Goal: Transaction & Acquisition: Purchase product/service

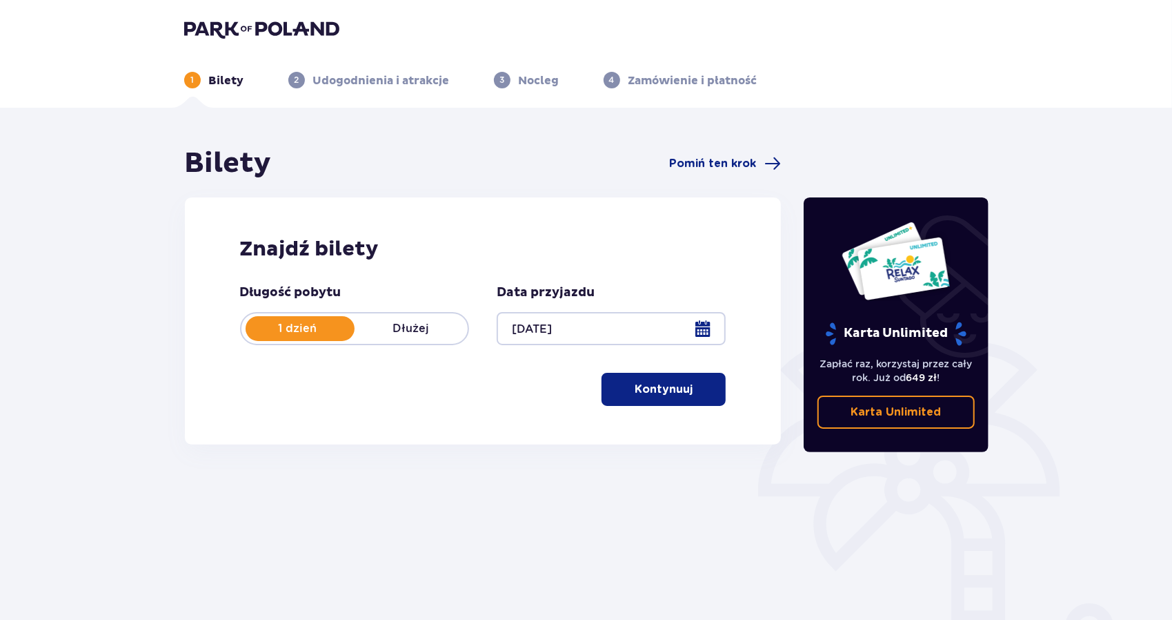
scroll to position [83, 0]
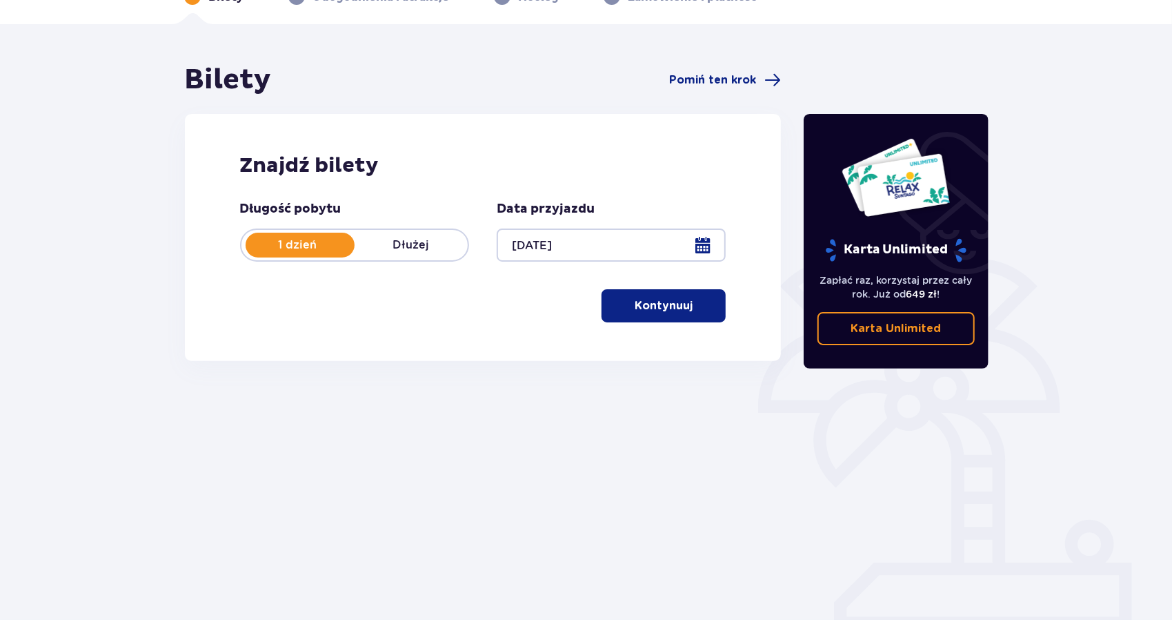
click at [821, 537] on div "Bilety Pomiń ten krok Znajdź bilety Długość pobytu 1 dzień Dłużej Data przyjazd…" at bounding box center [586, 321] width 1172 height 595
click at [631, 314] on button "Kontynuuj" at bounding box center [664, 305] width 124 height 33
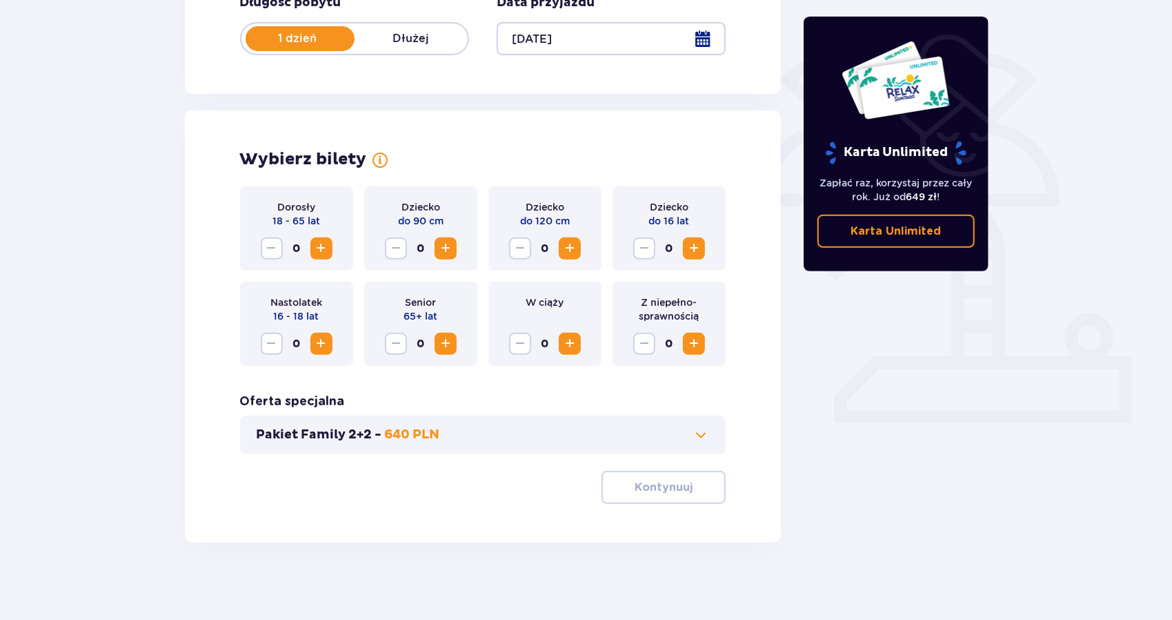
scroll to position [295, 0]
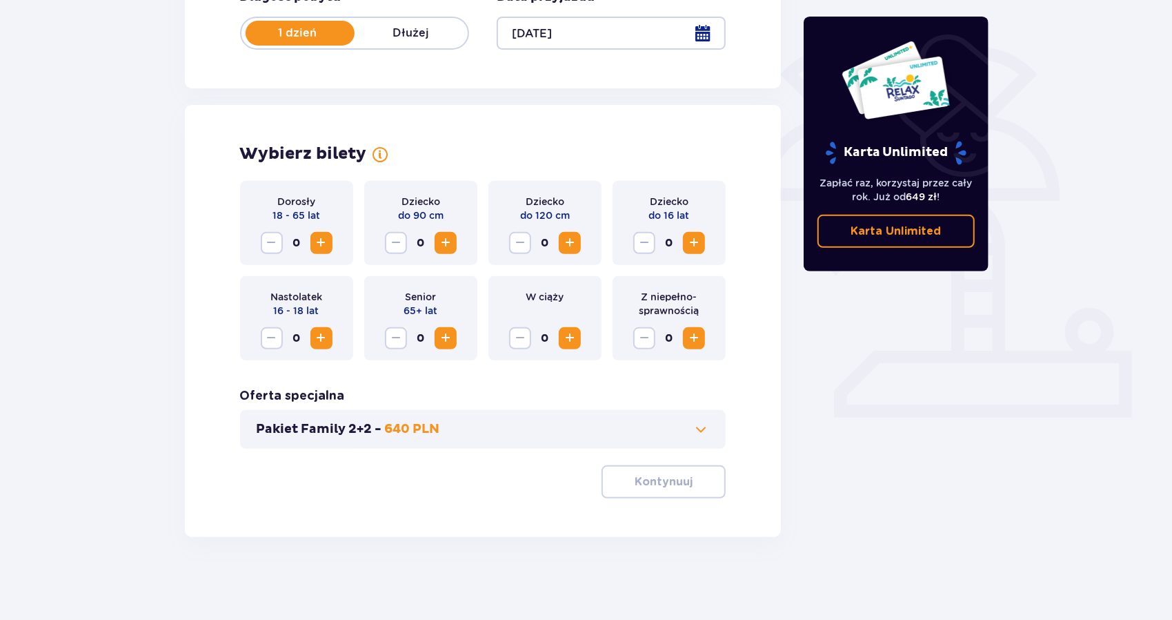
click at [317, 244] on span "Zwiększ" at bounding box center [321, 243] width 17 height 17
click at [568, 242] on span "Zwiększ" at bounding box center [570, 243] width 17 height 17
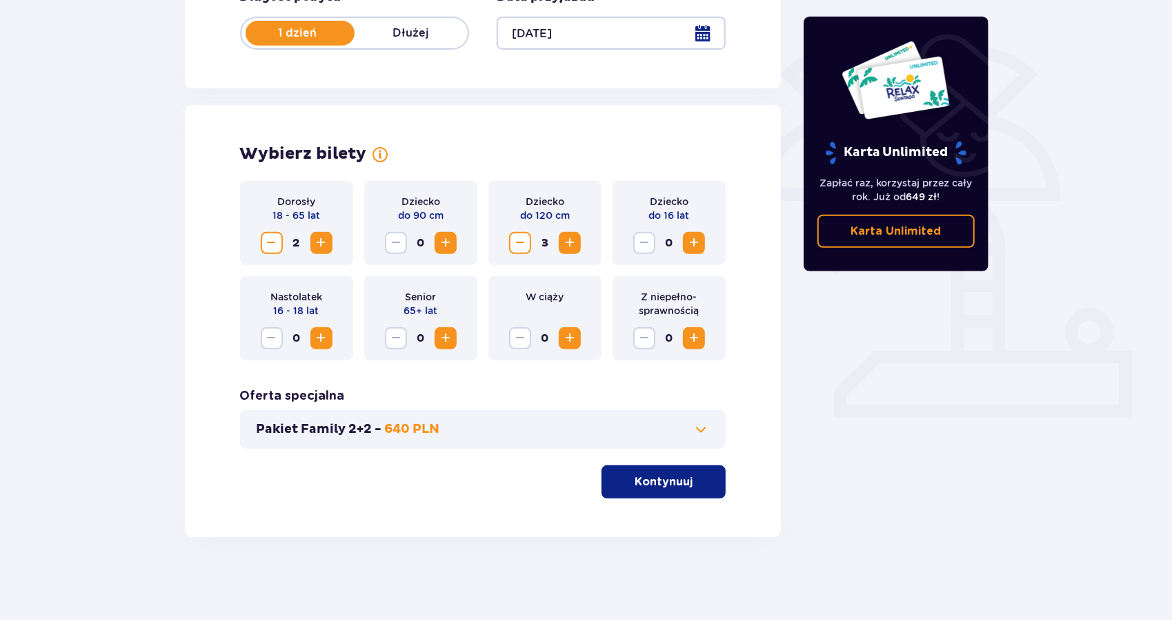
click at [568, 242] on span "Zwiększ" at bounding box center [570, 243] width 17 height 17
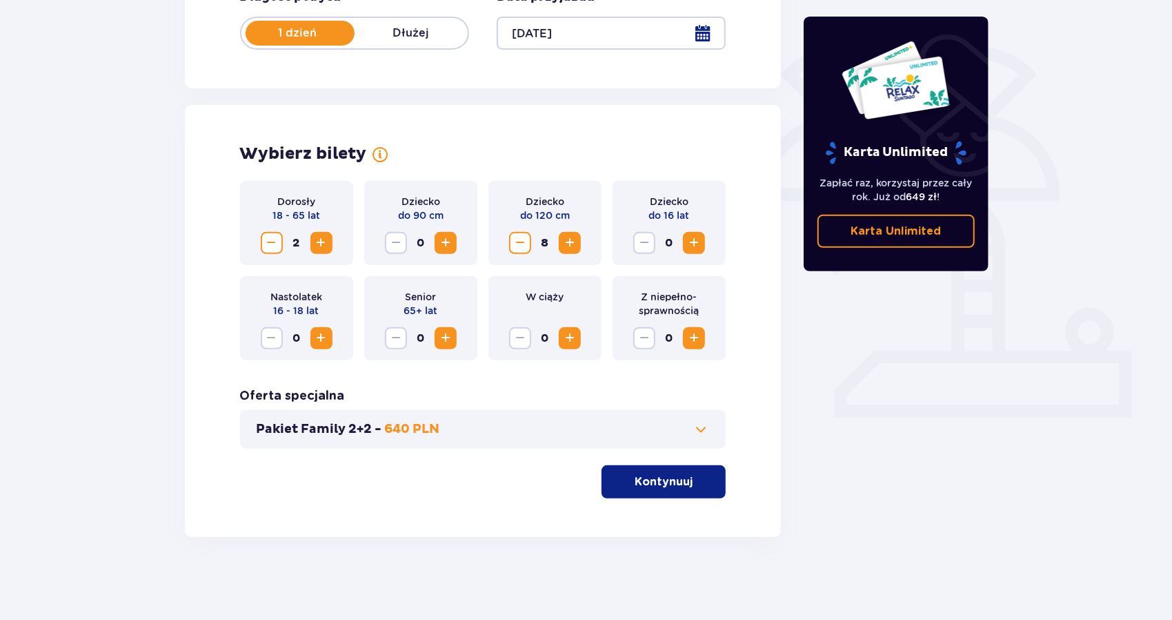
click at [568, 242] on span "Zwiększ" at bounding box center [570, 243] width 17 height 17
click at [701, 244] on span "Zwiększ" at bounding box center [694, 243] width 17 height 17
click at [510, 244] on button "Zmniejsz" at bounding box center [520, 243] width 22 height 22
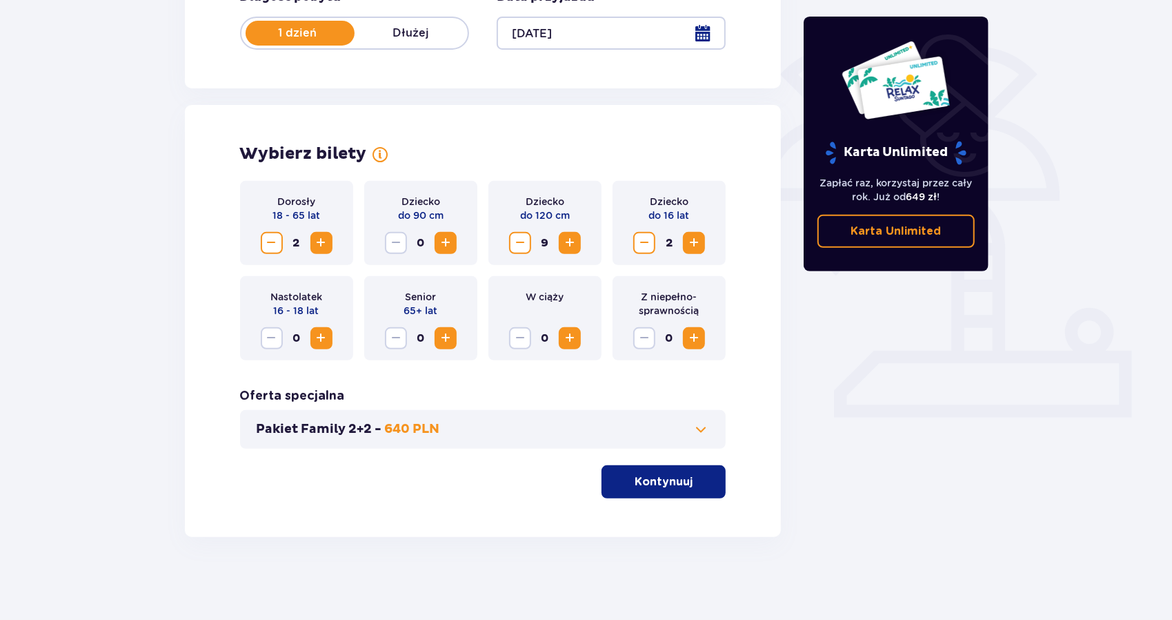
click at [510, 244] on button "Zmniejsz" at bounding box center [520, 243] width 22 height 22
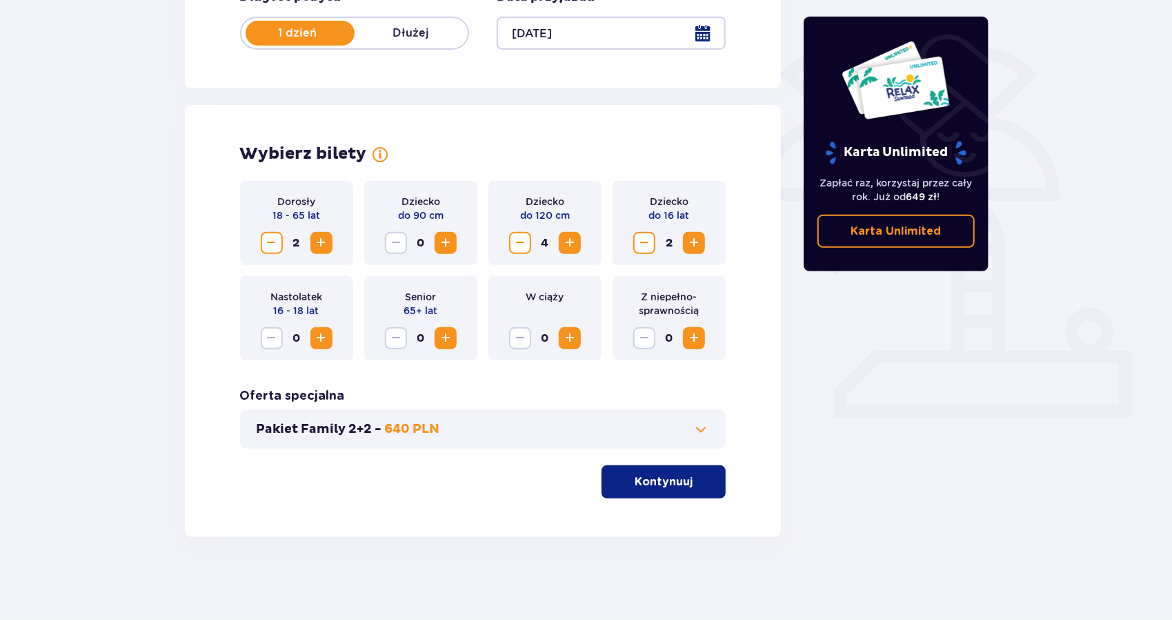
click at [510, 244] on button "Zmniejsz" at bounding box center [520, 243] width 22 height 22
click at [664, 483] on p "Kontynuuj" at bounding box center [664, 481] width 58 height 15
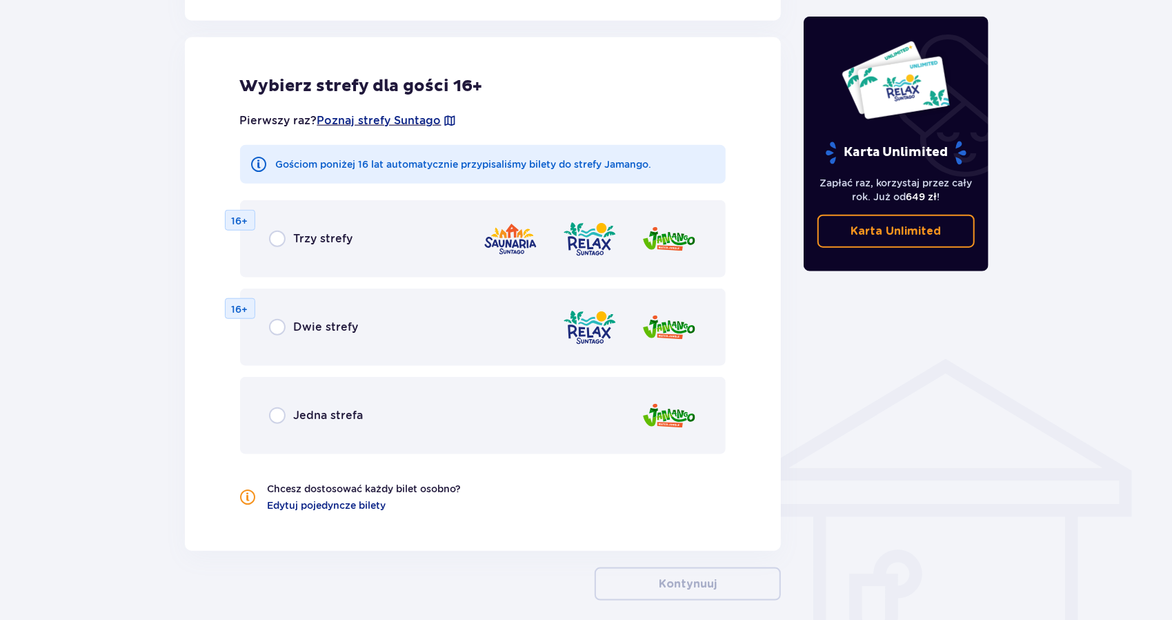
scroll to position [766, 0]
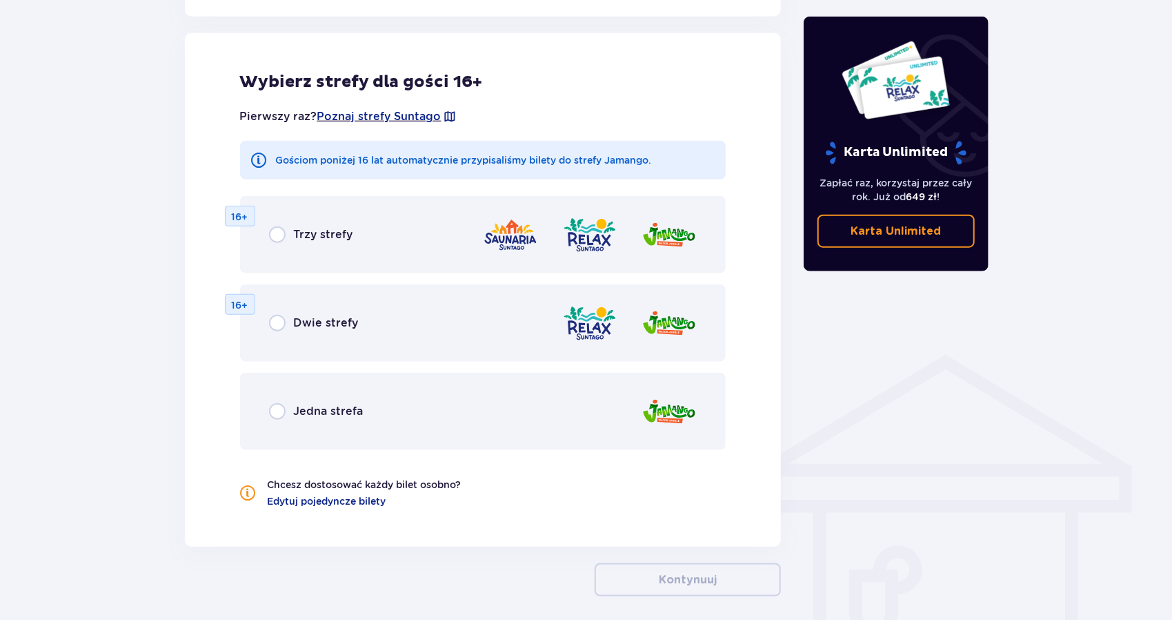
click at [664, 483] on div "Pierwszy raz? Poznaj strefy Suntago Gościom poniżej 16 lat automatycznie przypi…" at bounding box center [483, 299] width 486 height 415
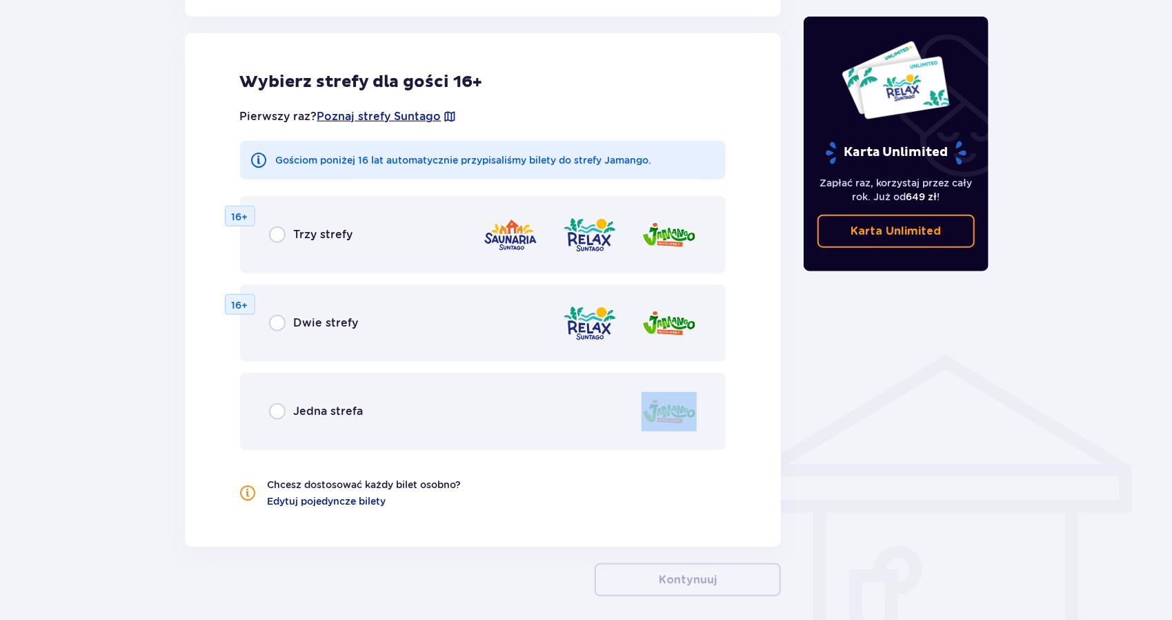
click at [664, 483] on div "Pierwszy raz? Poznaj strefy Suntago Gościom poniżej 16 lat automatycznie przypi…" at bounding box center [483, 299] width 486 height 415
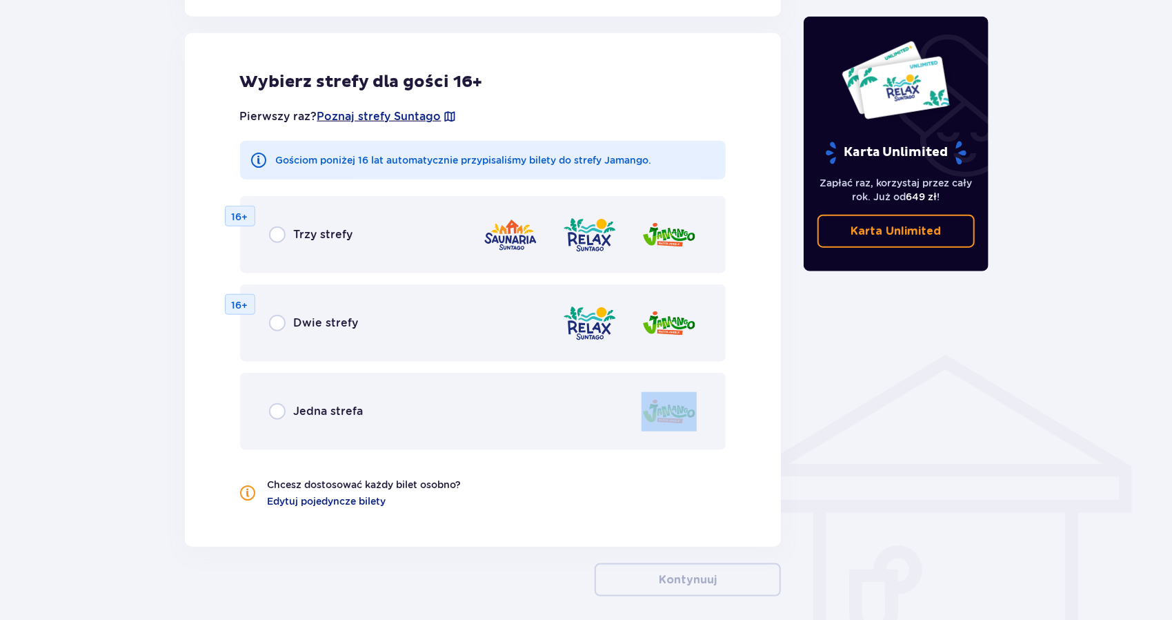
click at [664, 483] on div "Pierwszy raz? Poznaj strefy Suntago Gościom poniżej 16 lat automatycznie przypi…" at bounding box center [483, 299] width 486 height 415
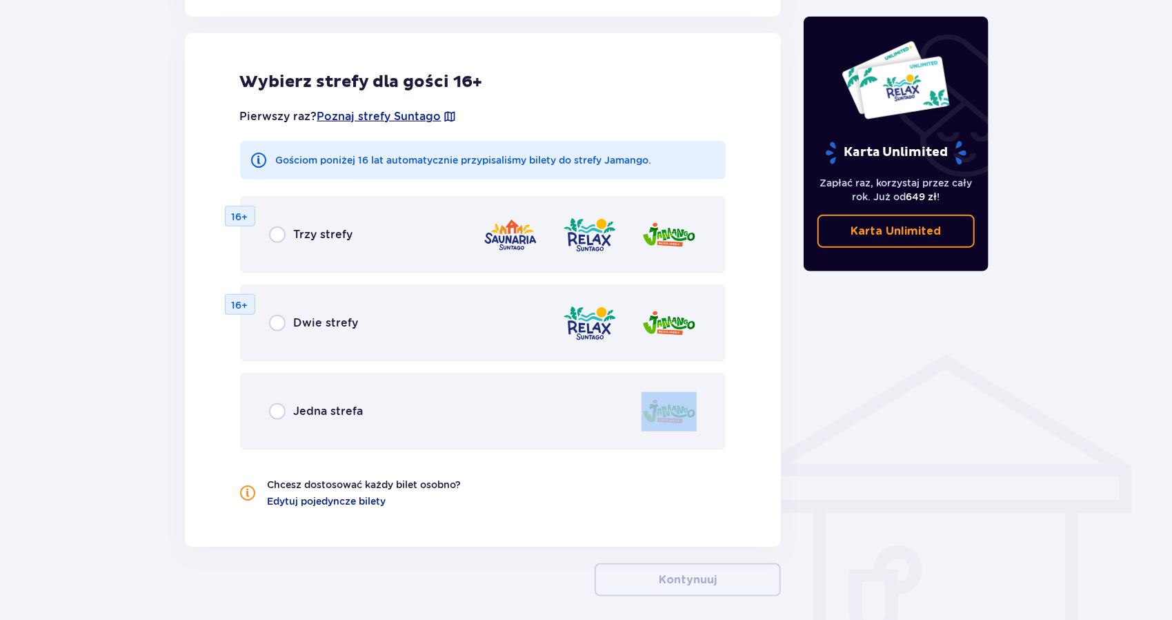
click at [664, 483] on div "Pierwszy raz? Poznaj strefy Suntago Gościom poniżej 16 lat automatycznie przypi…" at bounding box center [483, 299] width 486 height 415
drag, startPoint x: 664, startPoint y: 483, endPoint x: 493, endPoint y: 470, distance: 170.9
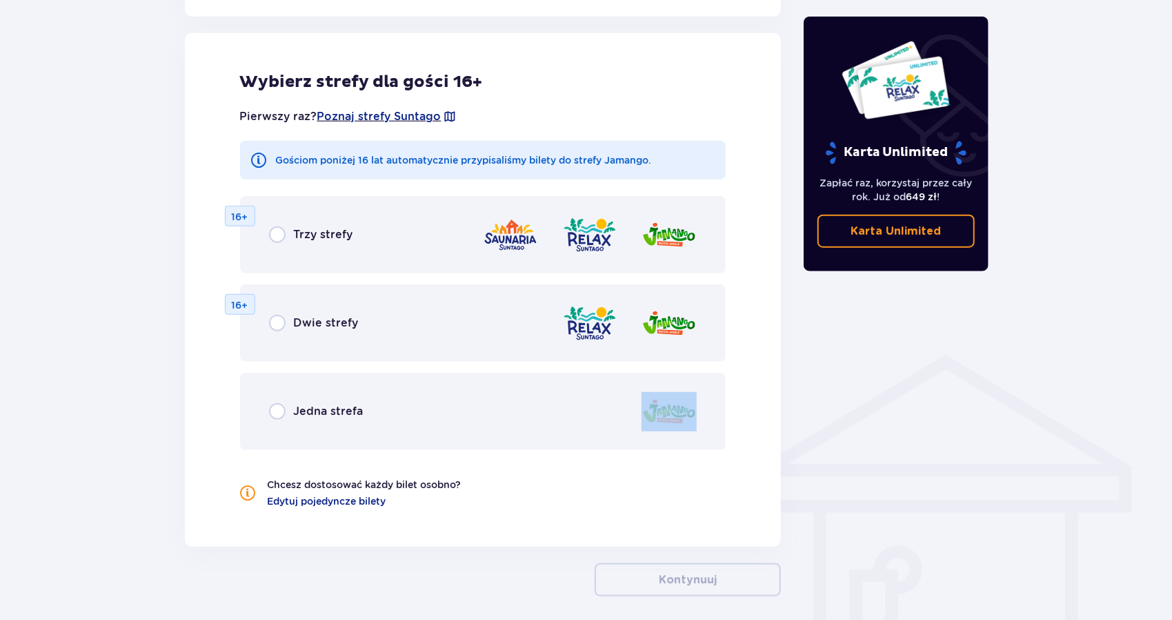
click at [491, 459] on div "Pierwszy raz? Poznaj strefy Suntago Gościom poniżej 16 lat automatycznie przypi…" at bounding box center [483, 299] width 486 height 415
click at [511, 500] on div "Pierwszy raz? Poznaj strefy Suntago Gościom poniżej 16 lat automatycznie przypi…" at bounding box center [483, 299] width 486 height 415
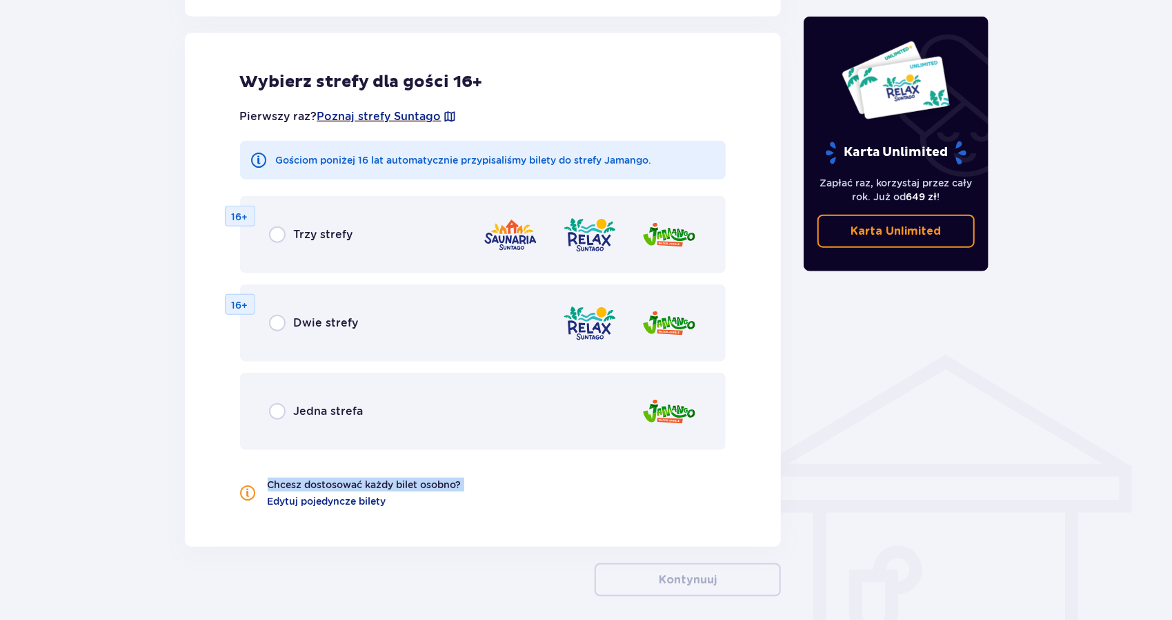
click at [511, 500] on div "Pierwszy raz? Poznaj strefy Suntago Gościom poniżej 16 lat automatycznie przypi…" at bounding box center [483, 299] width 486 height 415
drag, startPoint x: 950, startPoint y: 417, endPoint x: 940, endPoint y: 433, distance: 18.9
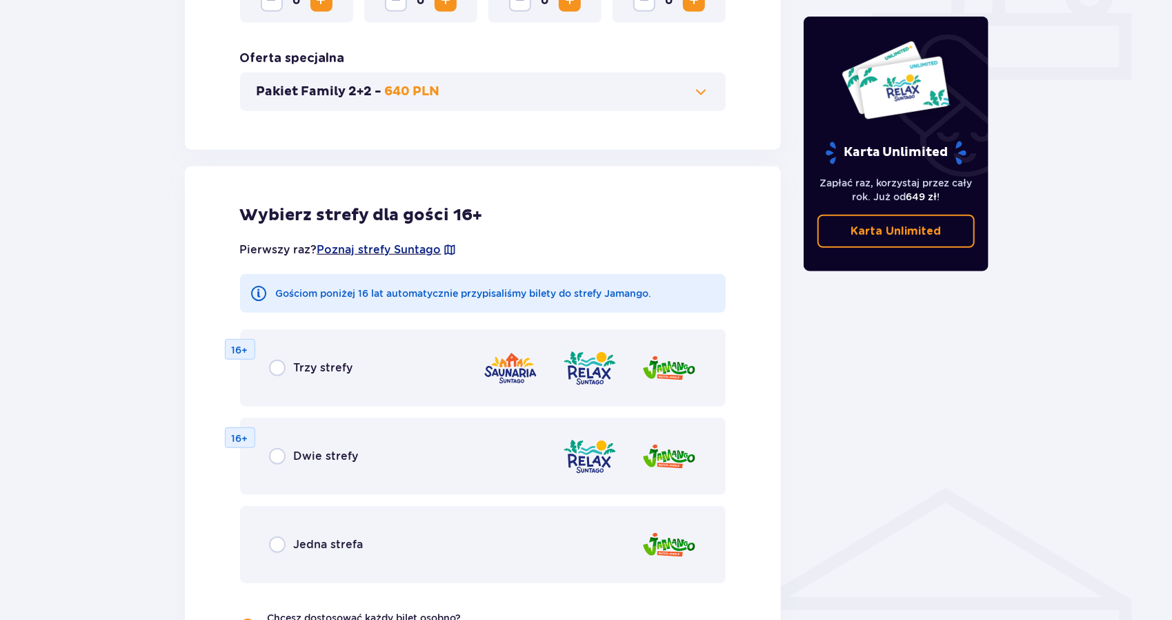
click at [940, 433] on div "Karta Unlimited Zapłać raz, korzystaj przez cały rok. Już od 649 zł ! Karta Unl…" at bounding box center [896, 122] width 207 height 1216
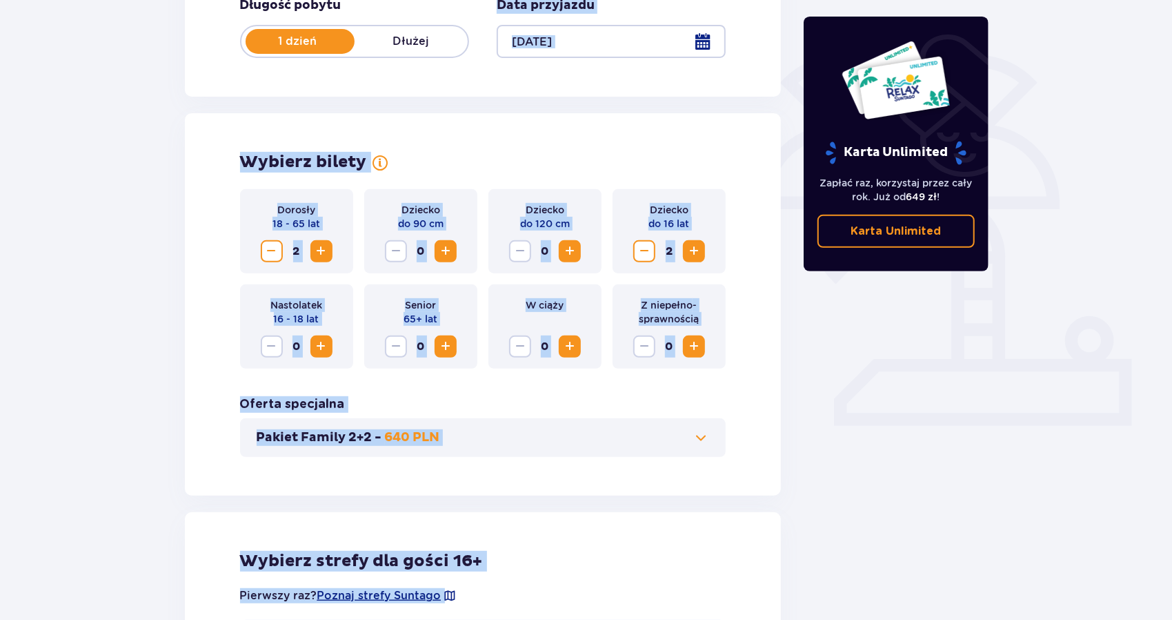
click at [368, 0] on html "1 Bilety 2 Udogodnienia i atrakcje 3 Nocleg 4 Zamówienie i płatność Bilety Pomi…" at bounding box center [586, 23] width 1172 height 620
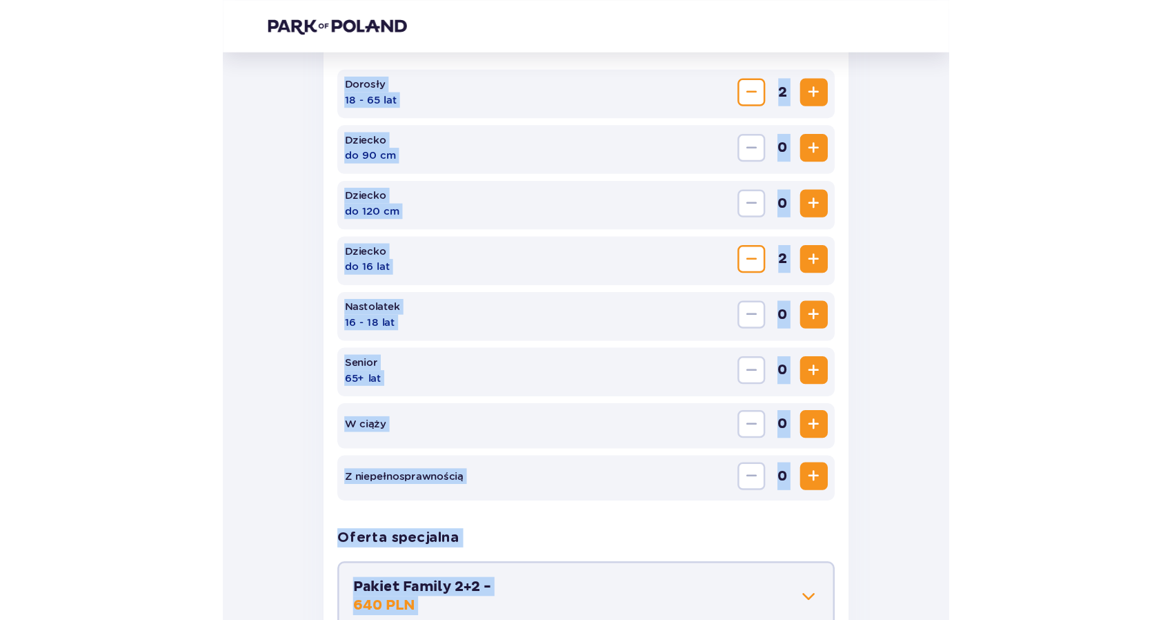
scroll to position [0, 0]
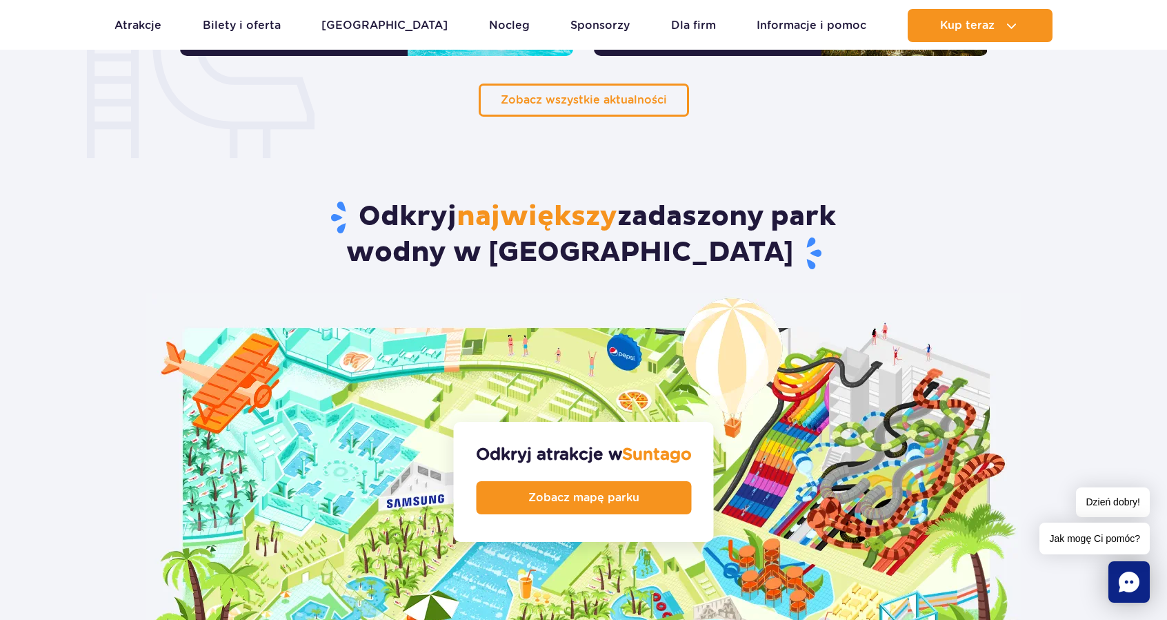
scroll to position [1238, 0]
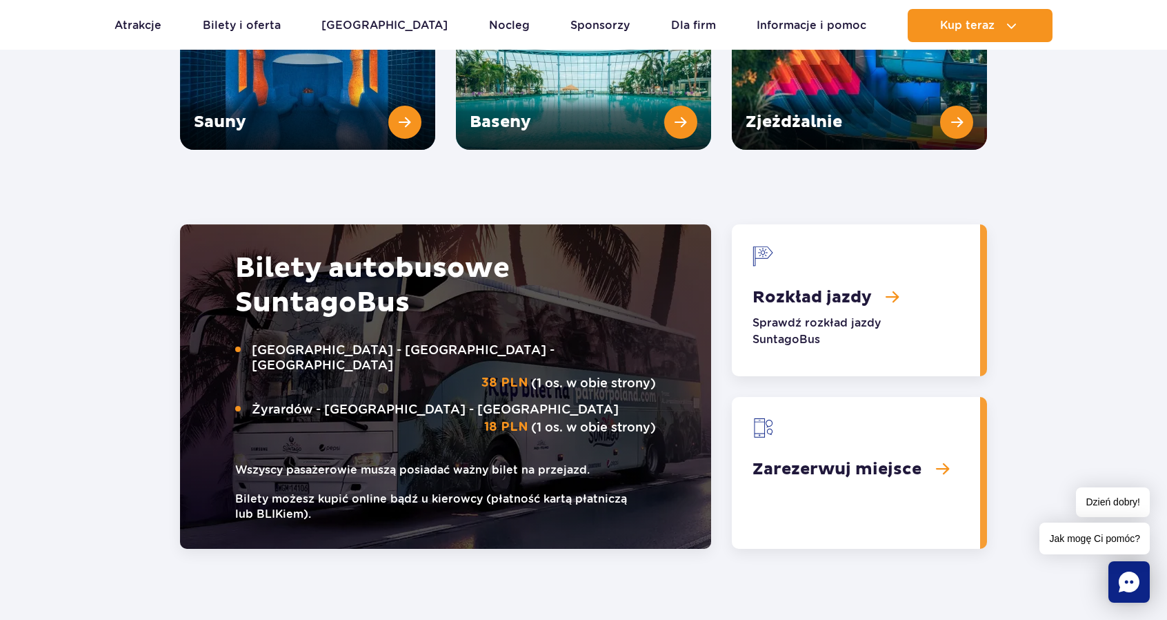
scroll to position [2018, 0]
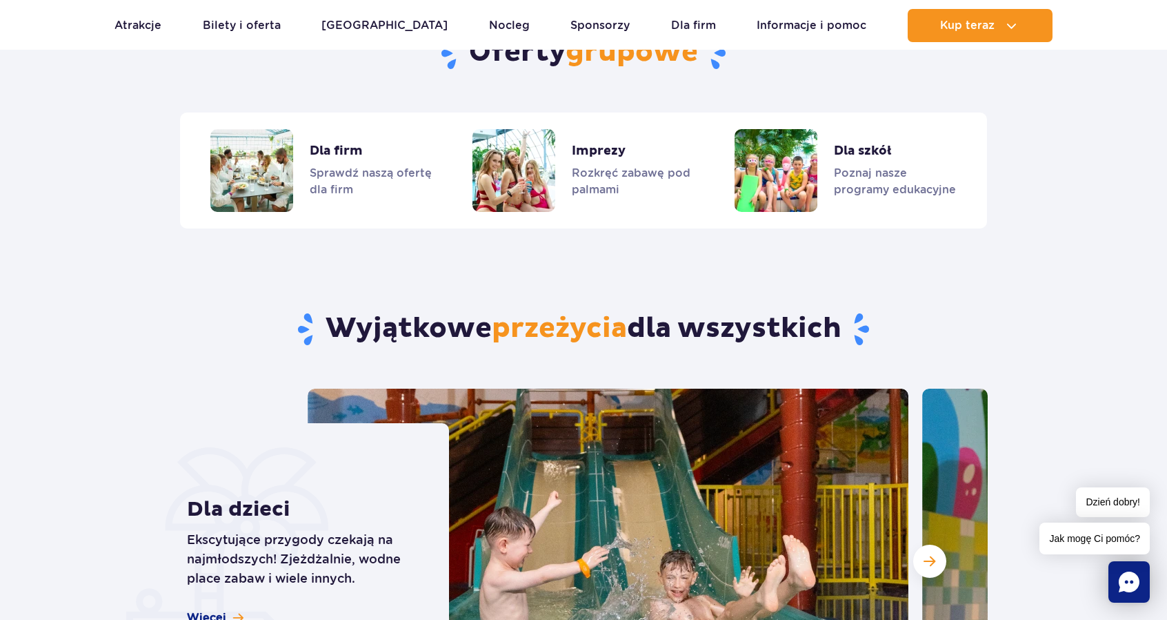
scroll to position [3428, 0]
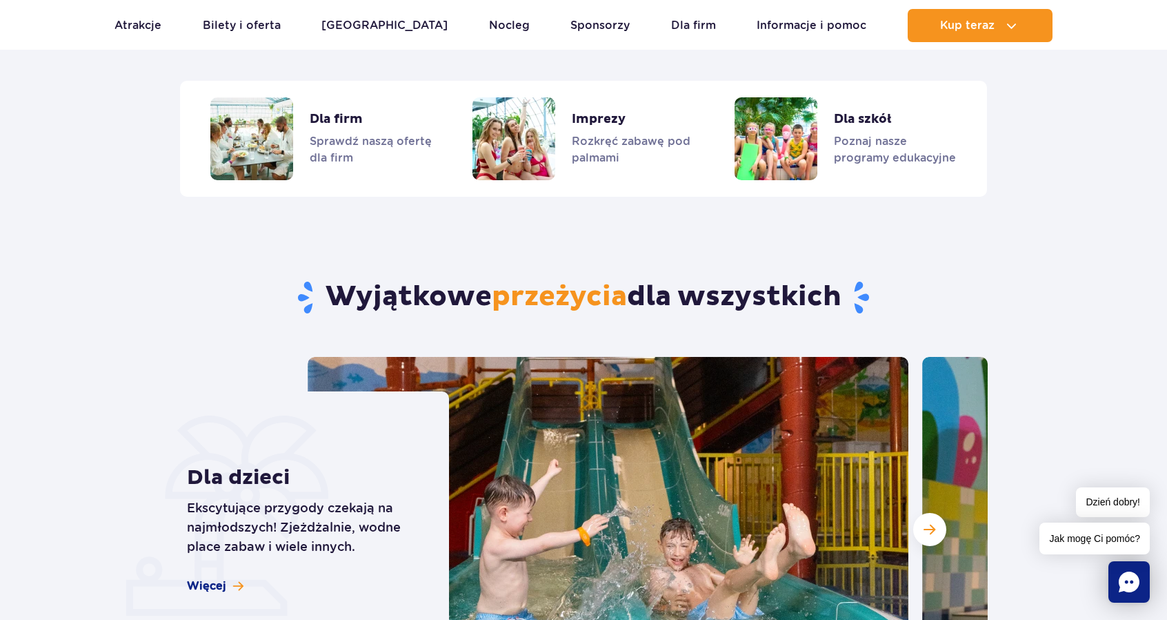
click at [613, 368] on img at bounding box center [608, 529] width 601 height 345
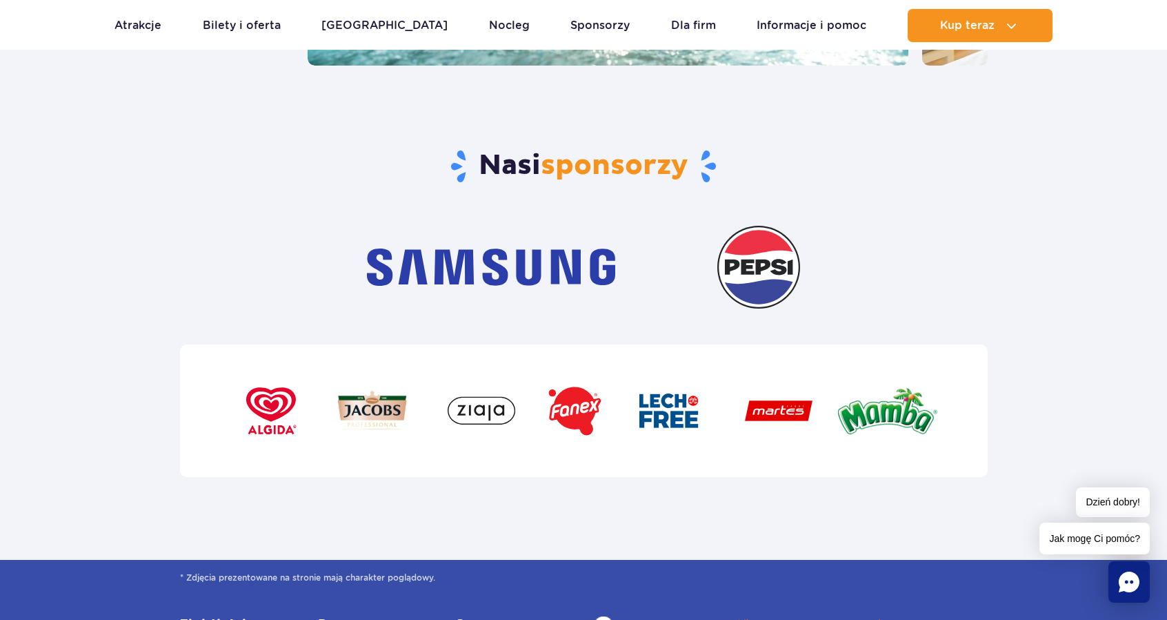
scroll to position [4532, 0]
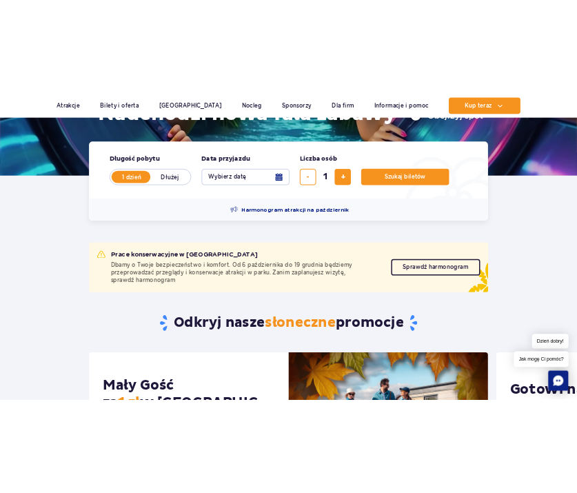
scroll to position [0, 0]
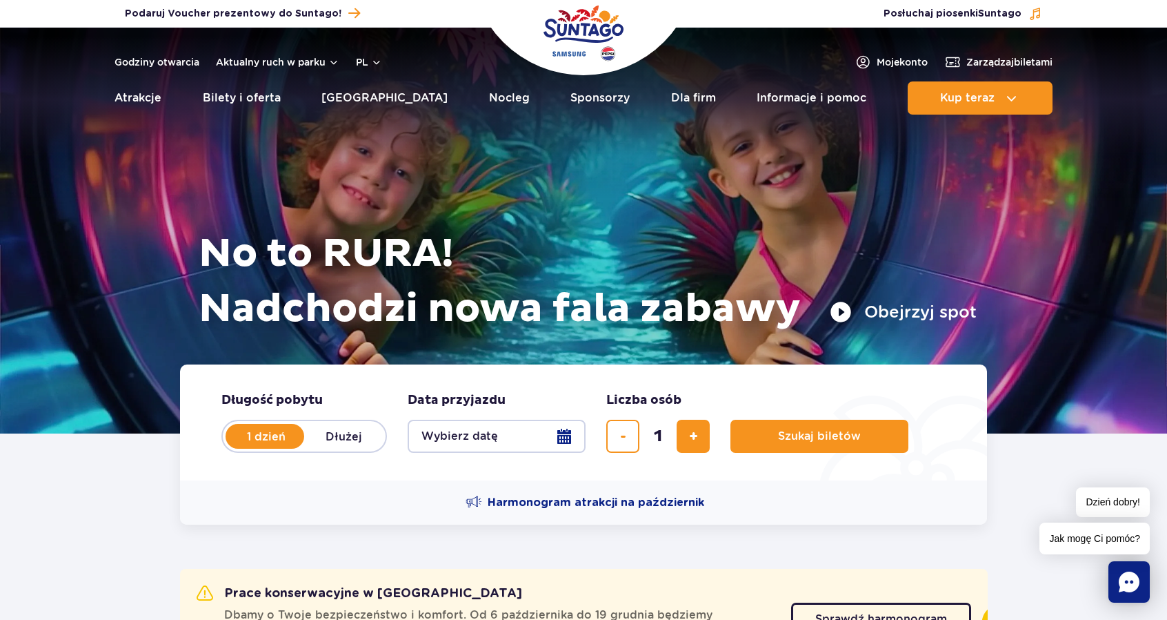
drag, startPoint x: 613, startPoint y: 368, endPoint x: 323, endPoint y: 43, distance: 435.9
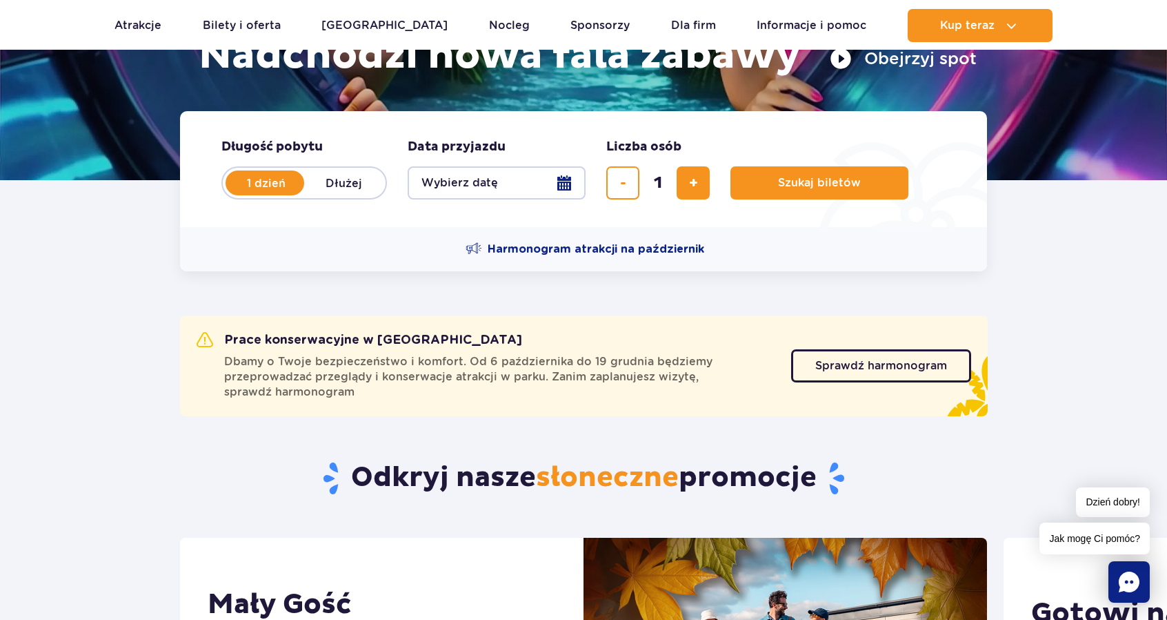
scroll to position [254, 0]
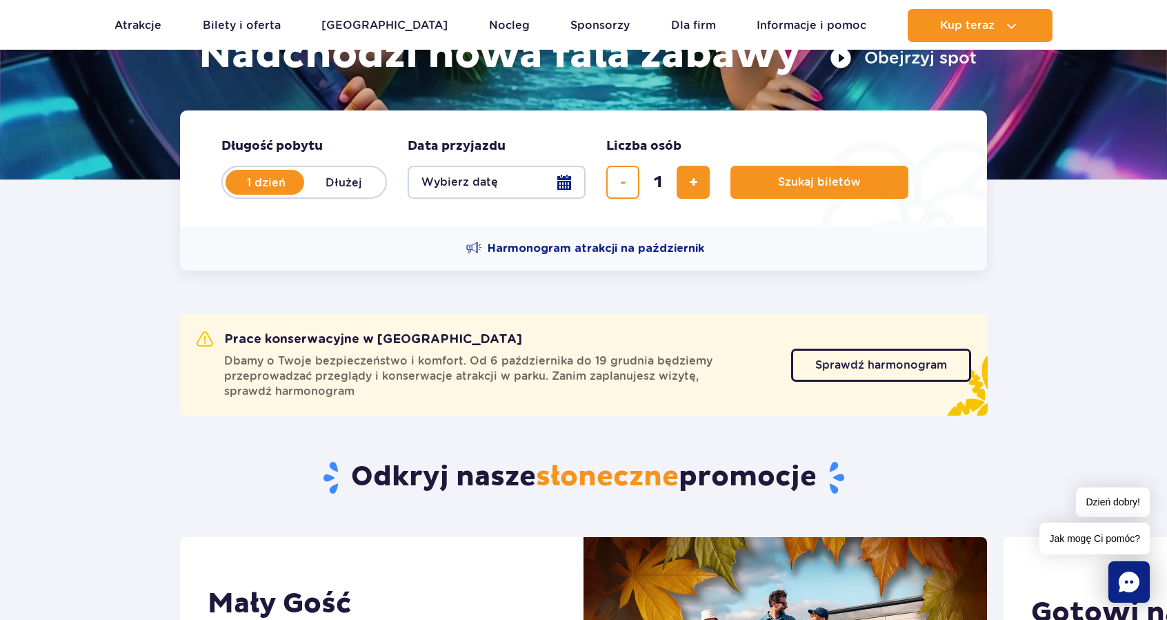
click at [546, 183] on button "Wybierz datę" at bounding box center [497, 182] width 178 height 33
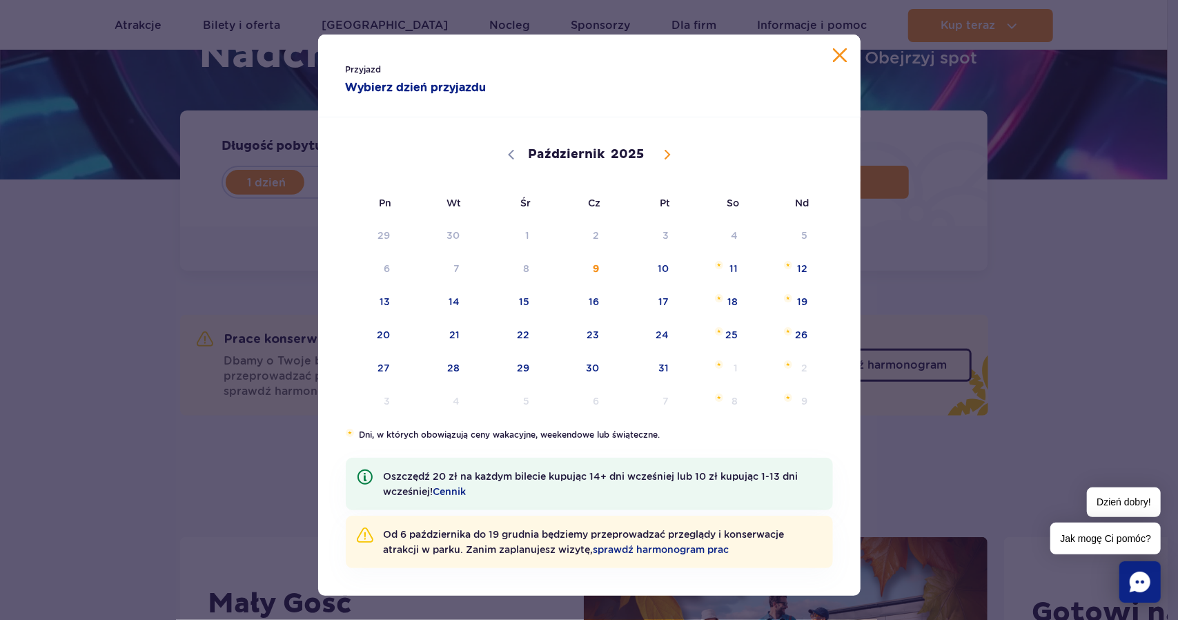
click at [664, 152] on icon at bounding box center [667, 155] width 10 height 10
select select "11"
click at [664, 152] on icon at bounding box center [667, 155] width 10 height 10
type input "2026"
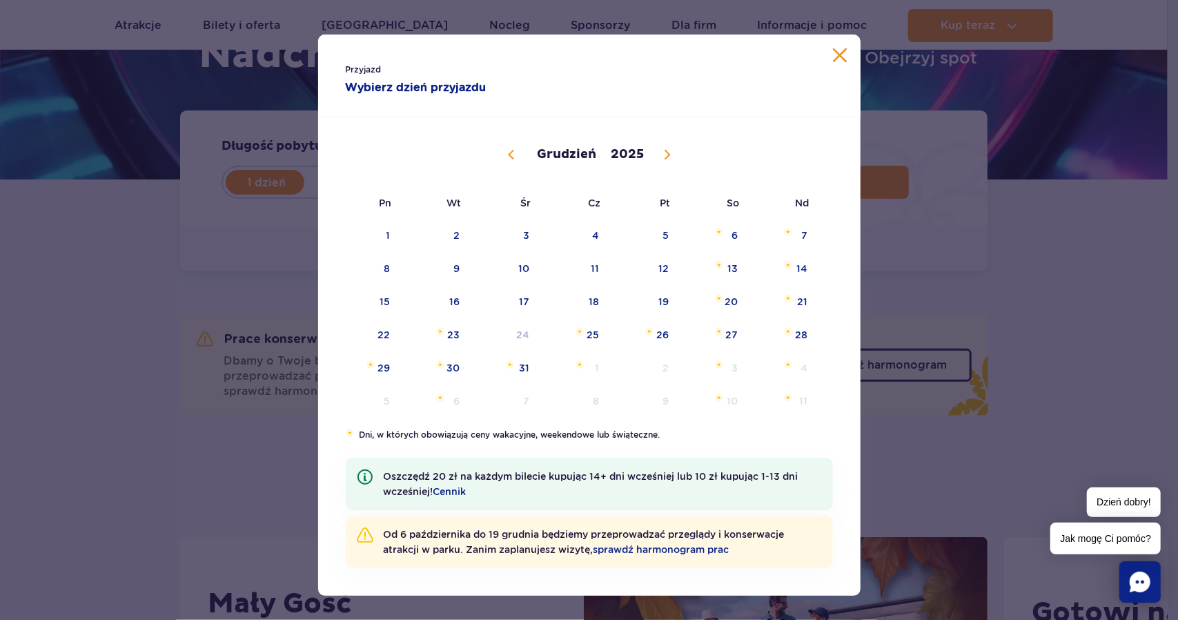
select select "0"
click at [384, 303] on span "12" at bounding box center [367, 302] width 70 height 32
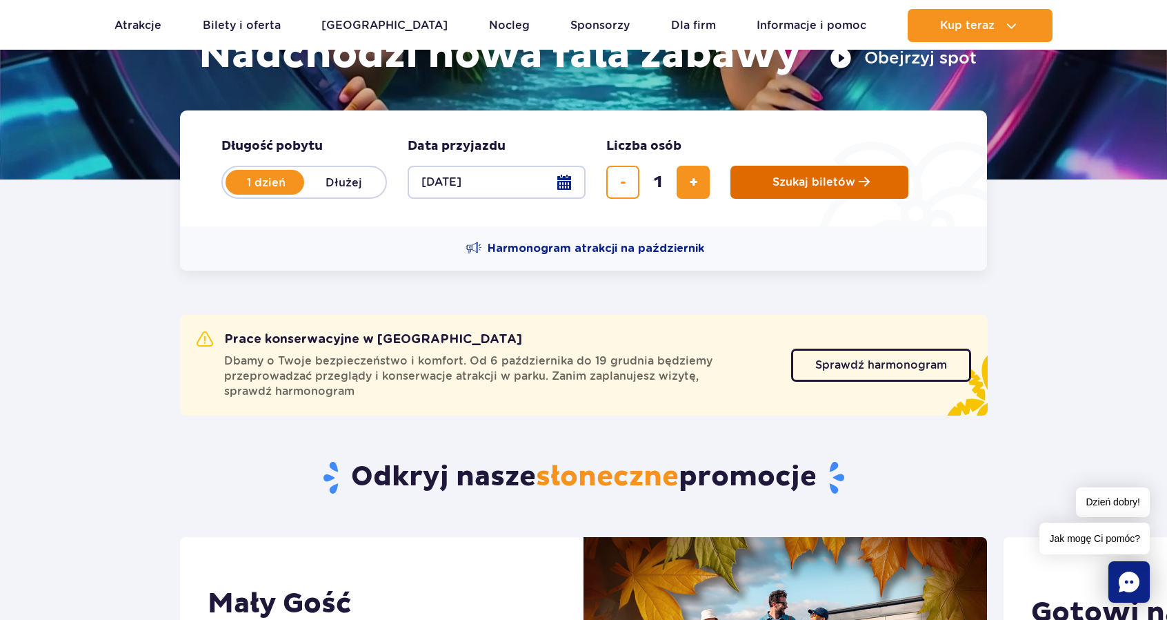
click at [778, 184] on span "Szukaj biletów" at bounding box center [814, 182] width 83 height 12
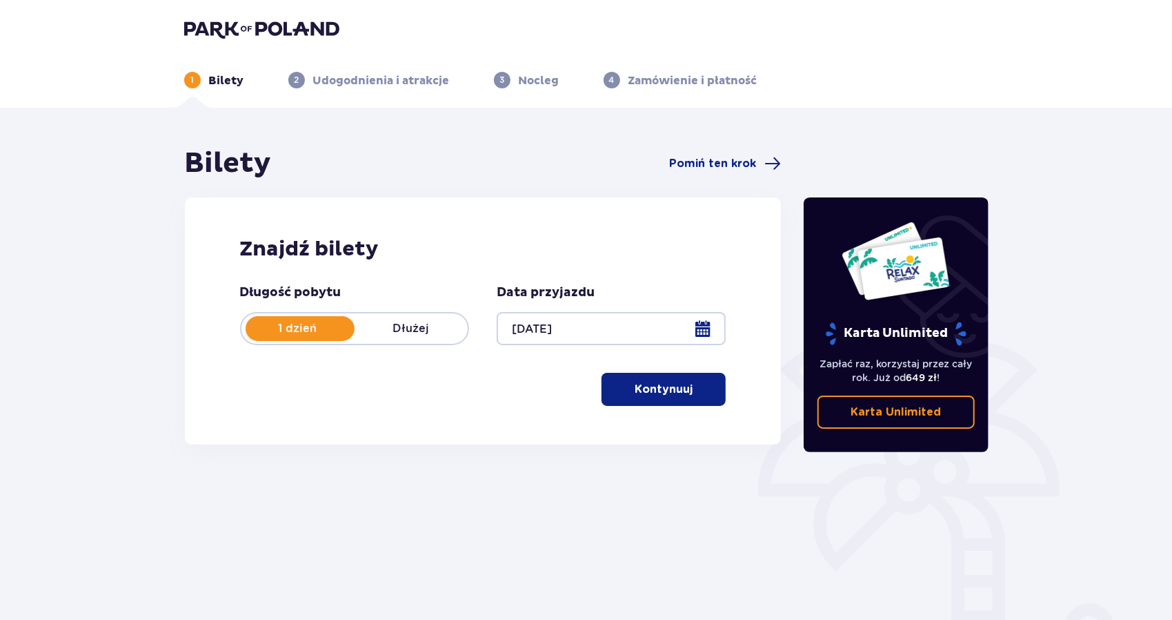
click at [666, 391] on p "Kontynuuj" at bounding box center [664, 389] width 58 height 15
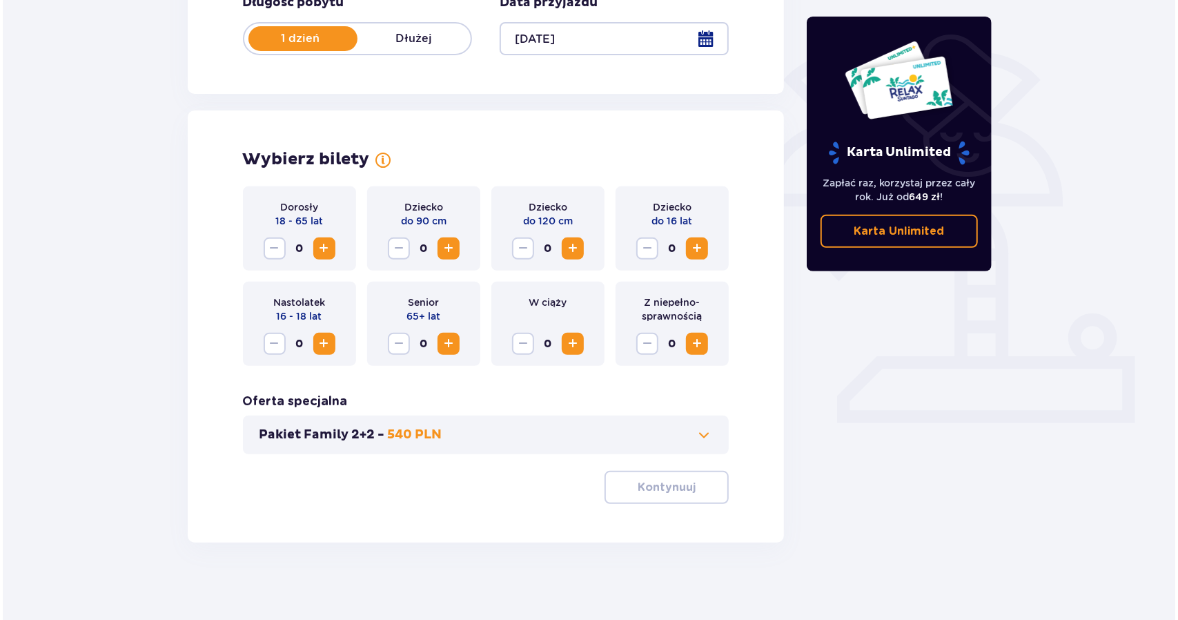
scroll to position [295, 0]
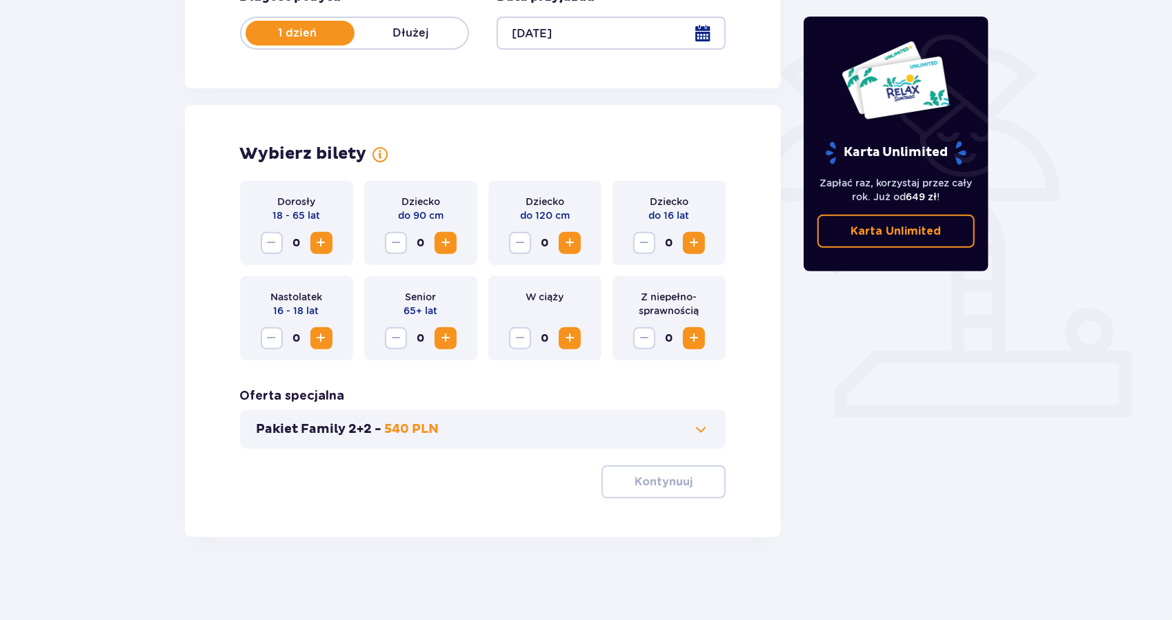
click at [326, 241] on span "Zwiększ" at bounding box center [321, 243] width 17 height 17
click at [690, 242] on span "Zwiększ" at bounding box center [694, 243] width 17 height 17
click at [580, 34] on div at bounding box center [611, 33] width 229 height 33
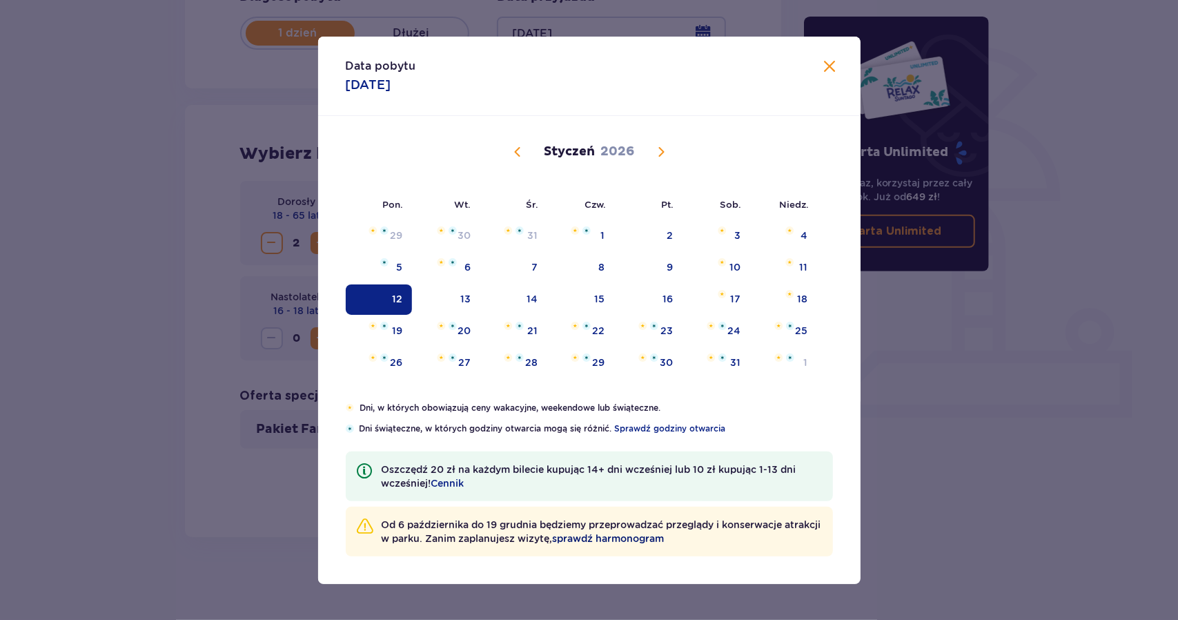
click at [649, 536] on span "sprawdź harmonogram" at bounding box center [609, 538] width 112 height 14
click at [659, 153] on span "Następny miesiąc" at bounding box center [661, 152] width 17 height 17
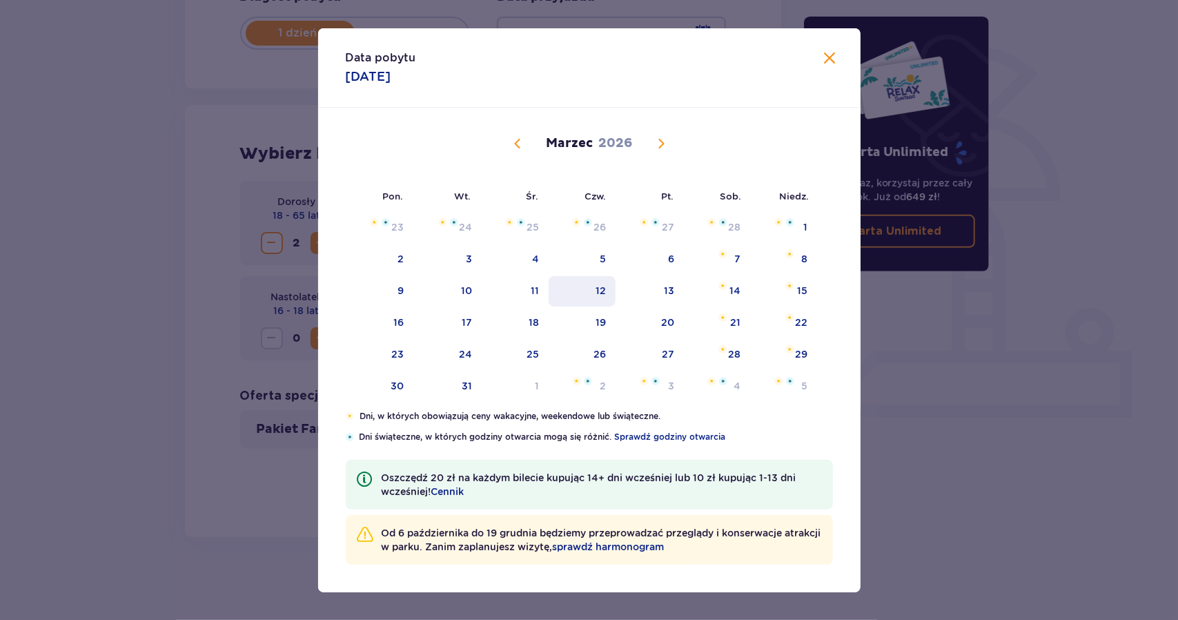
click at [602, 296] on div "12" at bounding box center [600, 291] width 10 height 14
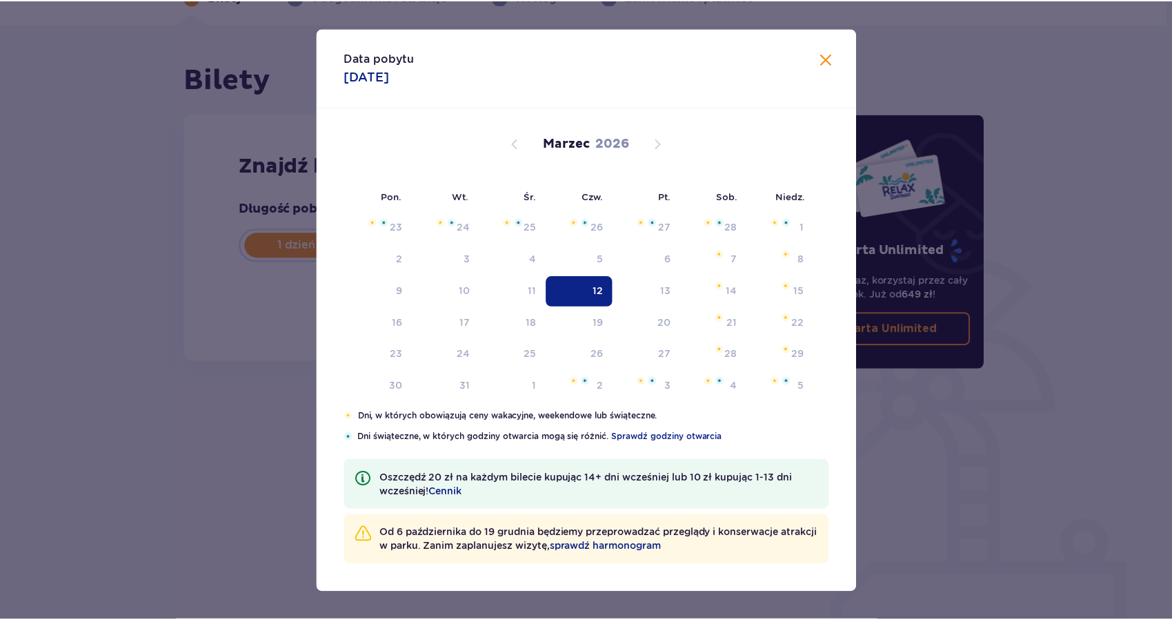
scroll to position [83, 0]
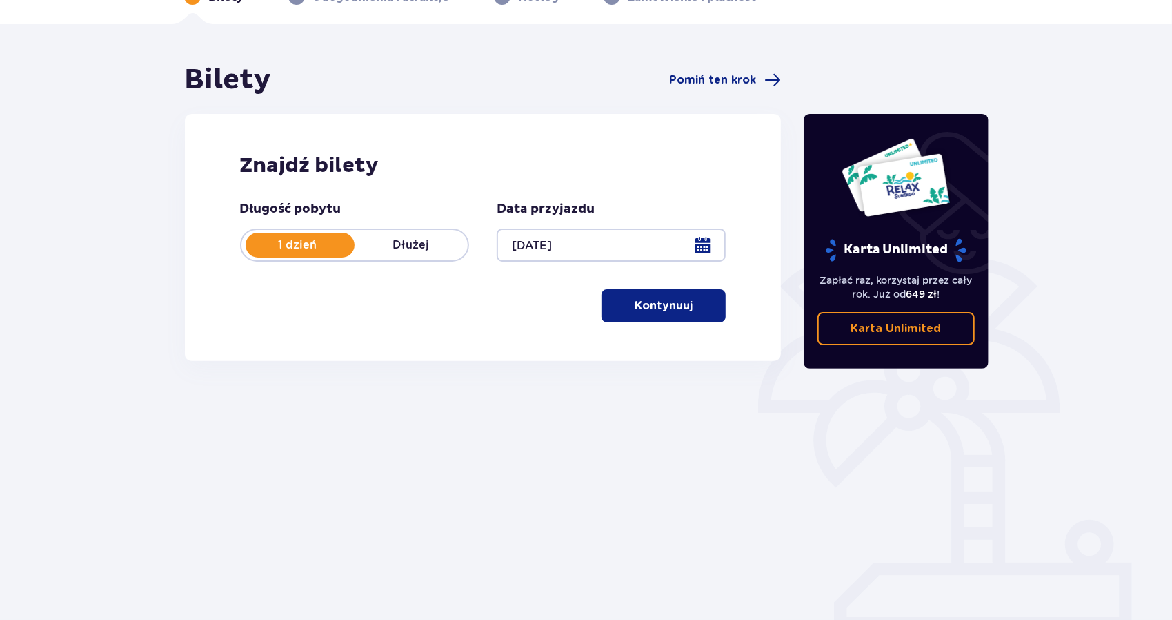
click at [671, 309] on p "Kontynuuj" at bounding box center [664, 305] width 58 height 15
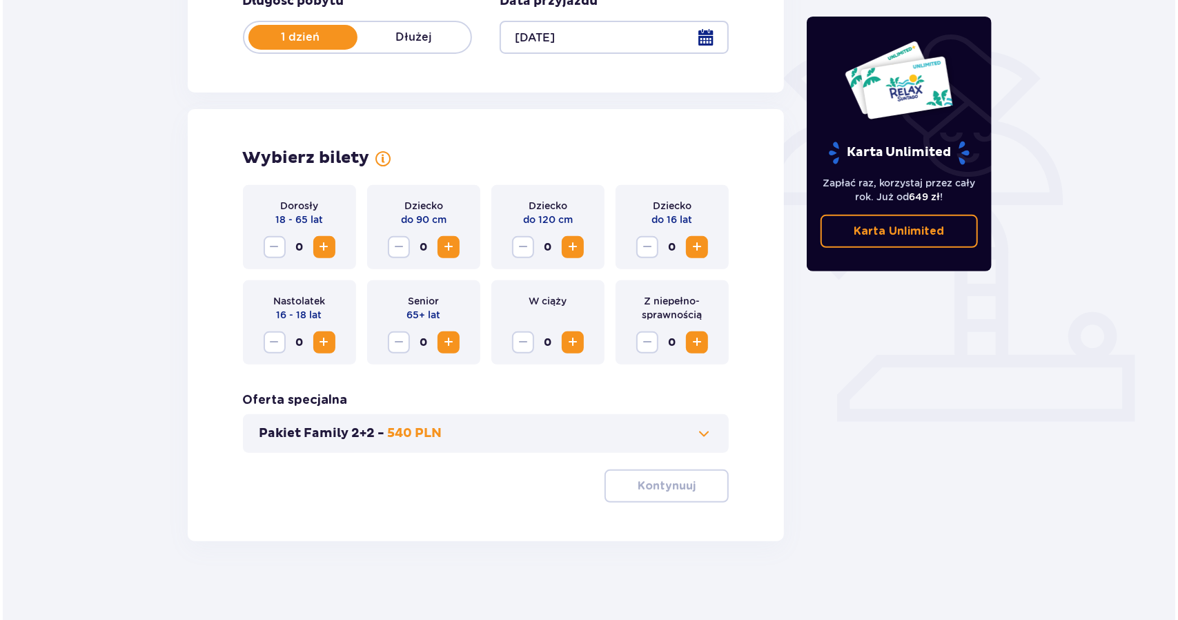
scroll to position [295, 0]
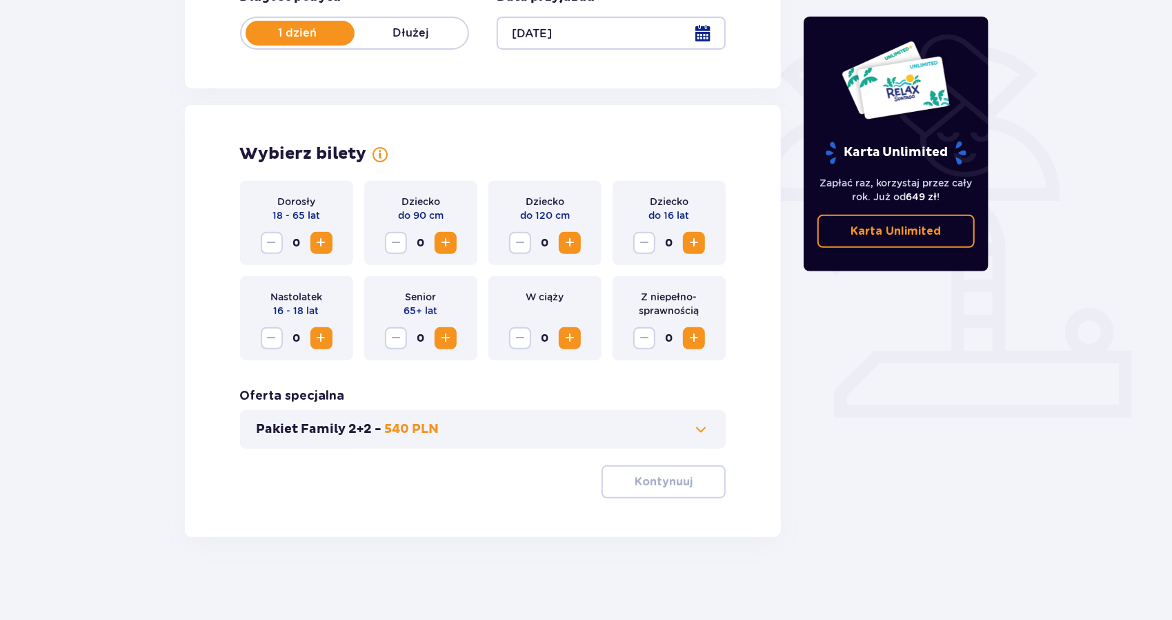
click at [330, 239] on button "Zwiększ" at bounding box center [321, 243] width 22 height 22
click at [699, 242] on span "Zwiększ" at bounding box center [694, 243] width 17 height 17
click at [700, 34] on div at bounding box center [611, 33] width 229 height 33
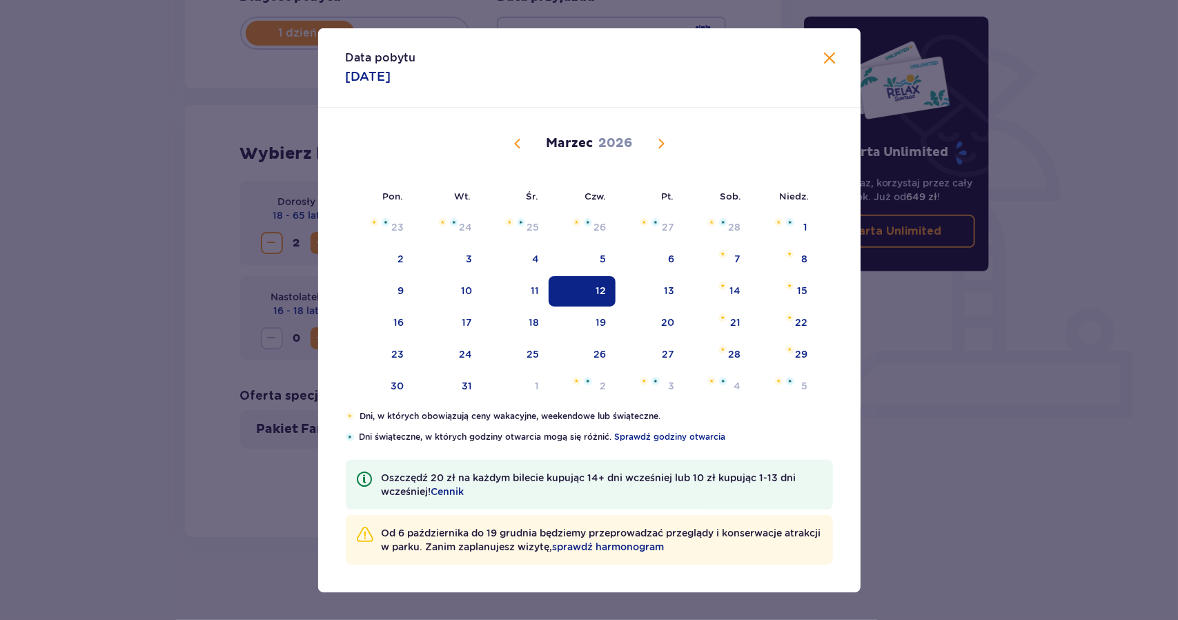
click at [513, 139] on span "Poprzedni miesiąc" at bounding box center [517, 143] width 17 height 17
click at [515, 142] on span "Poprzedni miesiąc" at bounding box center [517, 143] width 17 height 17
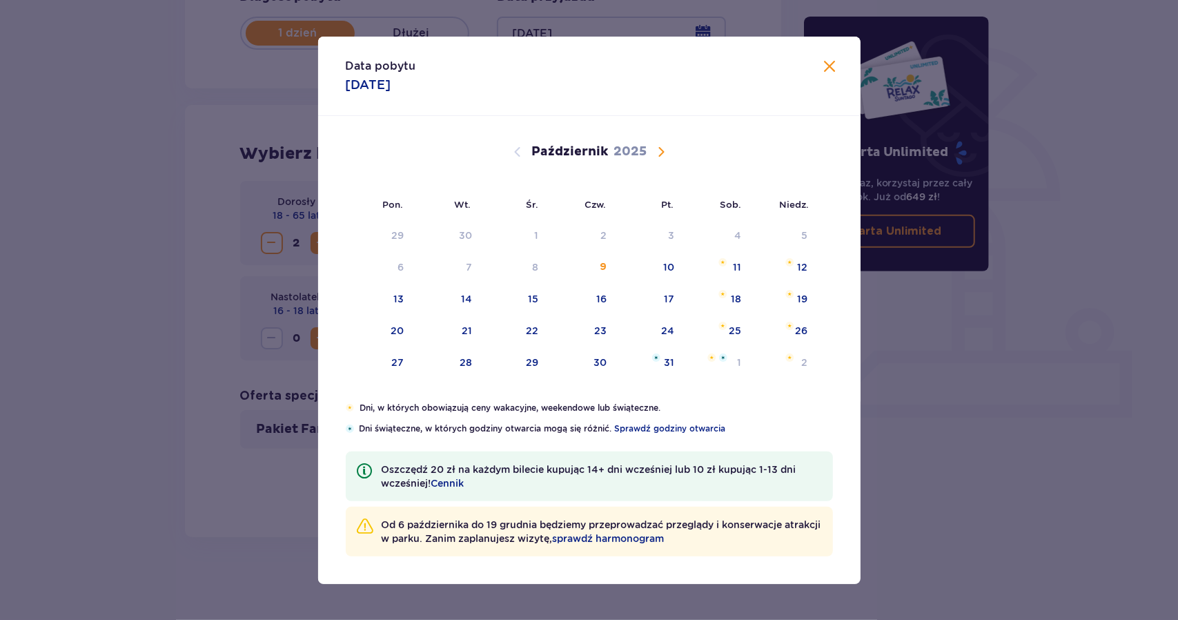
click at [518, 142] on div "Październik 2025" at bounding box center [589, 167] width 457 height 103
click at [803, 264] on div "12" at bounding box center [803, 267] width 10 height 14
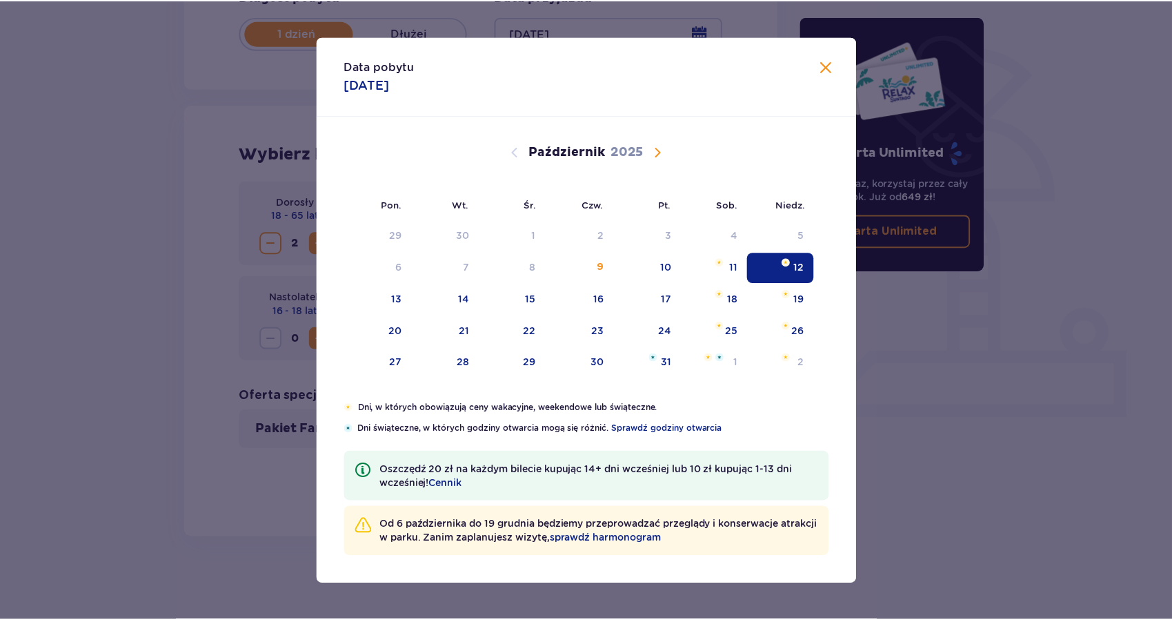
scroll to position [83, 0]
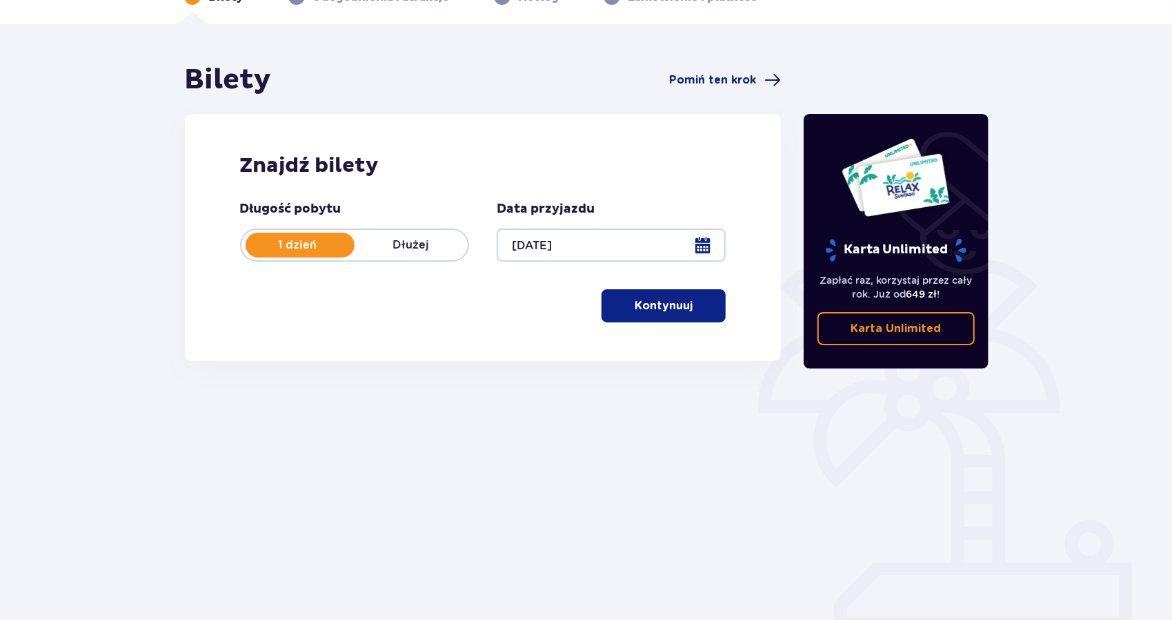
click at [663, 299] on p "Kontynuuj" at bounding box center [664, 305] width 58 height 15
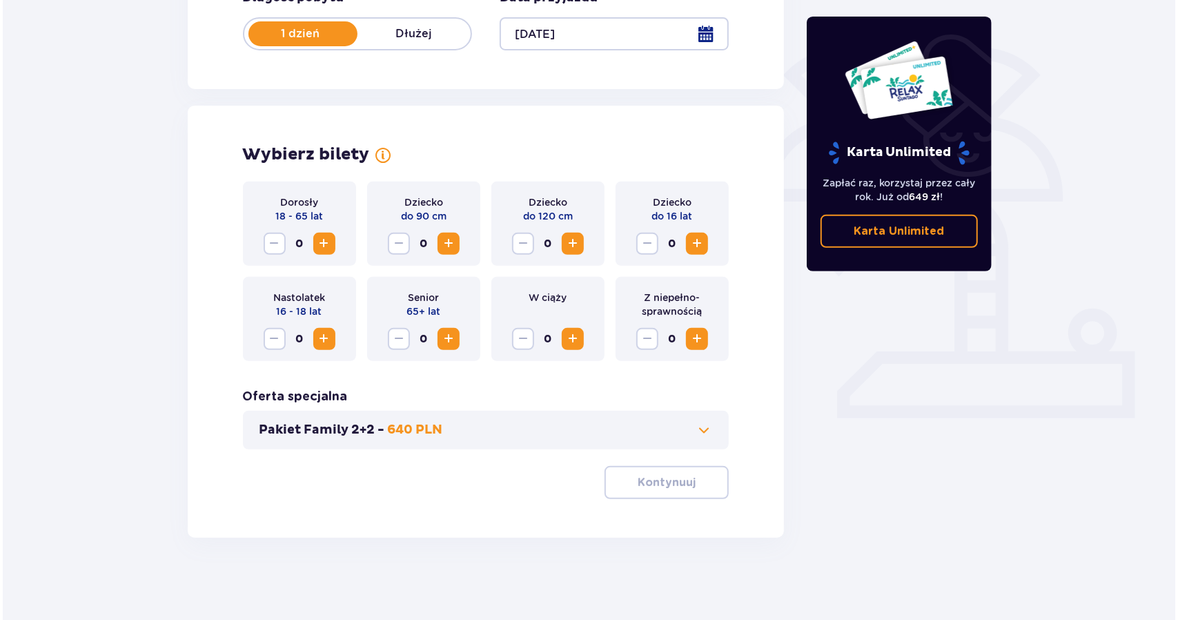
scroll to position [295, 0]
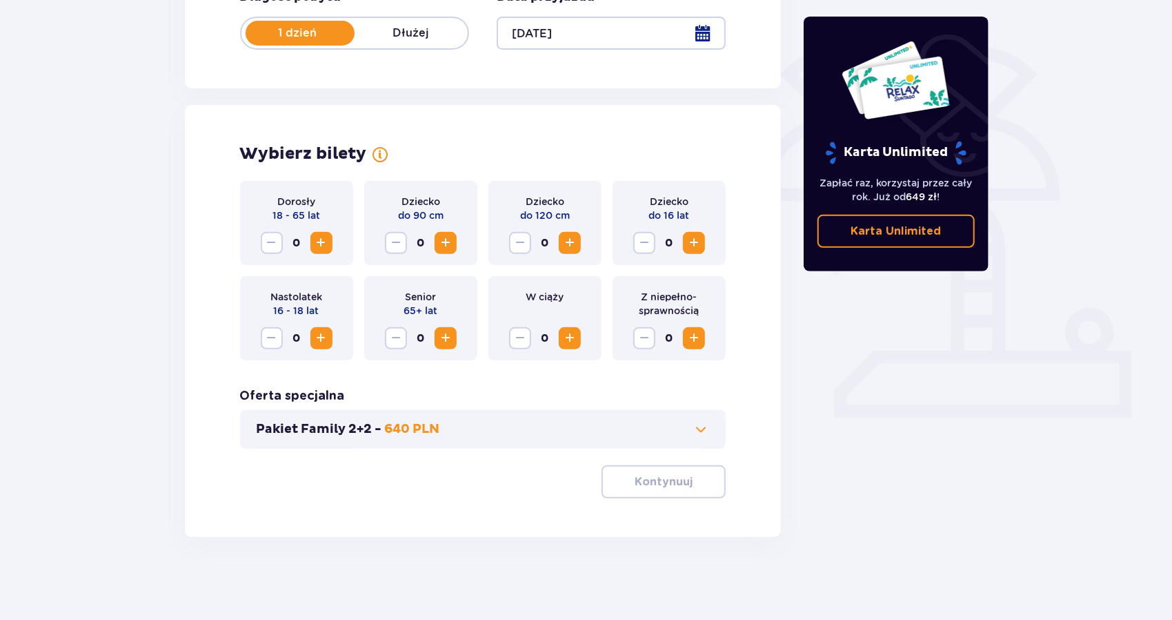
click at [327, 236] on span "Zwiększ" at bounding box center [321, 243] width 17 height 17
click at [698, 37] on div at bounding box center [611, 33] width 229 height 33
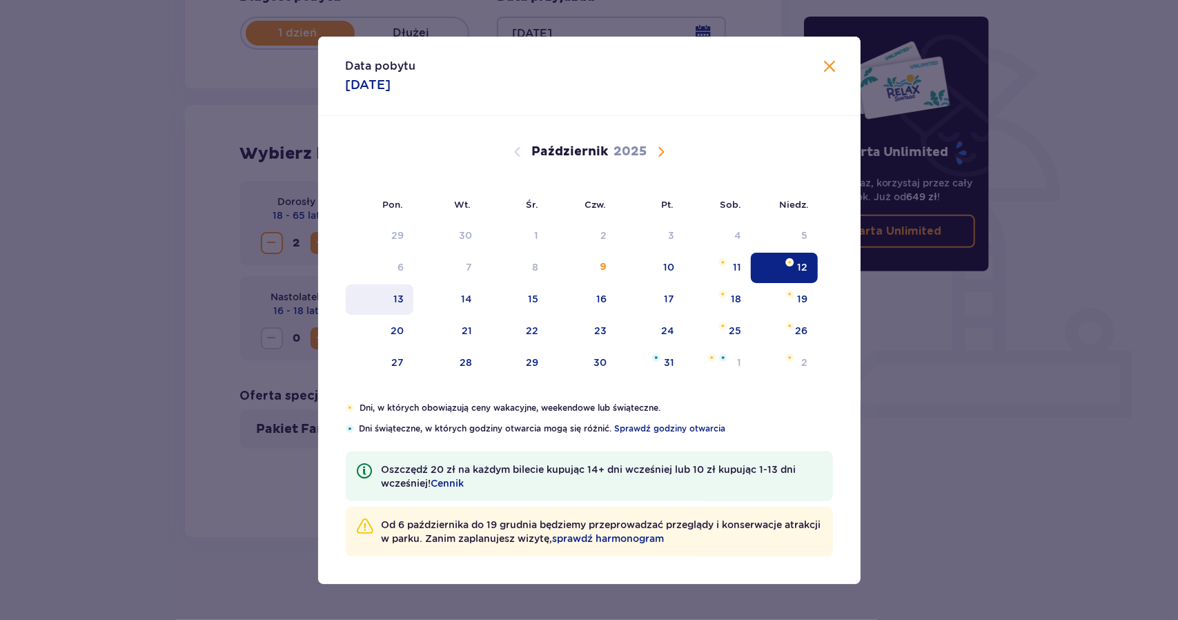
click at [402, 299] on div "13" at bounding box center [398, 299] width 10 height 14
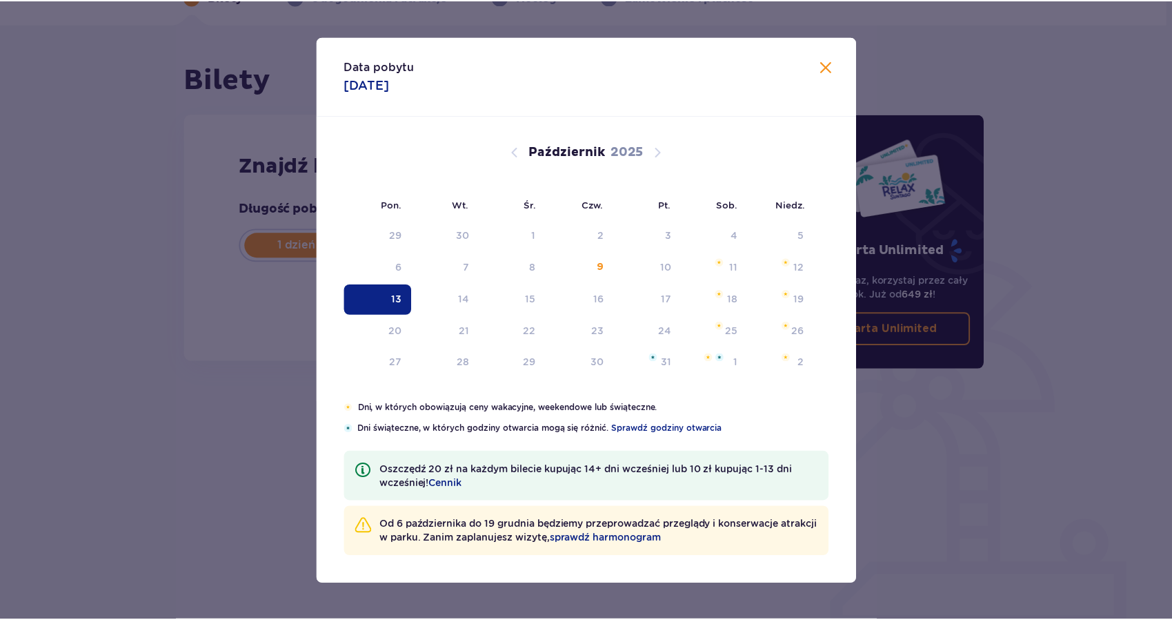
scroll to position [83, 0]
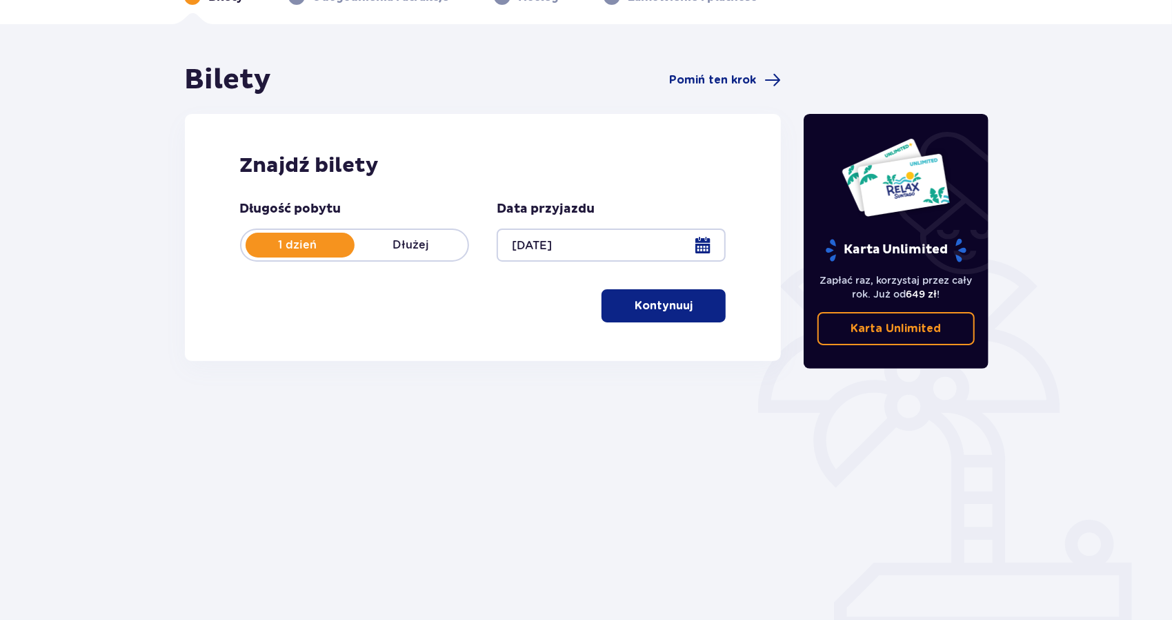
click at [661, 302] on p "Kontynuuj" at bounding box center [664, 305] width 58 height 15
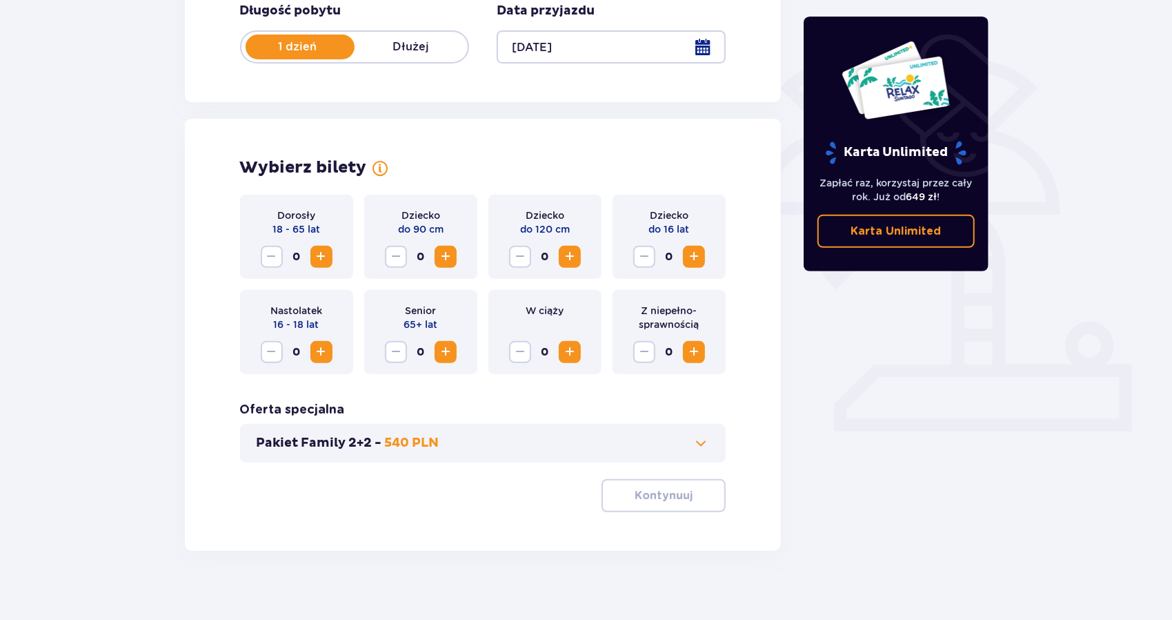
scroll to position [295, 0]
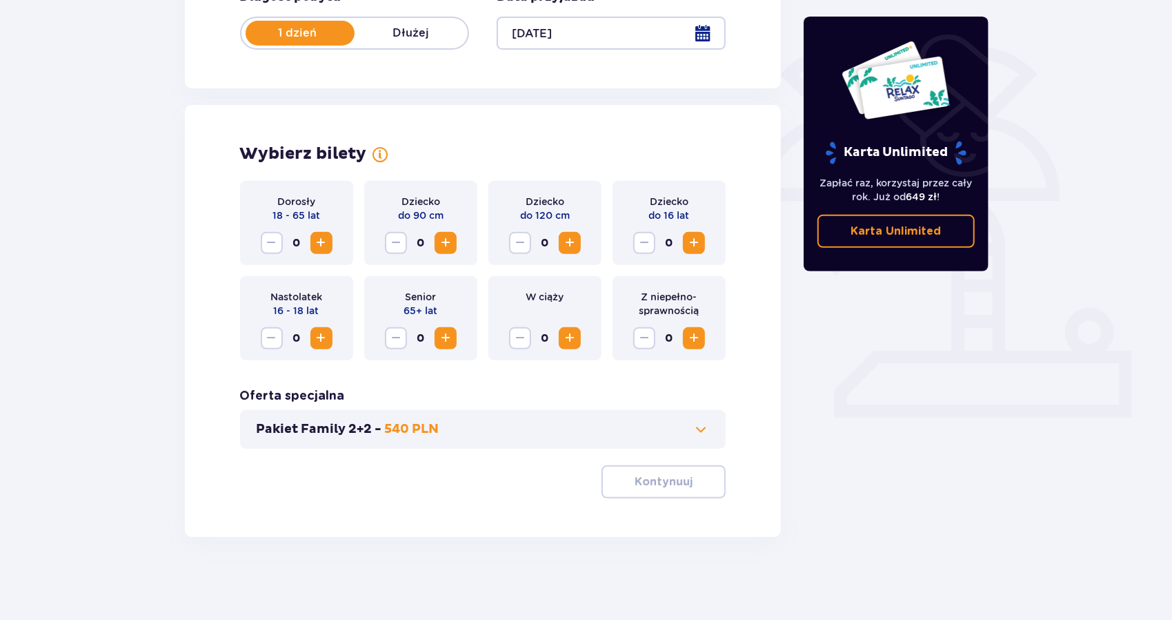
click at [318, 245] on span "Zwiększ" at bounding box center [321, 243] width 17 height 17
click at [691, 244] on span "Zwiększ" at bounding box center [694, 243] width 17 height 17
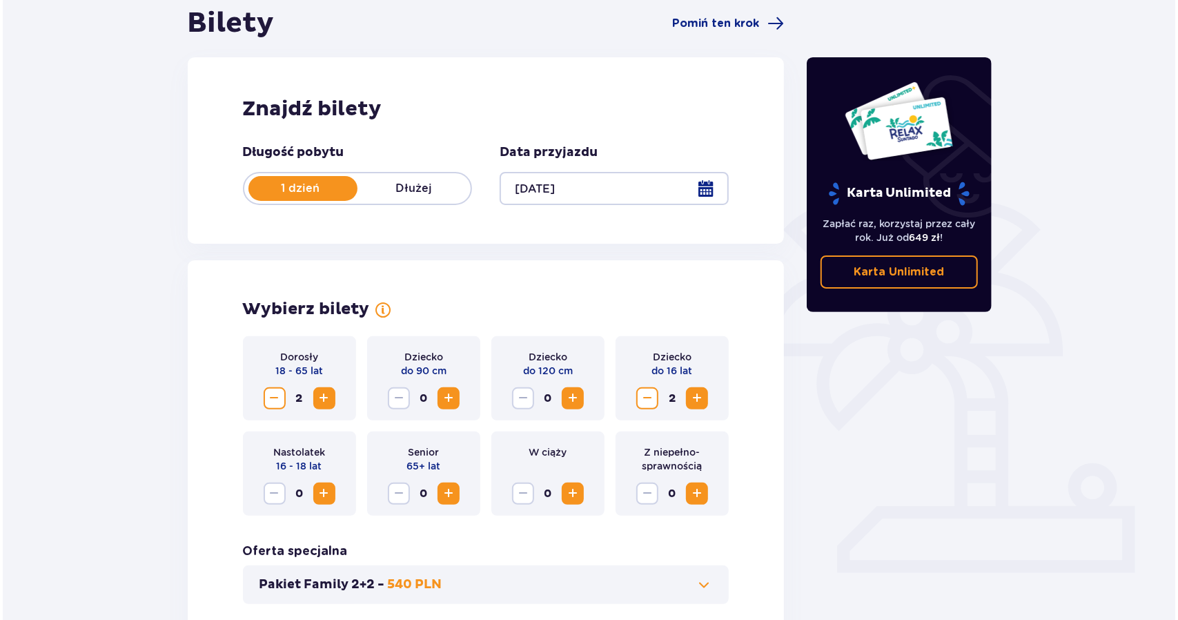
scroll to position [138, 0]
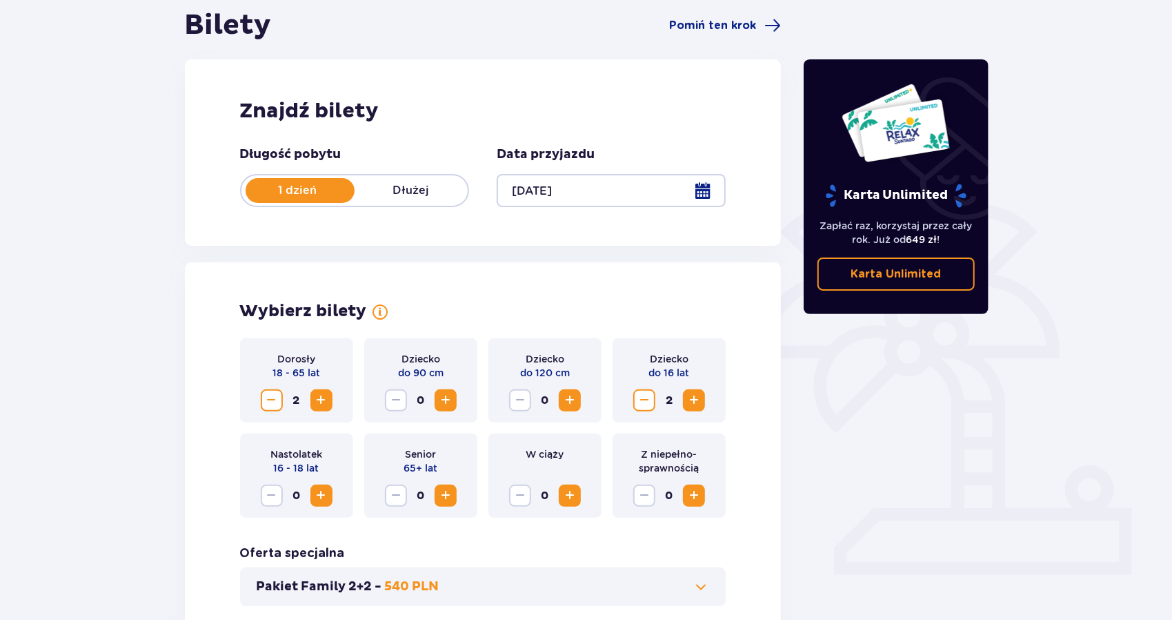
click at [700, 188] on div at bounding box center [611, 190] width 229 height 33
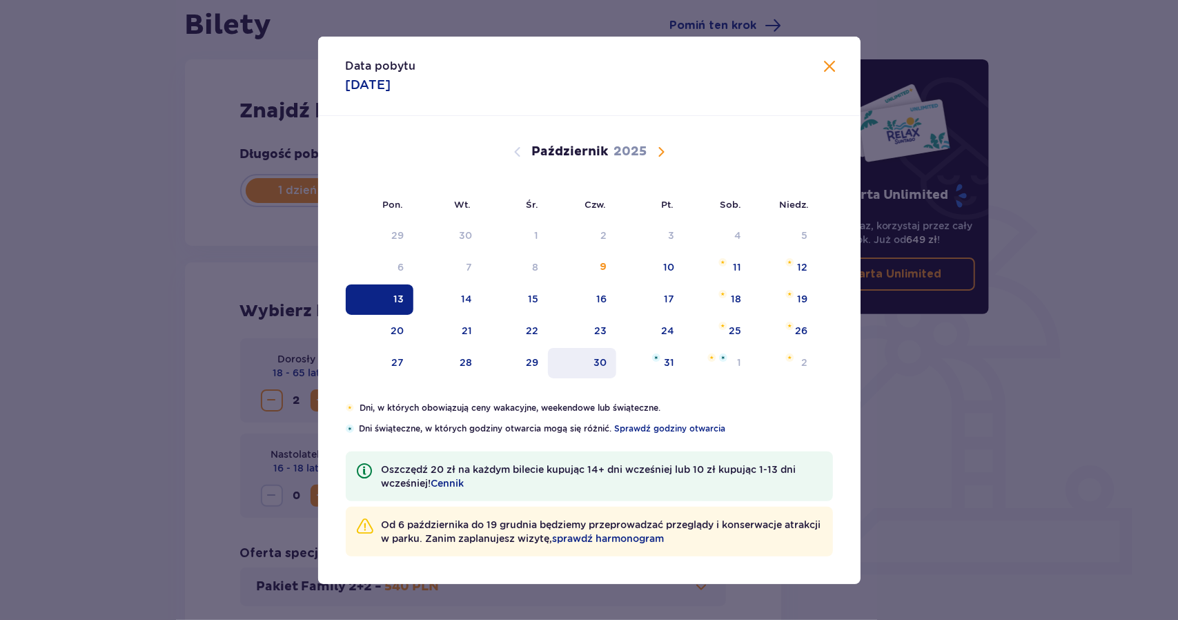
click at [602, 357] on div "30" at bounding box center [599, 362] width 13 height 14
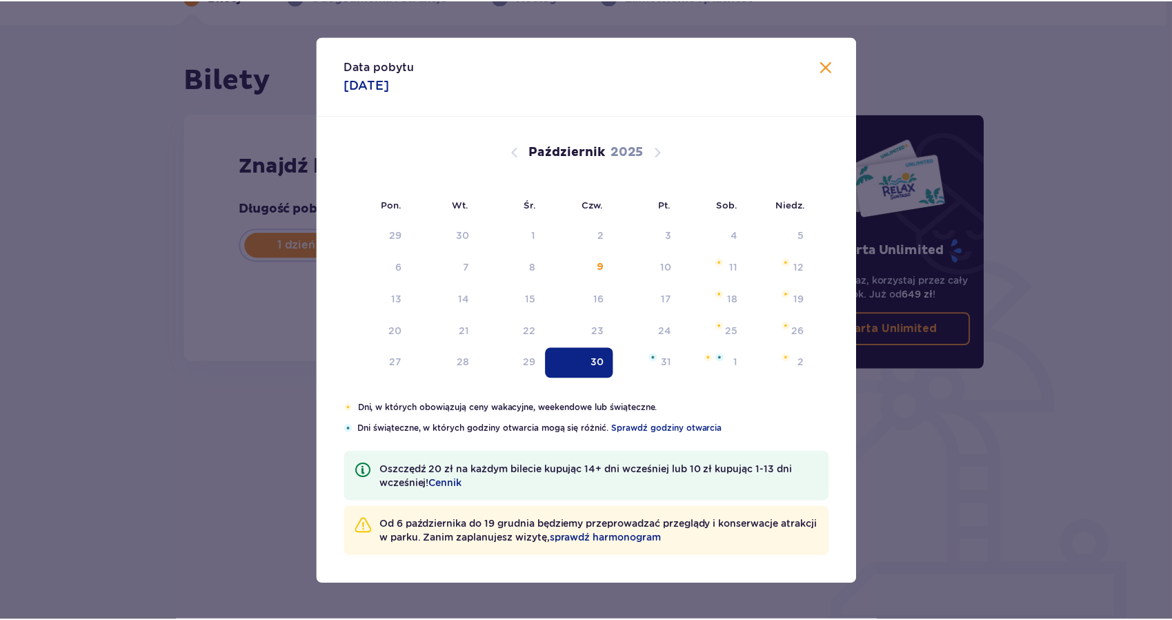
scroll to position [83, 0]
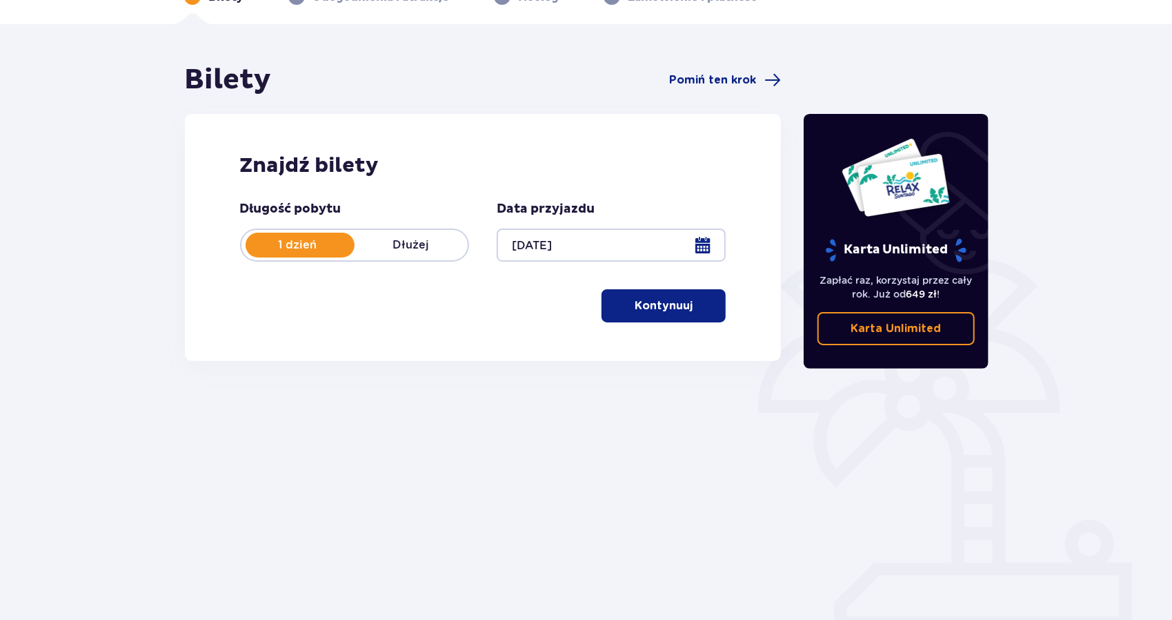
click at [686, 311] on button "Kontynuuj" at bounding box center [664, 305] width 124 height 33
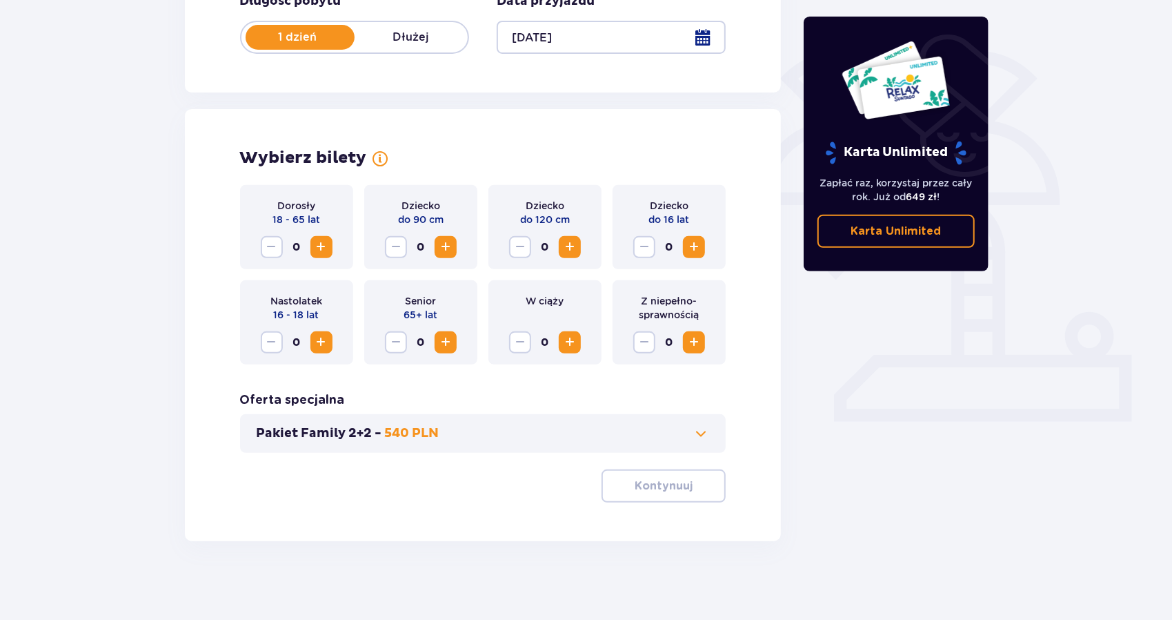
scroll to position [295, 0]
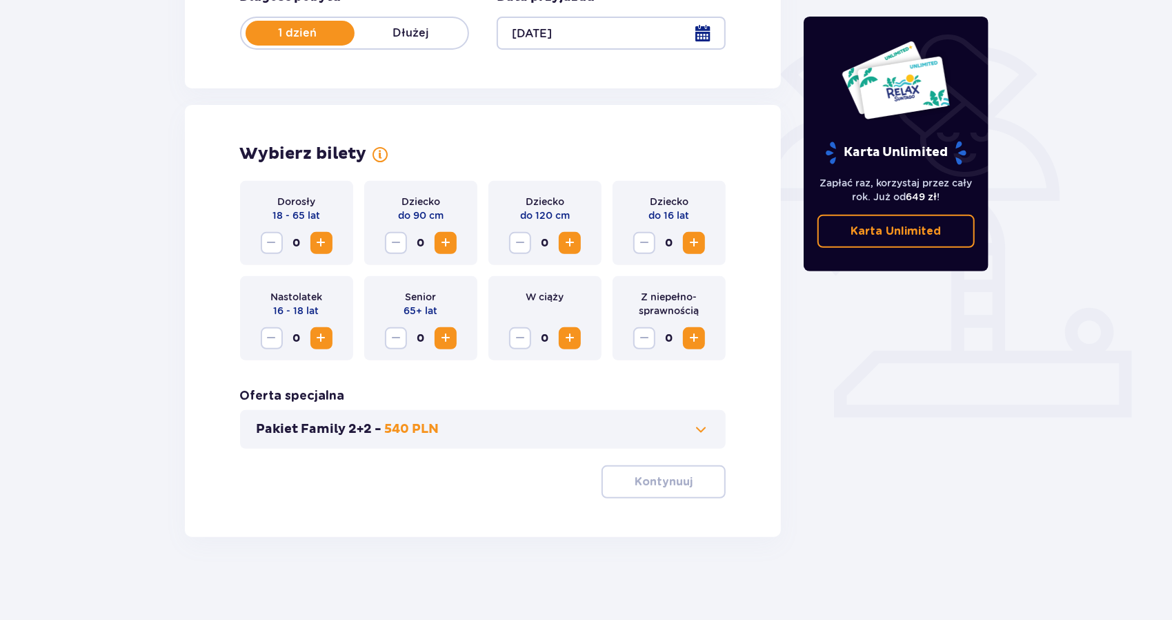
click at [326, 236] on span "Zwiększ" at bounding box center [321, 243] width 17 height 17
click at [693, 250] on span "Zwiększ" at bounding box center [694, 243] width 17 height 17
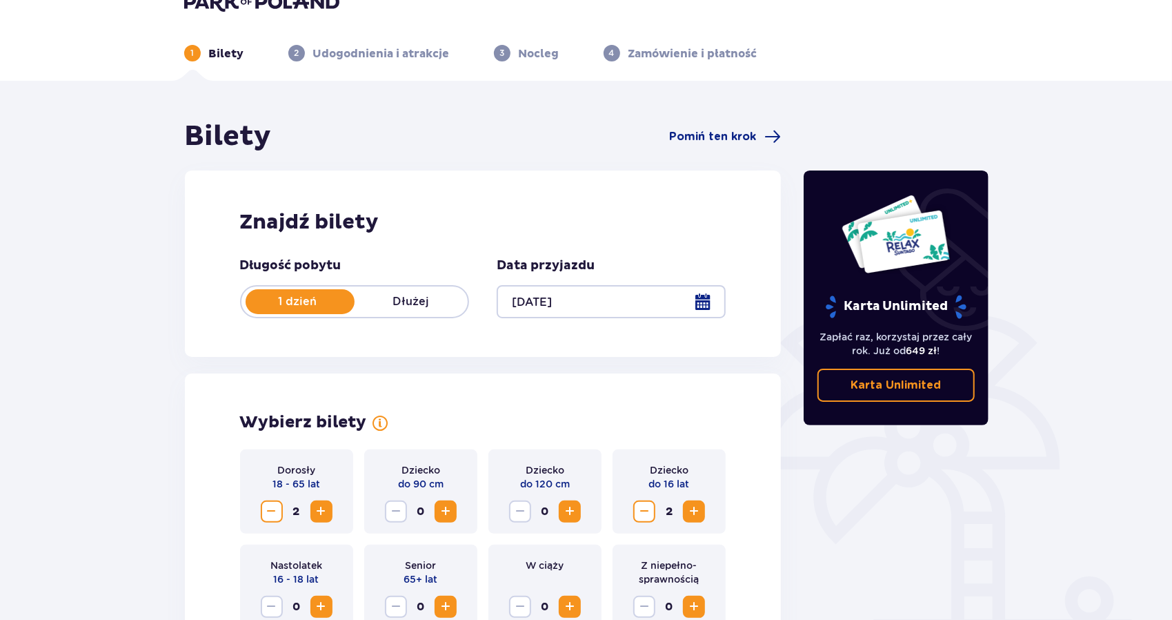
scroll to position [6, 0]
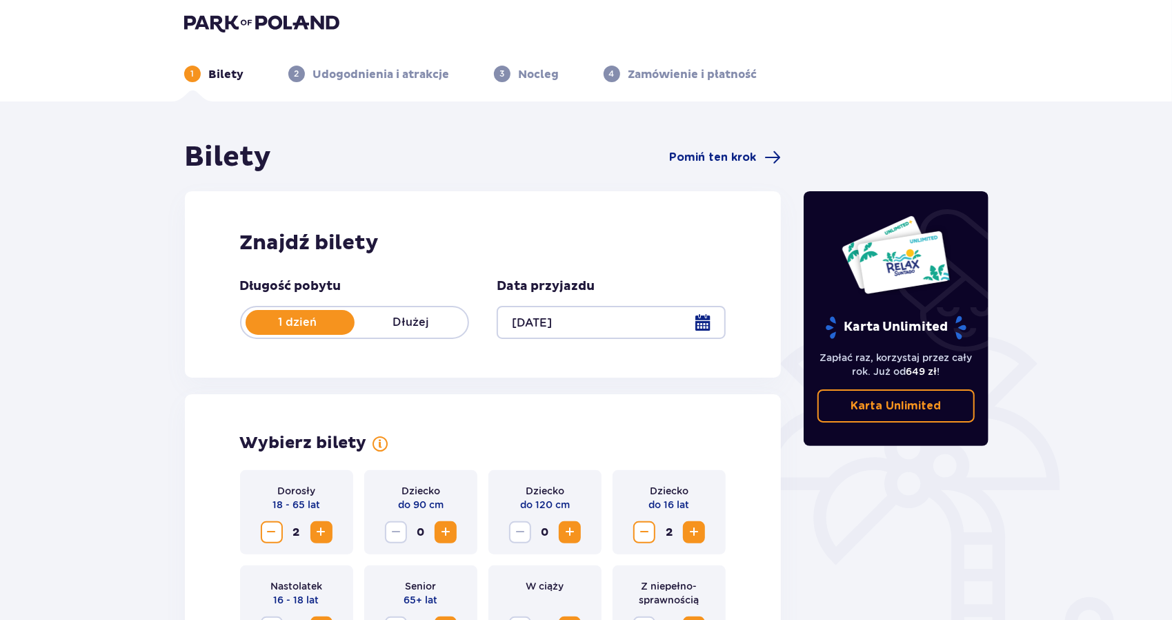
click at [708, 318] on div at bounding box center [611, 322] width 229 height 33
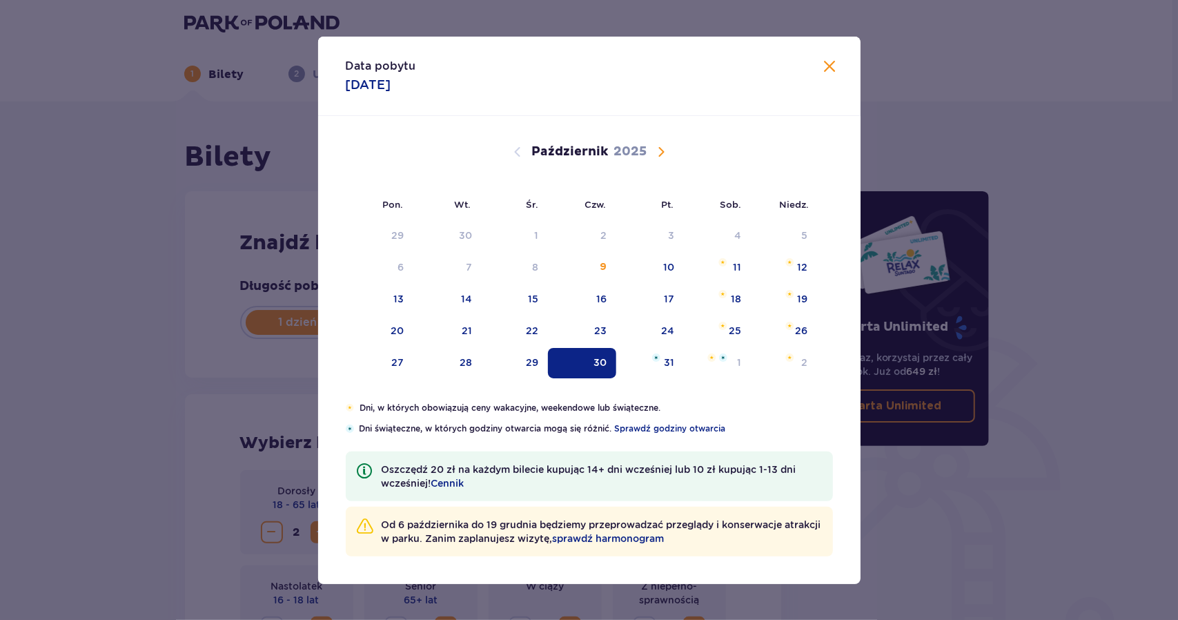
click at [665, 146] on span "Następny miesiąc" at bounding box center [661, 152] width 17 height 17
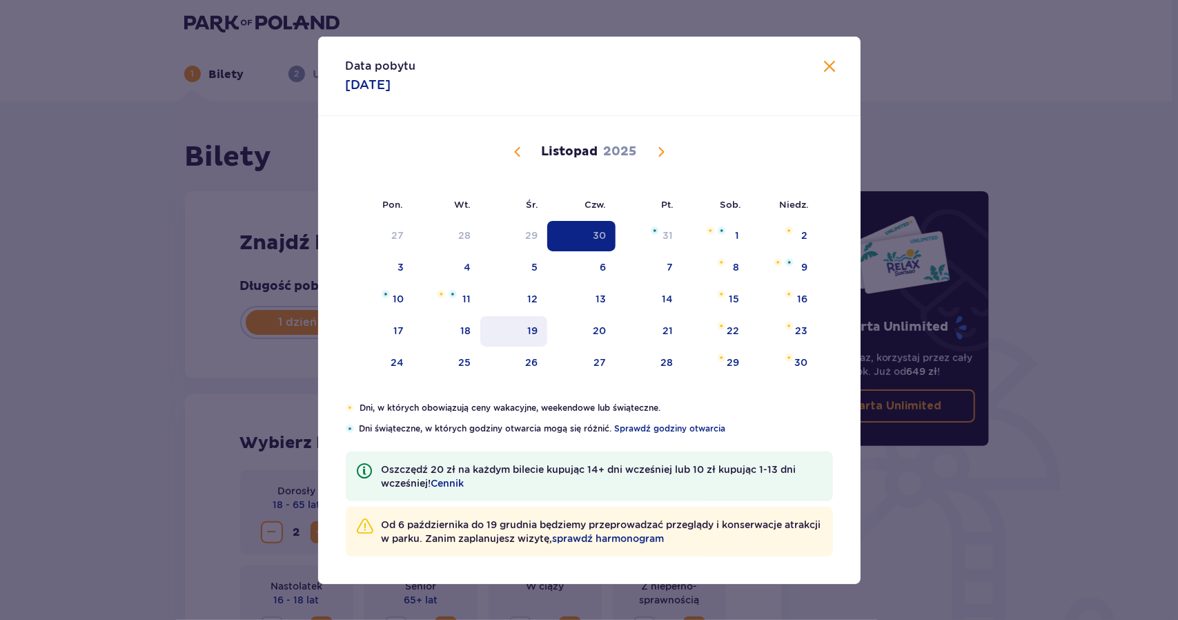
click at [531, 330] on div "19" at bounding box center [532, 331] width 10 height 14
type input "[DATE]"
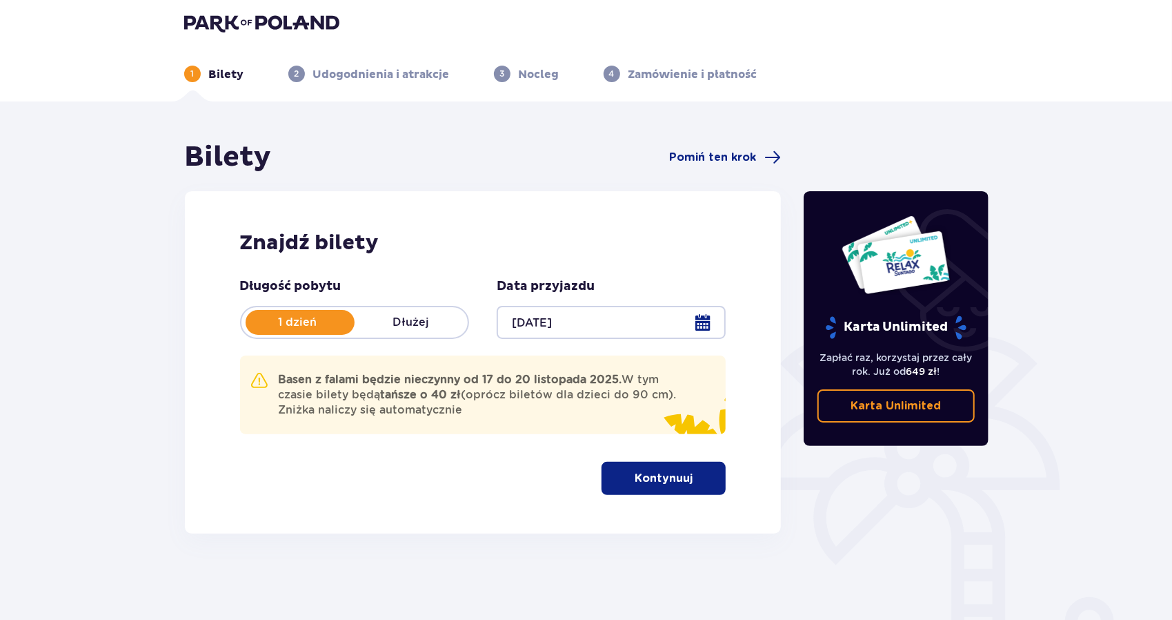
click at [646, 483] on p "Kontynuuj" at bounding box center [664, 478] width 58 height 15
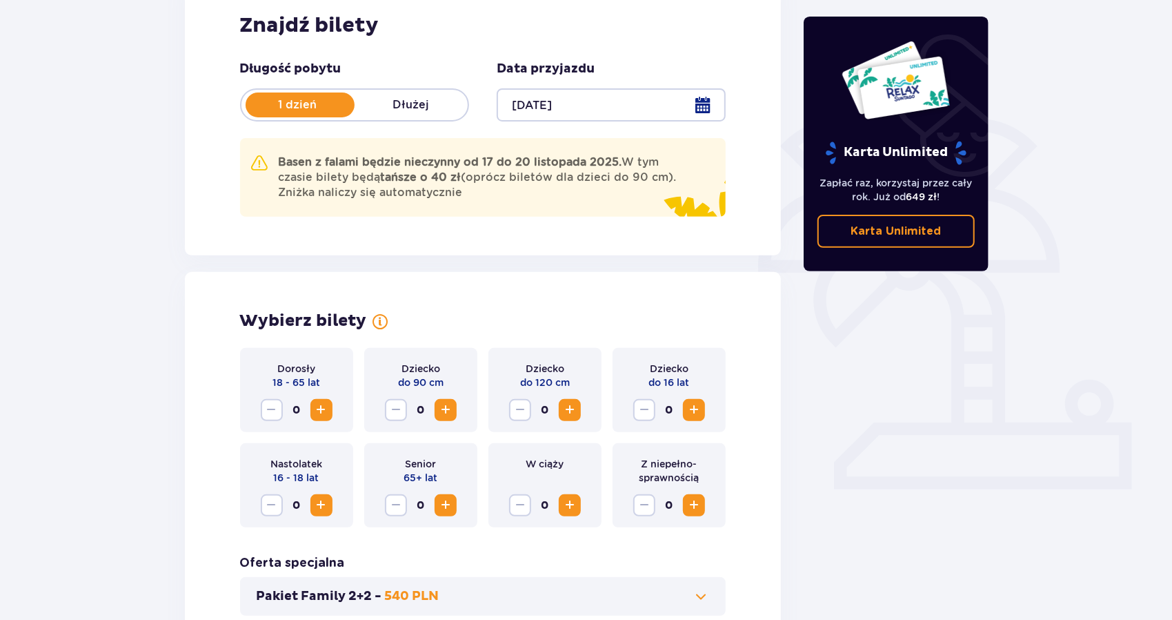
scroll to position [391, 0]
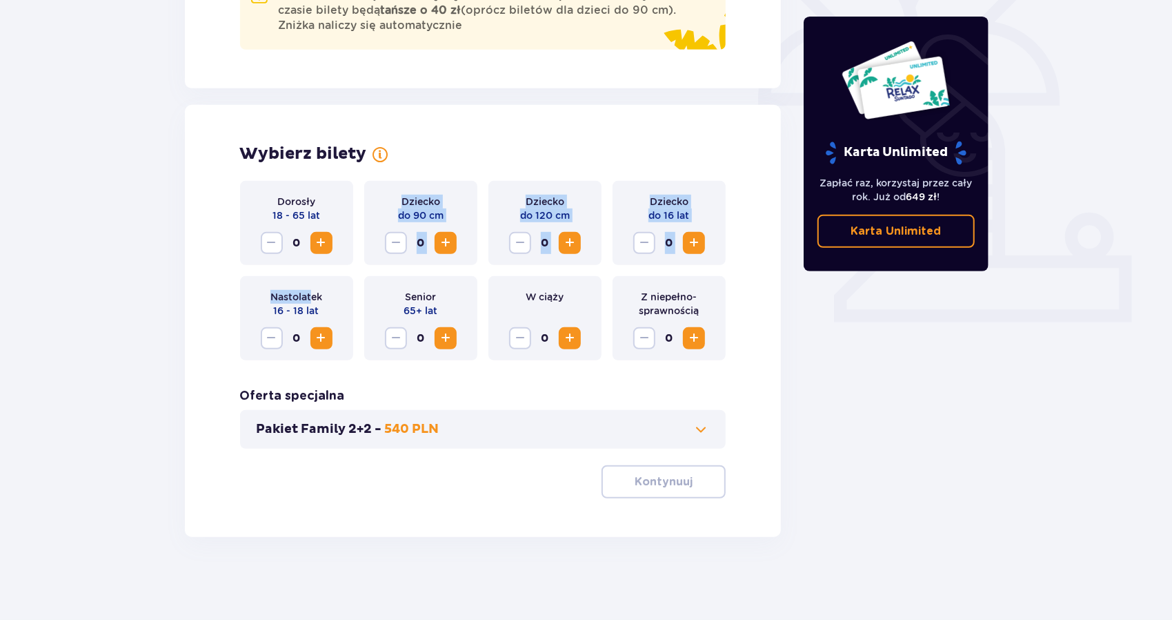
click at [326, 237] on span "Zwiększ" at bounding box center [321, 243] width 17 height 17
click at [702, 244] on span "Zwiększ" at bounding box center [694, 243] width 17 height 17
click at [655, 482] on p "Kontynuuj" at bounding box center [664, 481] width 58 height 15
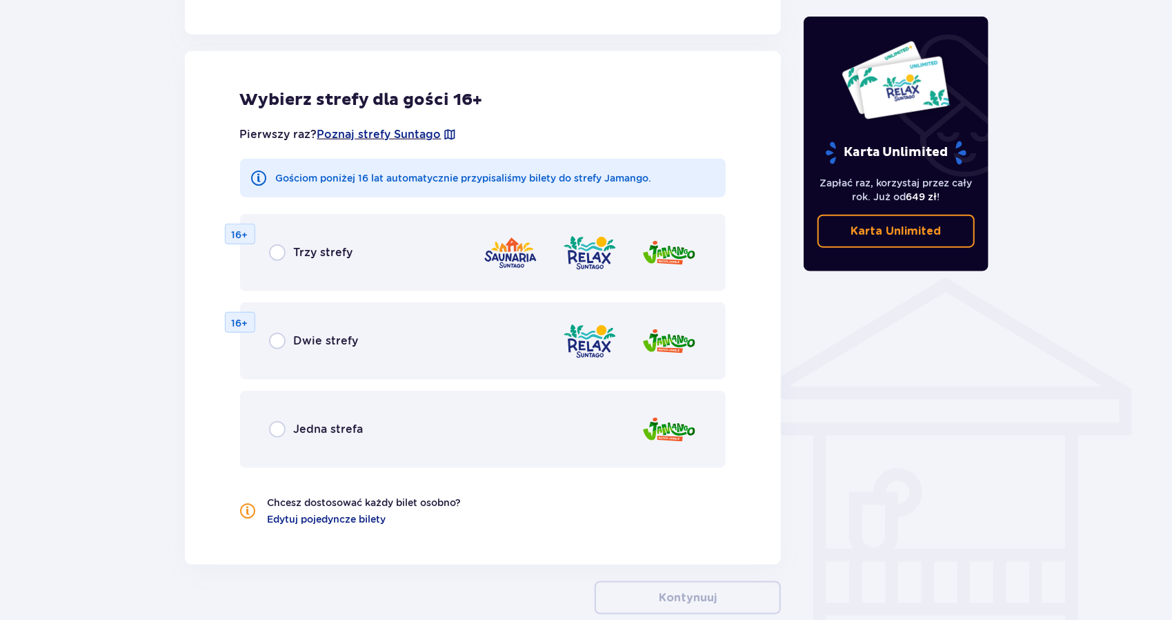
scroll to position [861, 0]
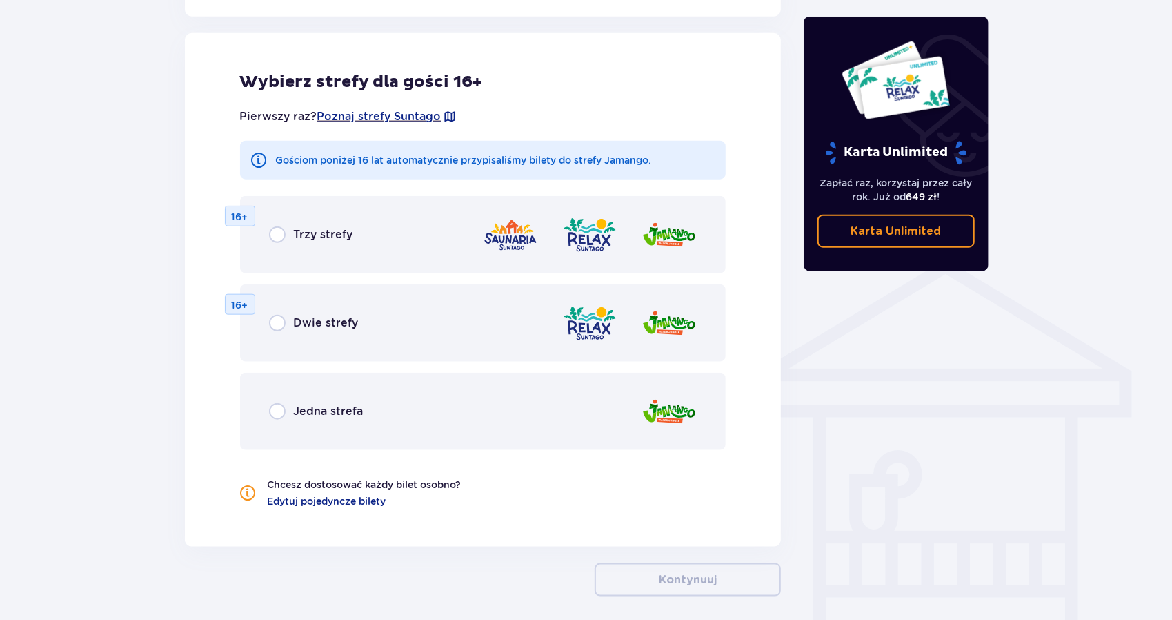
click at [278, 236] on input "radio" at bounding box center [277, 234] width 17 height 17
radio input "true"
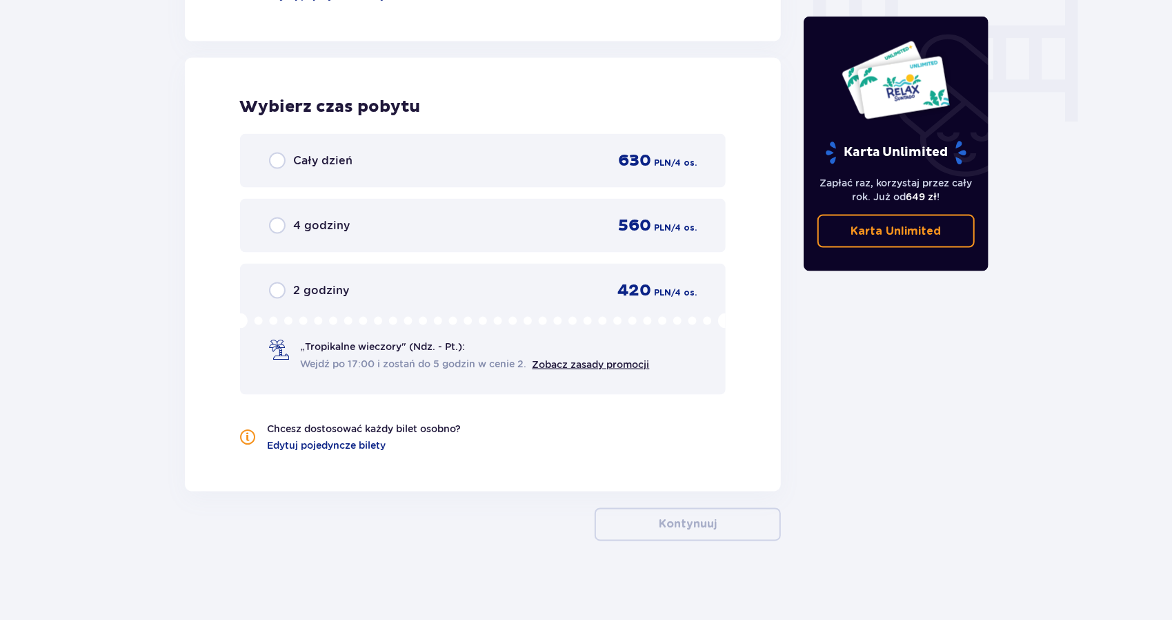
scroll to position [1370, 0]
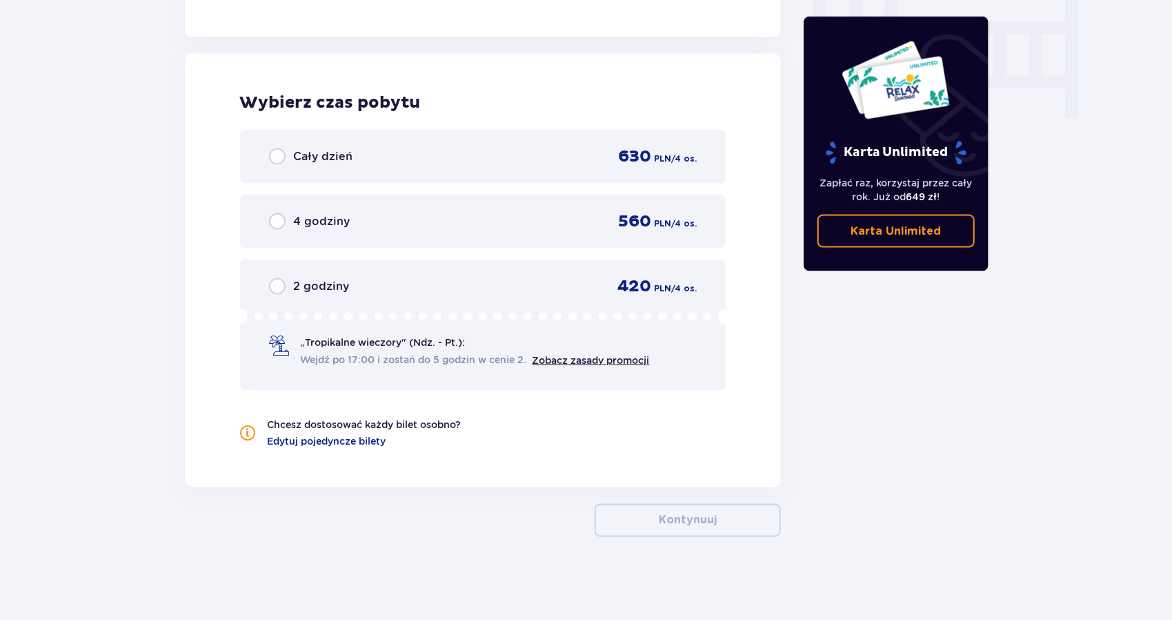
click at [280, 253] on div "Cały dzień 630 PLN / 4 os. 4 godziny 560 PLN / 4 os. 2 godziny 420 PLN / 4 os. …" at bounding box center [483, 260] width 486 height 261
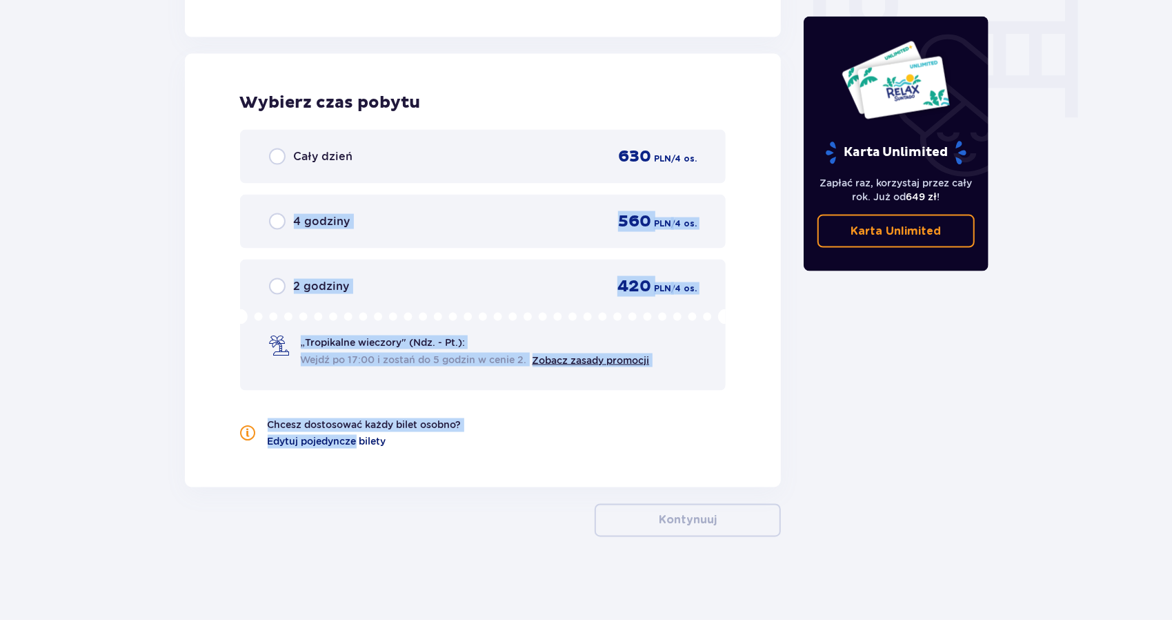
drag, startPoint x: 280, startPoint y: 254, endPoint x: 344, endPoint y: 447, distance: 203.3
click at [344, 446] on div "Wybierz czas pobytu Cały dzień 630 PLN / 4 os. 4 godziny 560 PLN / 4 os. 2 godz…" at bounding box center [483, 270] width 597 height 433
click at [283, 159] on input "radio" at bounding box center [277, 156] width 17 height 17
radio input "true"
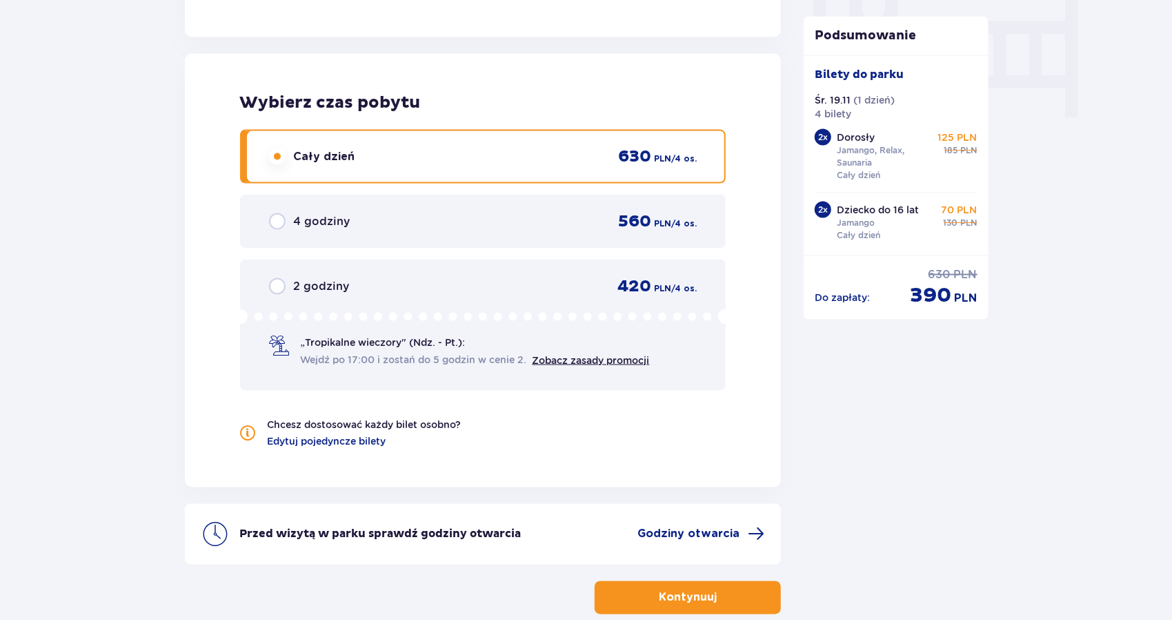
click at [426, 139] on div "Cały dzień 630 PLN / 4 os." at bounding box center [483, 157] width 486 height 54
click at [471, 279] on div "2 godziny 420 PLN / 4 os." at bounding box center [483, 286] width 428 height 21
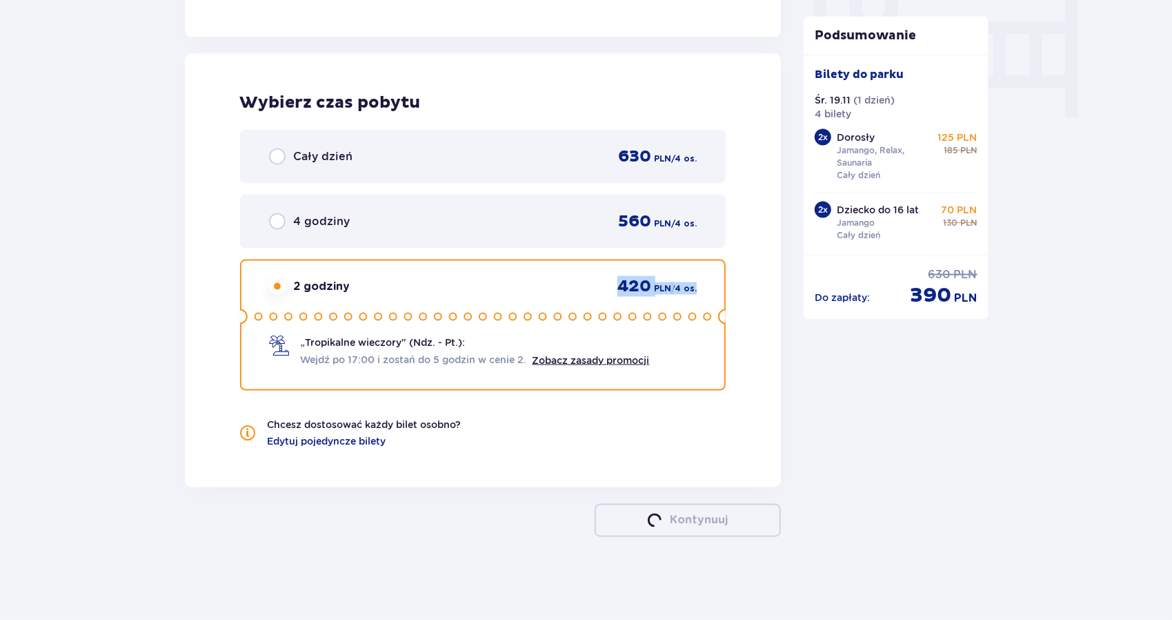
drag, startPoint x: 471, startPoint y: 279, endPoint x: 660, endPoint y: 365, distance: 207.5
click at [652, 358] on div "2 godziny 420 PLN / 4 os. „Tropikalne wieczory" (Ndz. - Pt.): Wejdź po 17:00 i …" at bounding box center [483, 324] width 486 height 131
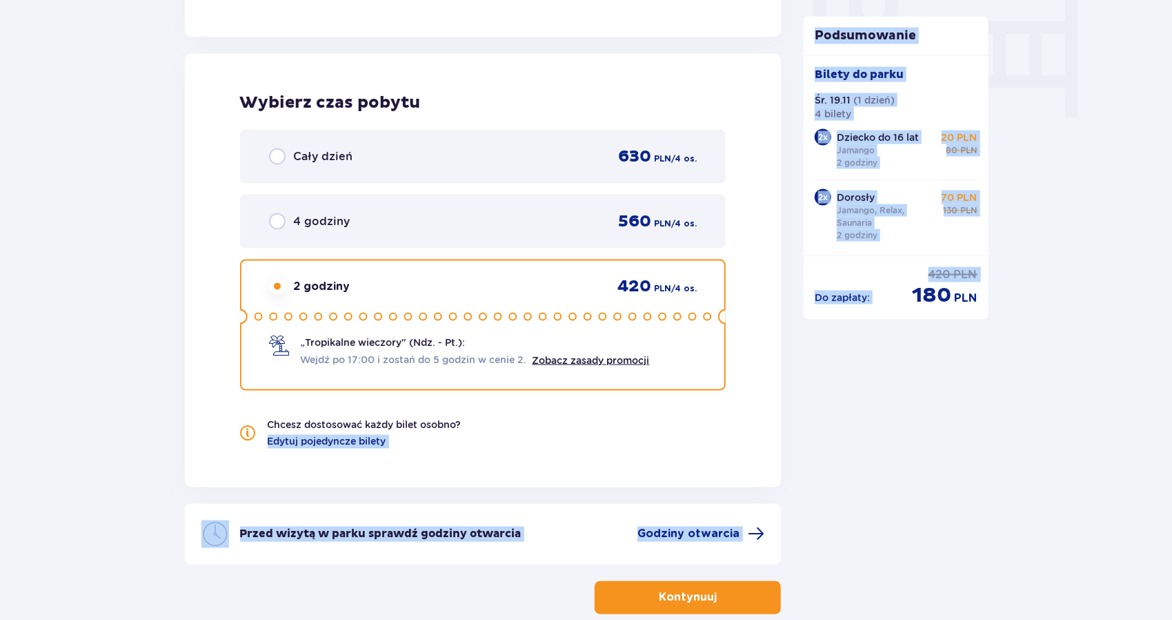
drag, startPoint x: 684, startPoint y: 388, endPoint x: 896, endPoint y: 422, distance: 214.4
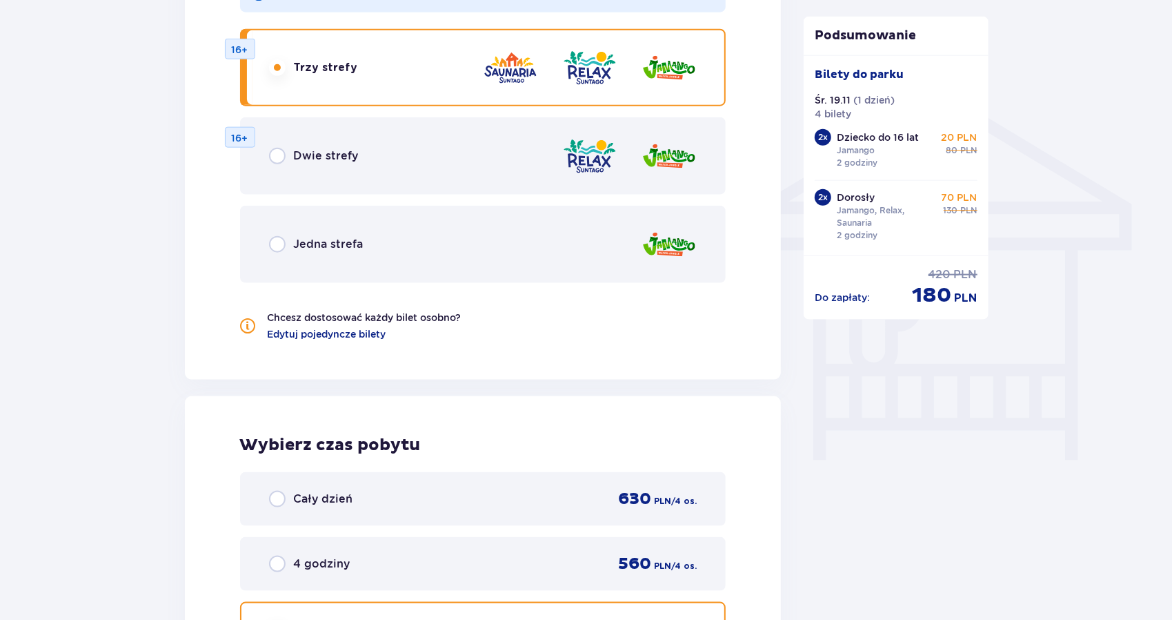
scroll to position [1027, 0]
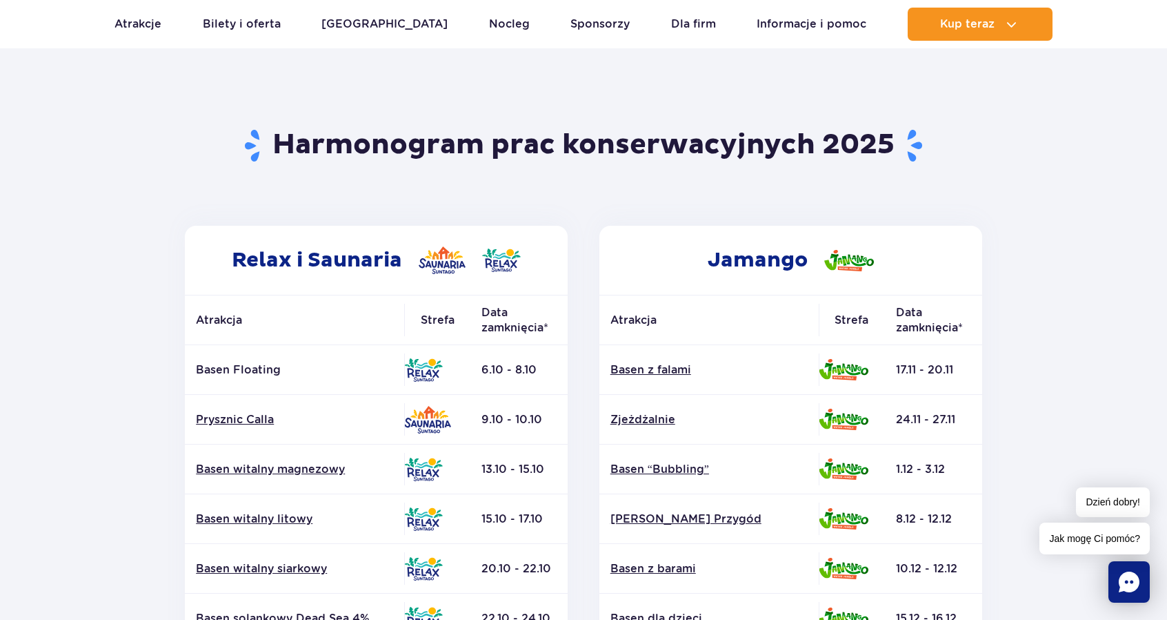
scroll to position [64, 0]
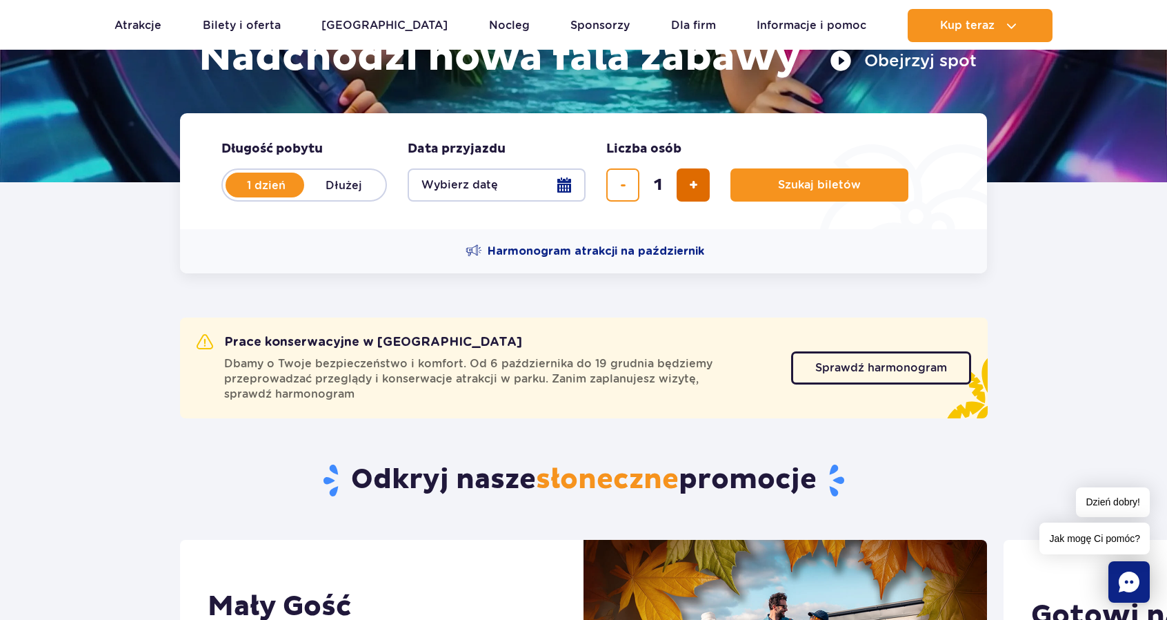
click at [693, 185] on span "dodaj bilet" at bounding box center [693, 185] width 9 height 0
type input "4"
click at [565, 183] on button "Wybierz datę" at bounding box center [497, 184] width 178 height 33
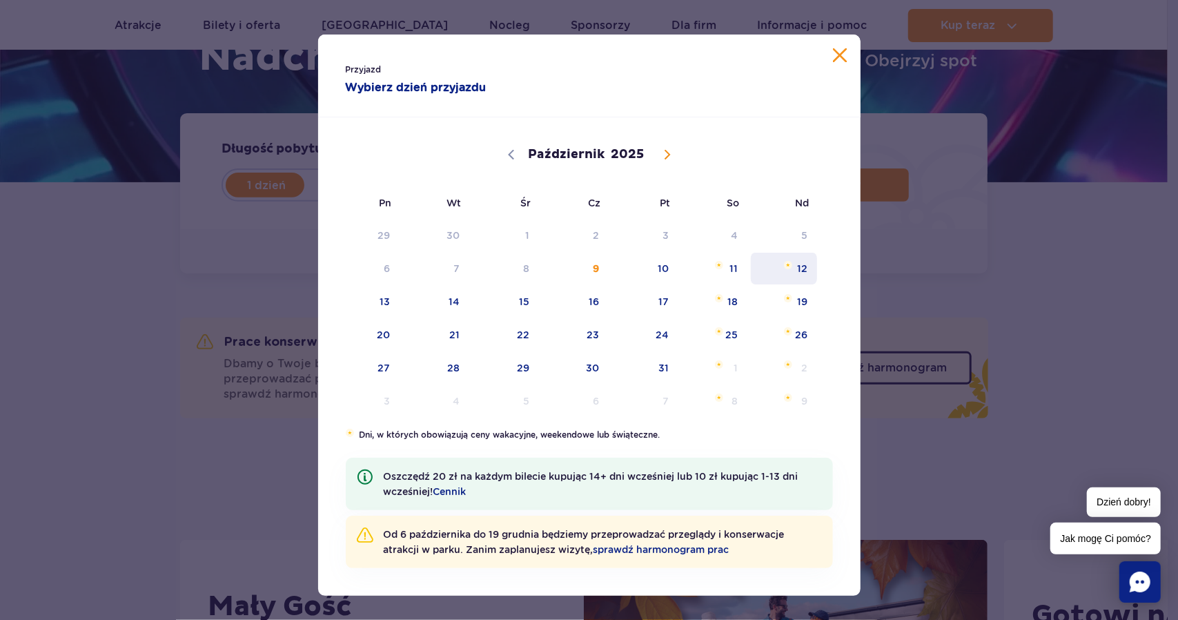
click at [796, 265] on span "12" at bounding box center [784, 269] width 70 height 32
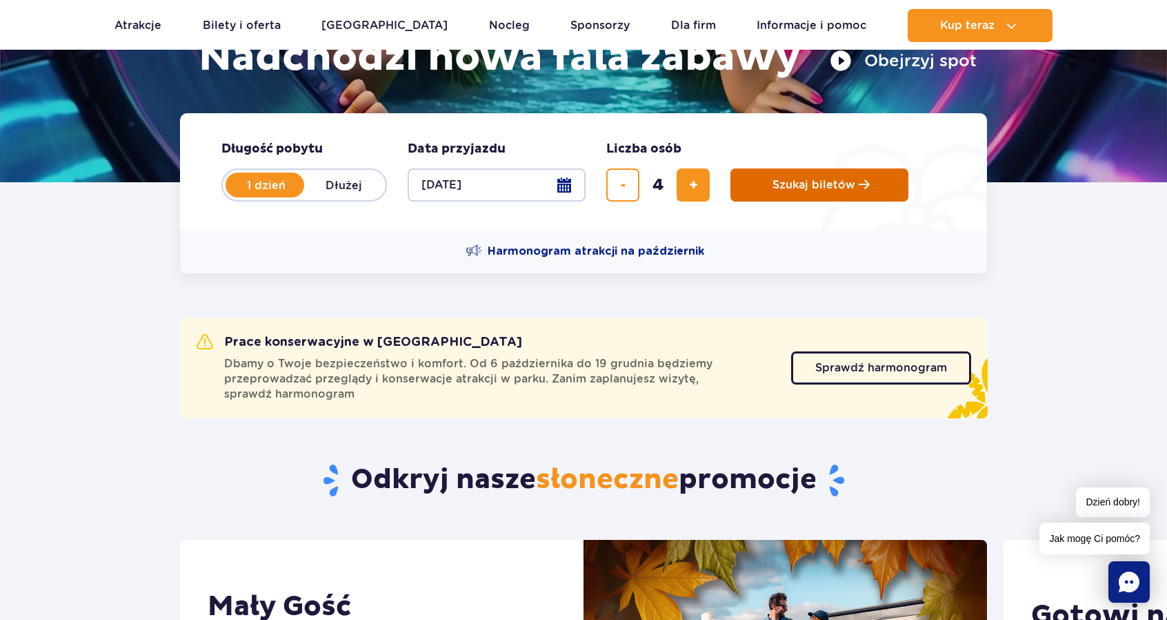
click at [799, 176] on button "Szukaj biletów" at bounding box center [820, 184] width 178 height 33
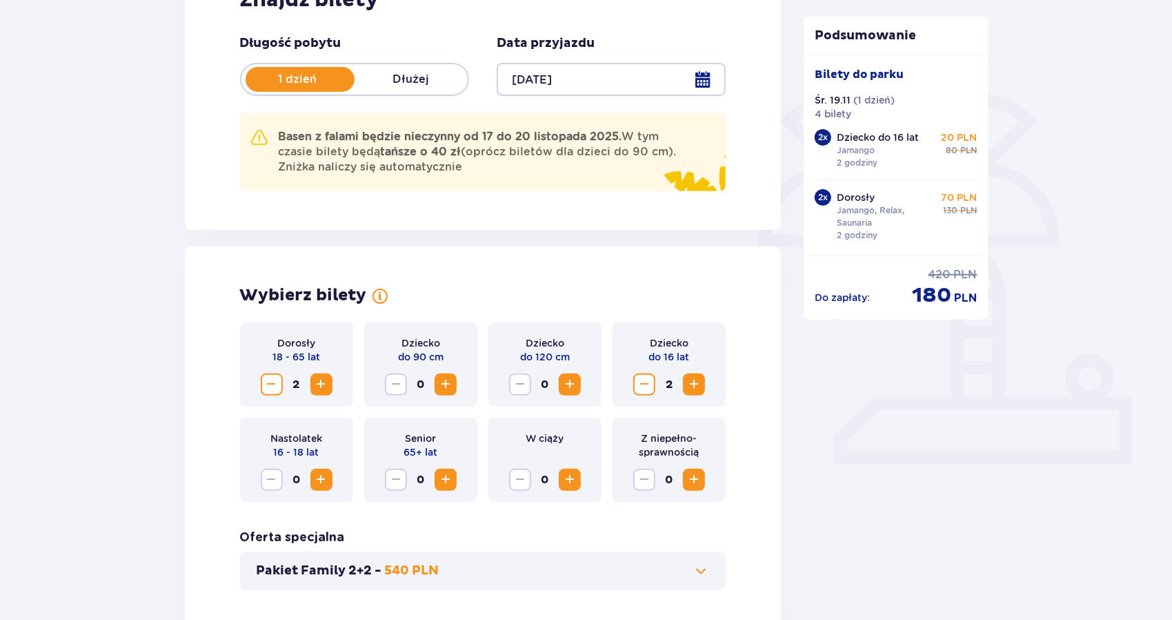
scroll to position [253, 0]
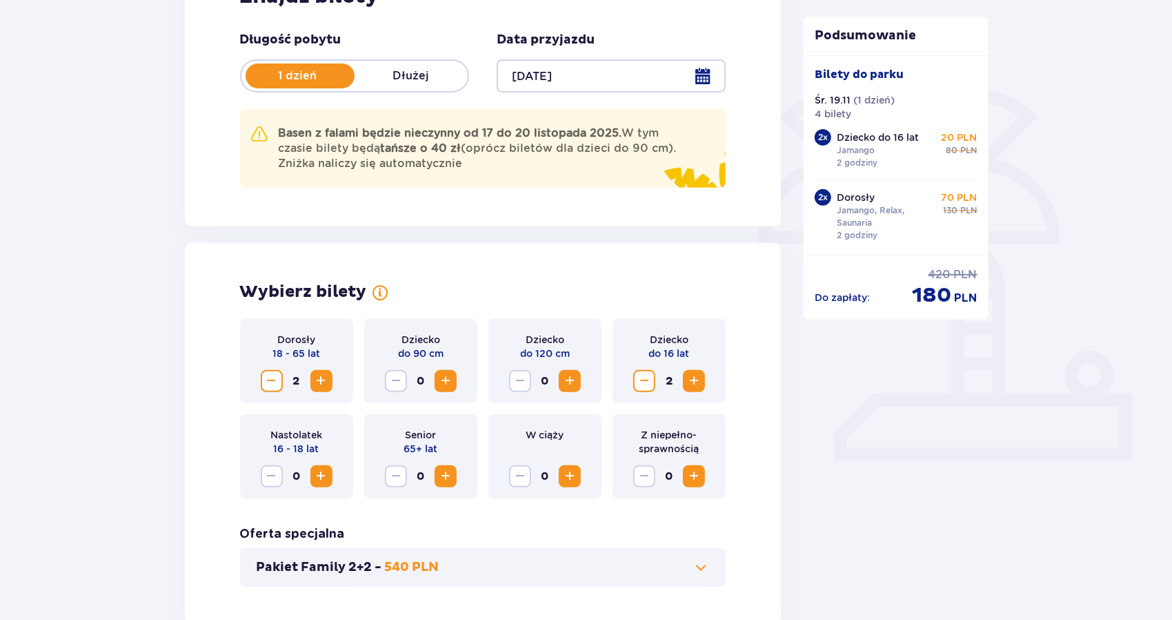
click at [326, 375] on span "Zwiększ" at bounding box center [321, 381] width 17 height 17
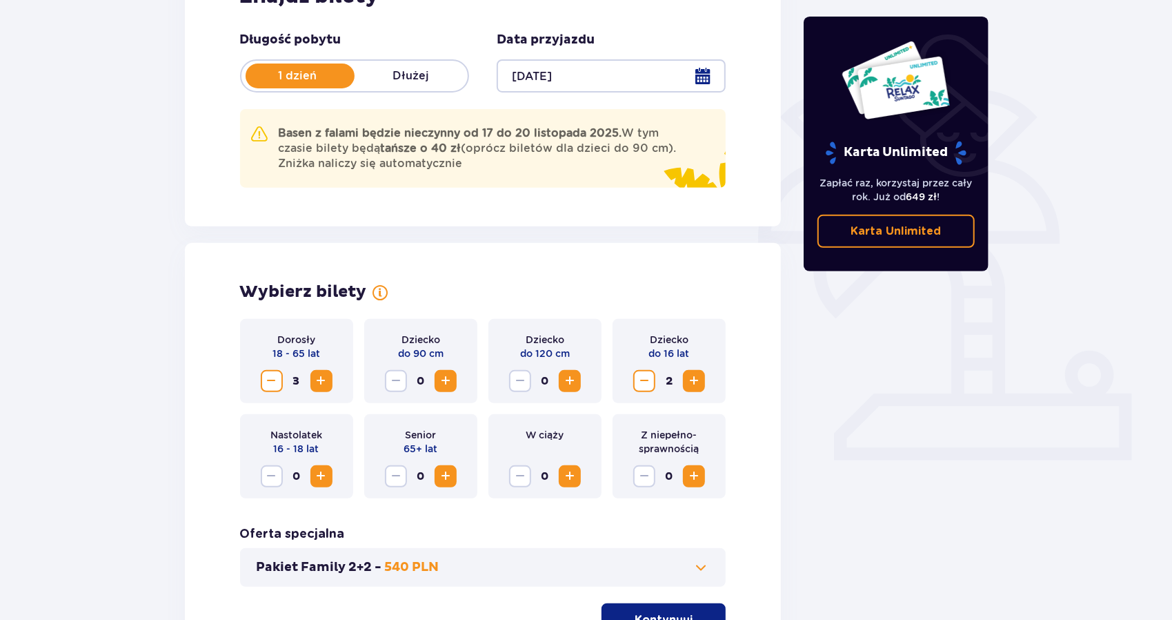
click at [245, 384] on div "Dorosły 18 - 65 lat 3" at bounding box center [296, 361] width 113 height 84
click at [284, 379] on div "3" at bounding box center [297, 381] width 72 height 22
click at [277, 379] on span "Zmniejsz" at bounding box center [272, 381] width 17 height 17
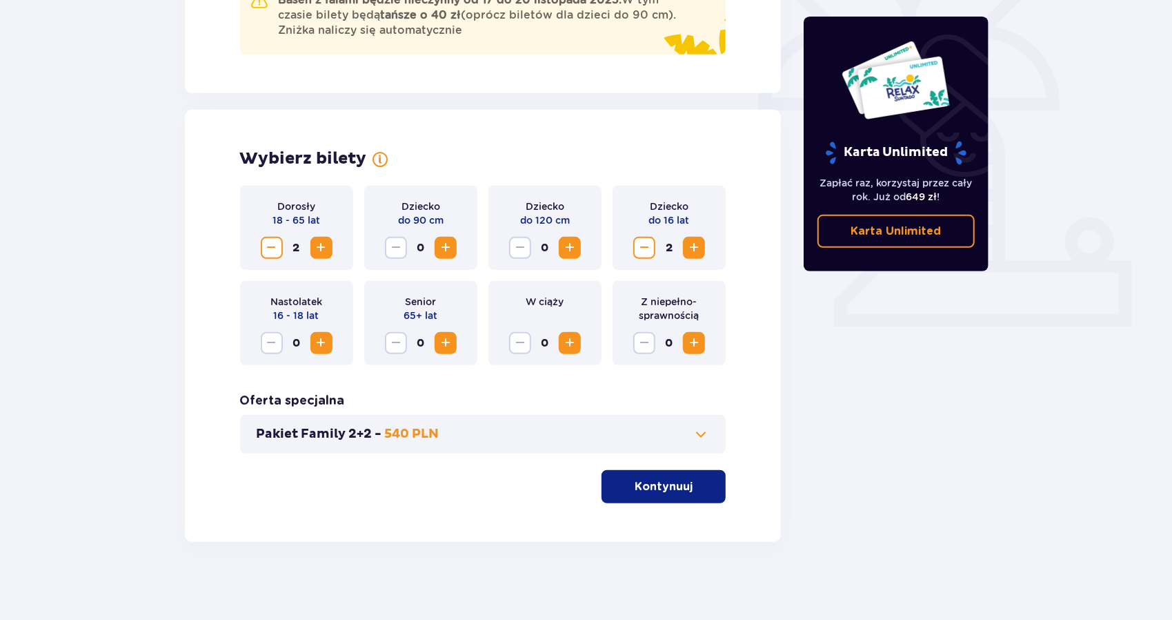
scroll to position [391, 0]
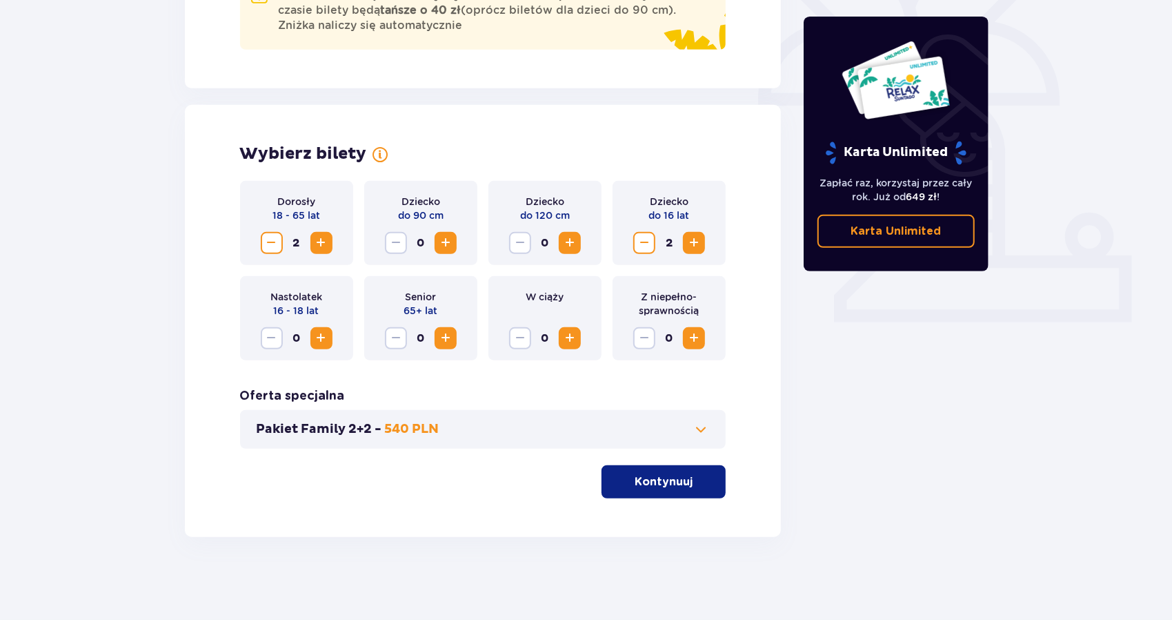
click at [680, 485] on p "Kontynuuj" at bounding box center [664, 481] width 58 height 15
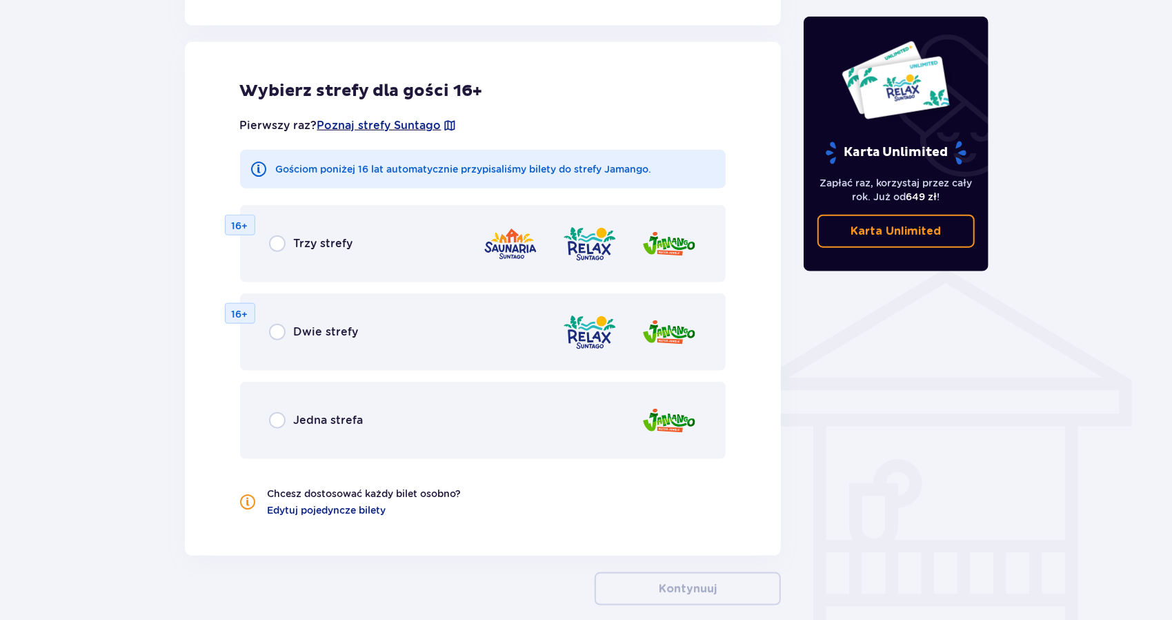
scroll to position [861, 0]
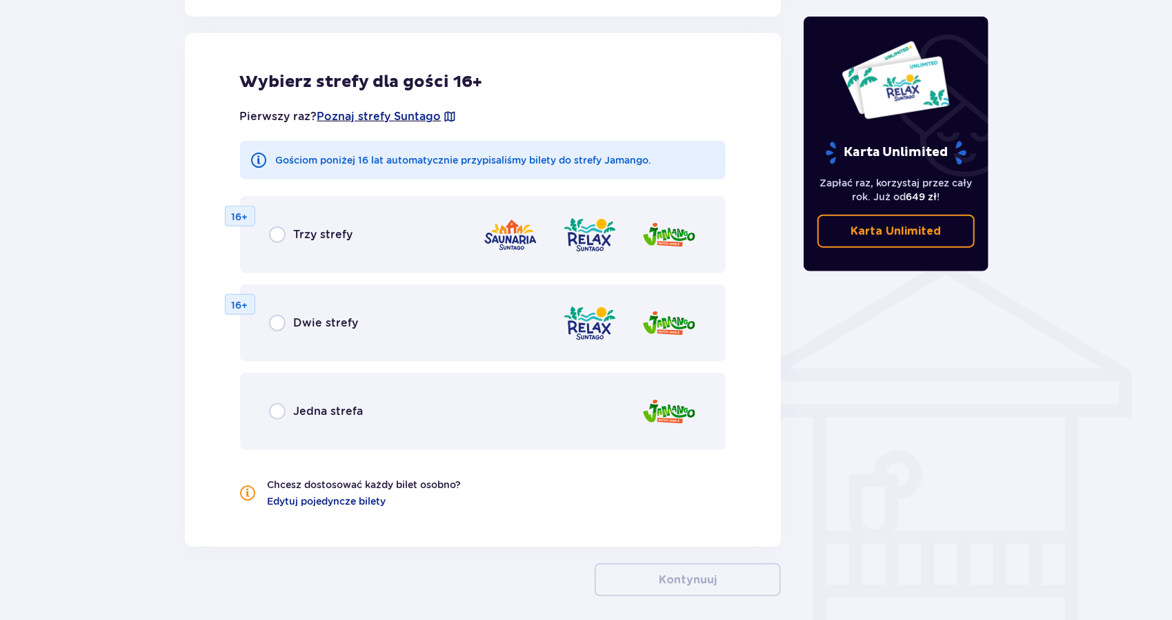
click at [277, 236] on input "radio" at bounding box center [277, 234] width 17 height 17
radio input "true"
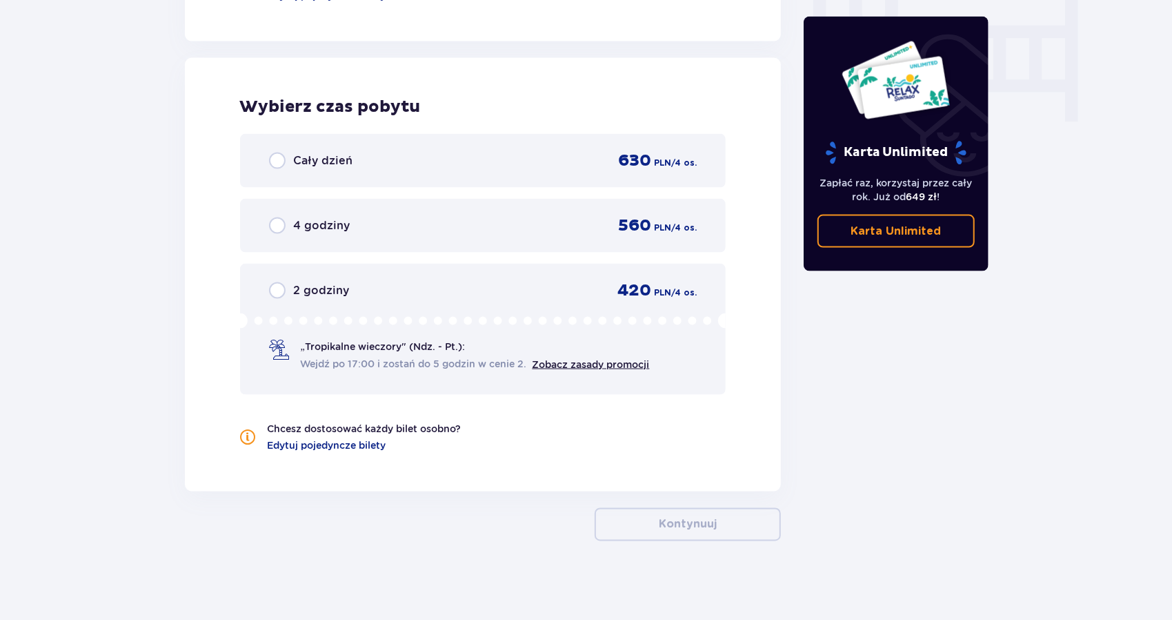
scroll to position [1370, 0]
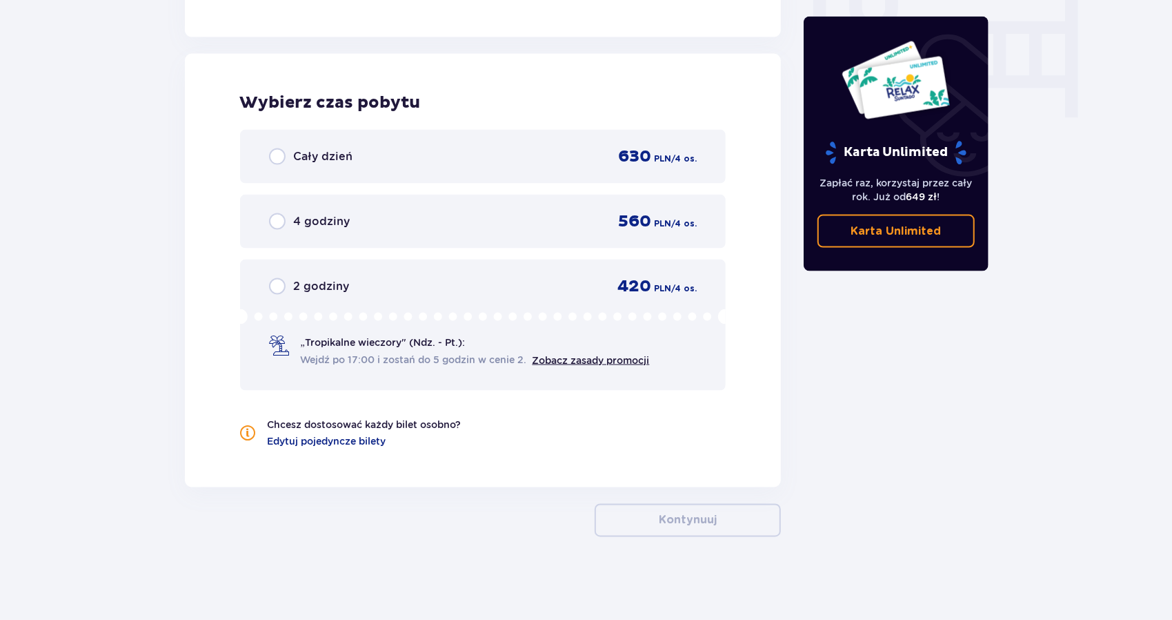
click at [278, 158] on input "radio" at bounding box center [277, 156] width 17 height 17
radio input "true"
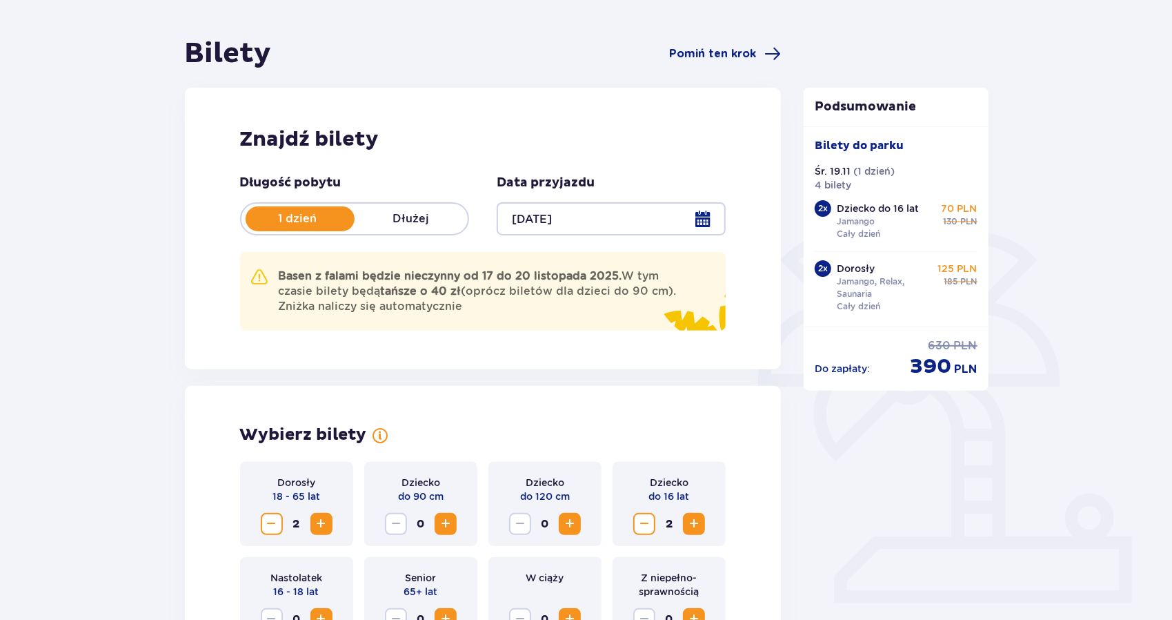
scroll to position [106, 0]
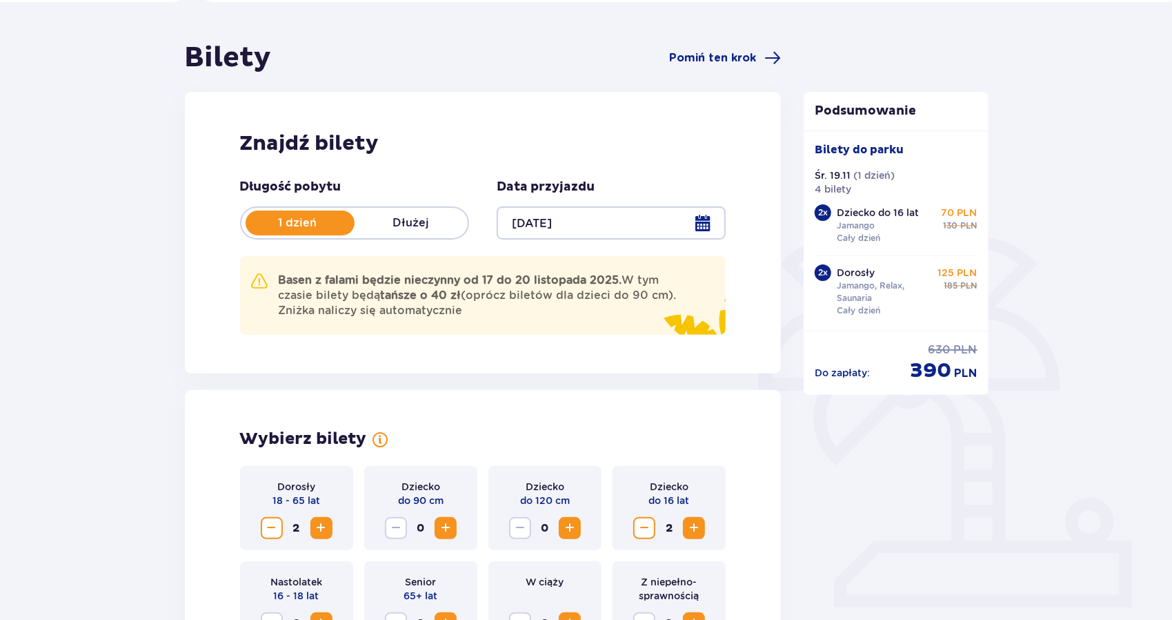
click at [700, 227] on div at bounding box center [611, 222] width 229 height 33
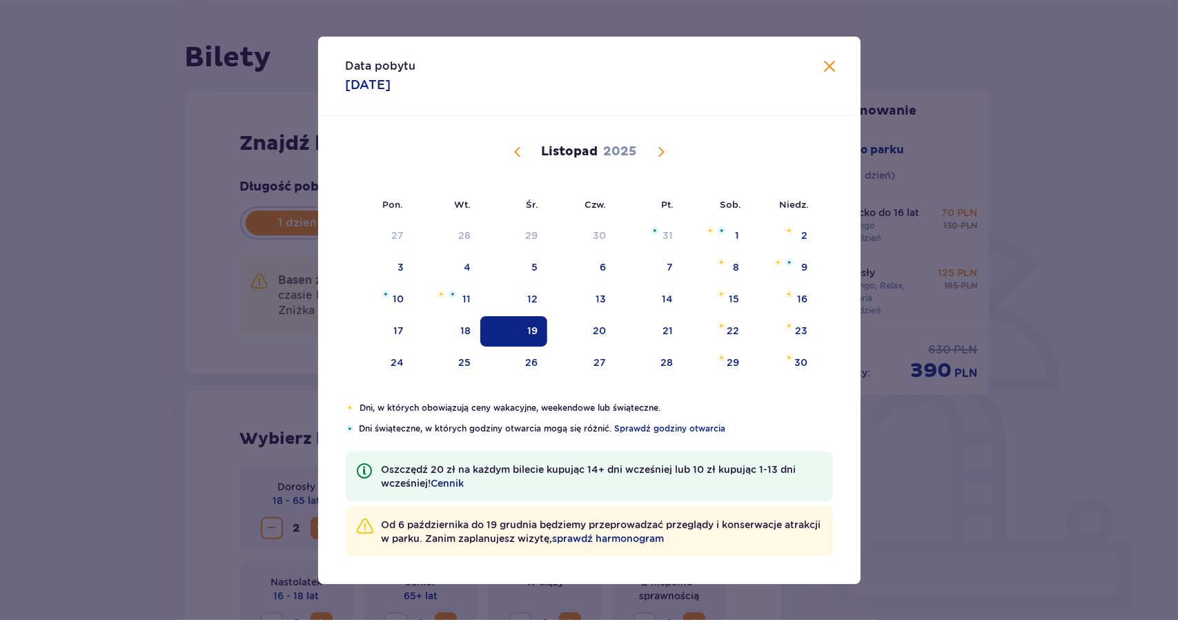
click at [518, 150] on span "Poprzedni miesiąc" at bounding box center [517, 152] width 17 height 17
click at [802, 268] on div "12" at bounding box center [803, 267] width 10 height 14
type input "[DATE]"
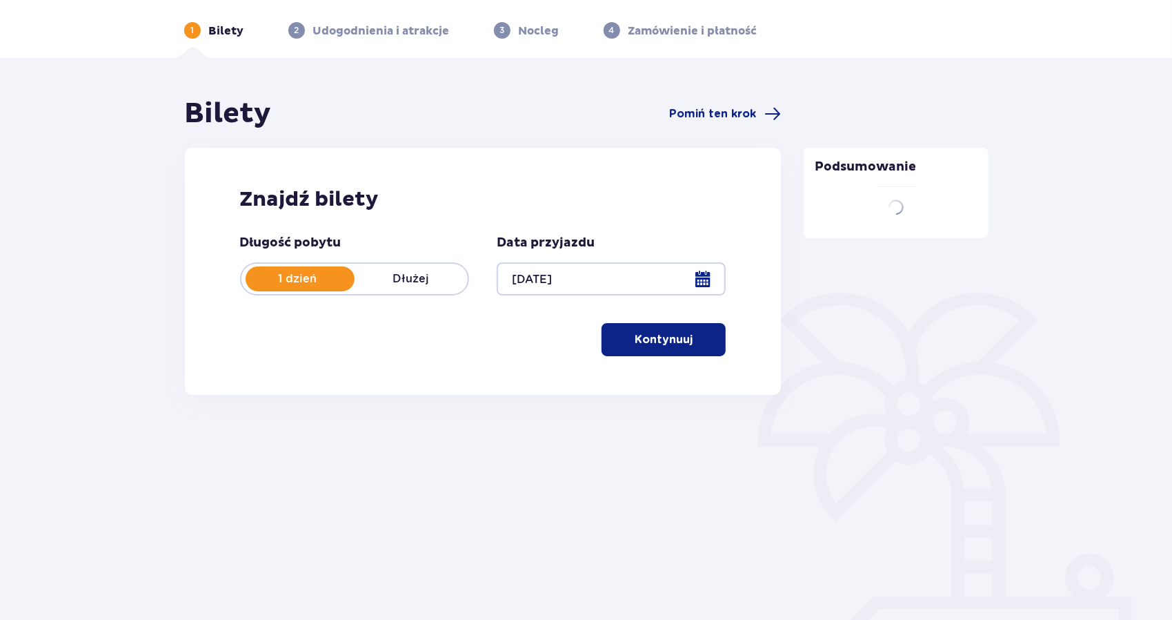
scroll to position [83, 0]
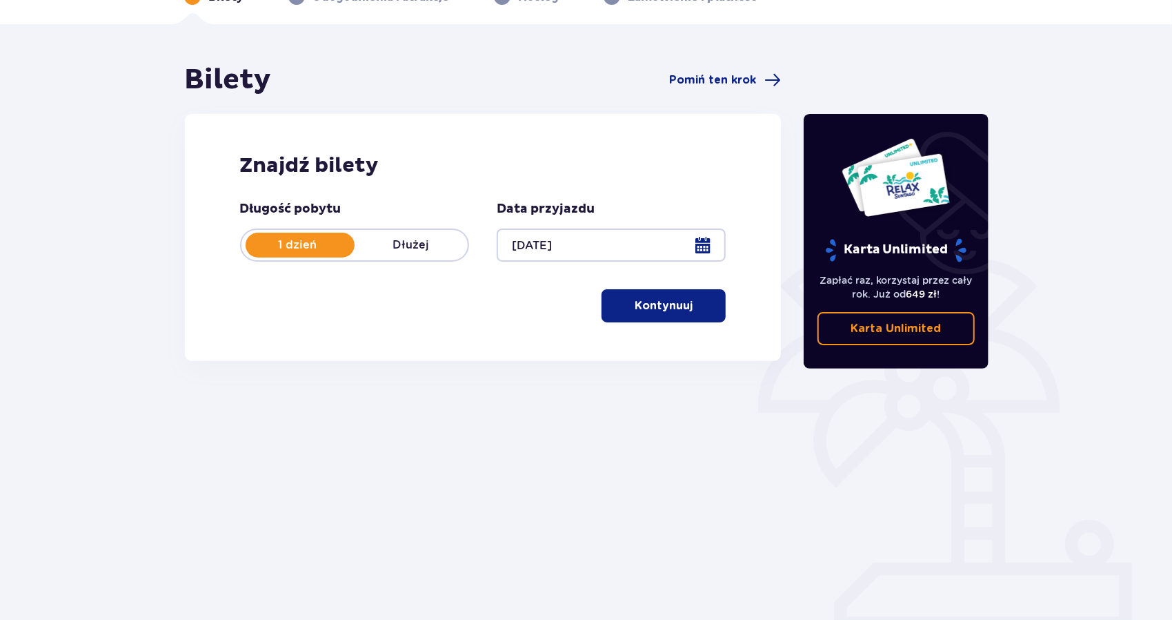
click at [666, 311] on p "Kontynuuj" at bounding box center [664, 305] width 58 height 15
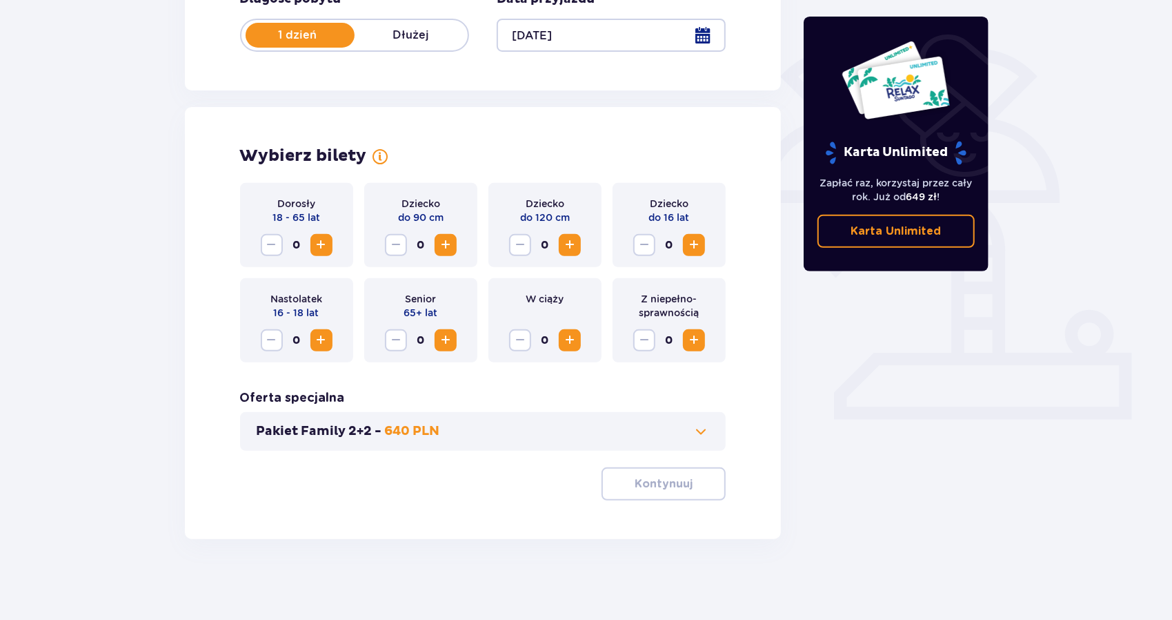
scroll to position [295, 0]
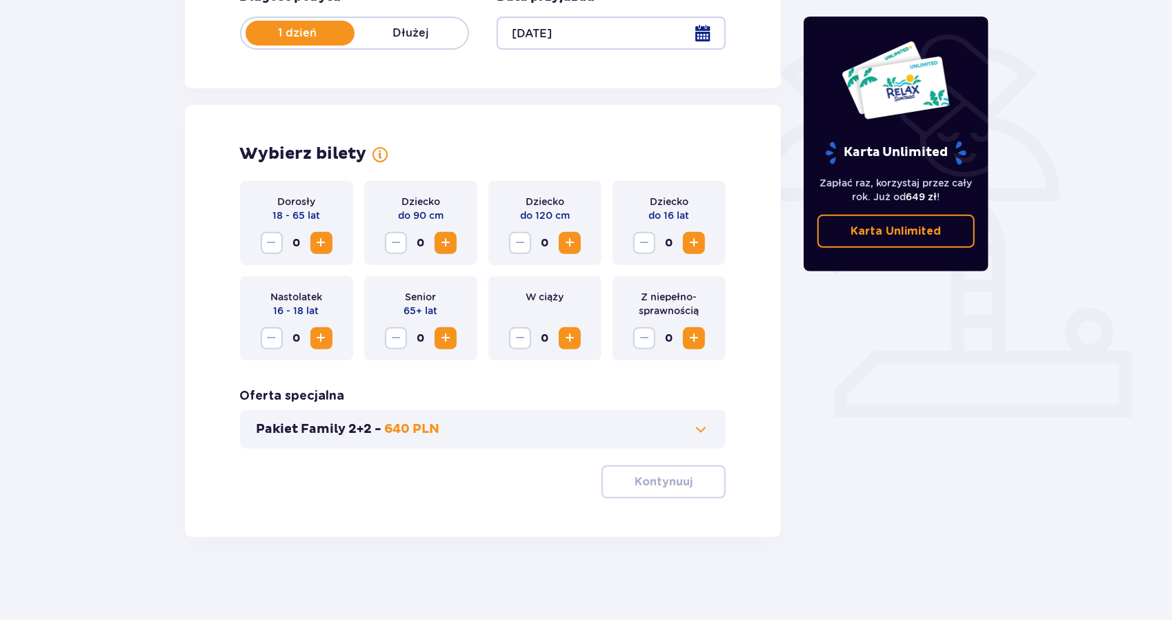
click at [322, 238] on span "Zwiększ" at bounding box center [321, 243] width 17 height 17
click at [693, 239] on span "Zwiększ" at bounding box center [694, 243] width 17 height 17
click at [673, 480] on p "Kontynuuj" at bounding box center [664, 481] width 58 height 15
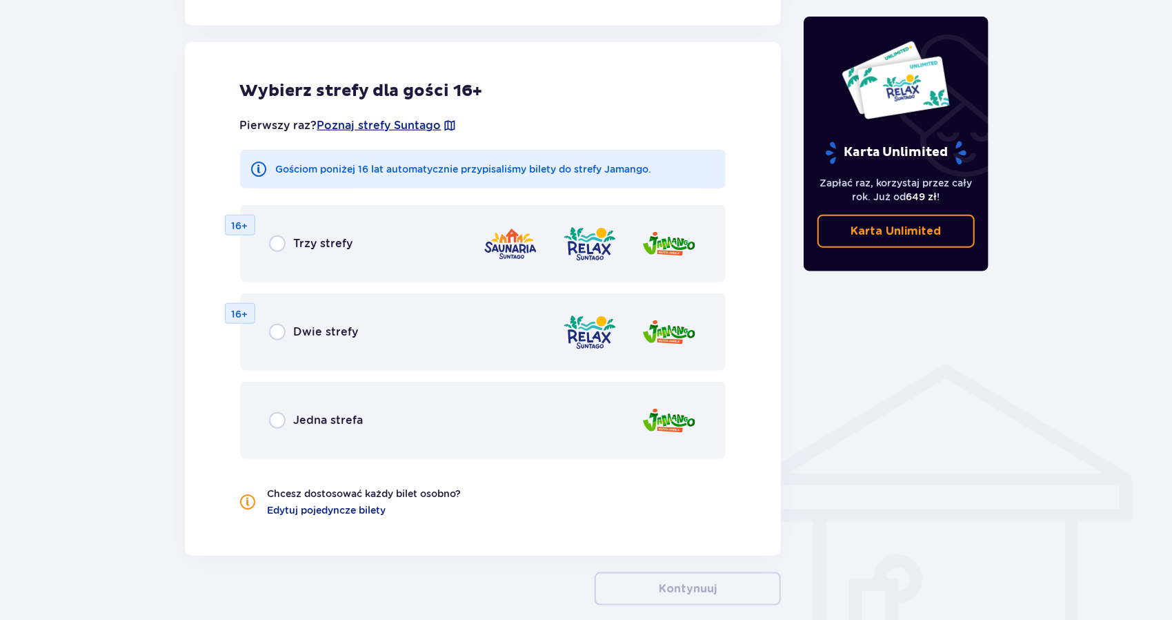
scroll to position [766, 0]
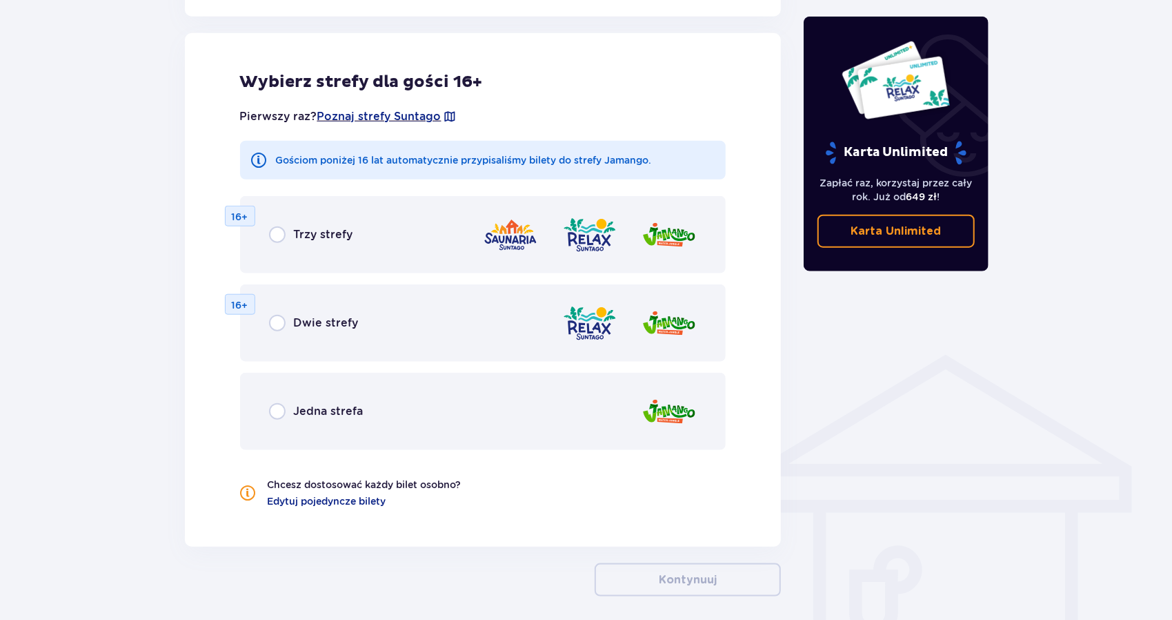
click at [279, 231] on input "radio" at bounding box center [277, 234] width 17 height 17
radio input "true"
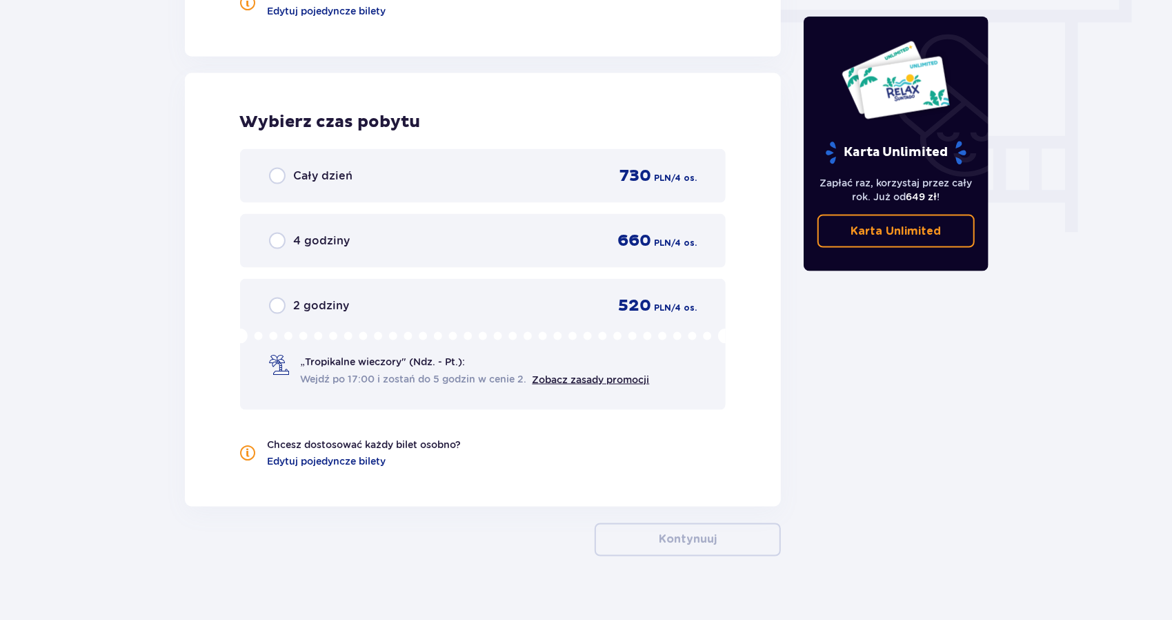
scroll to position [1275, 0]
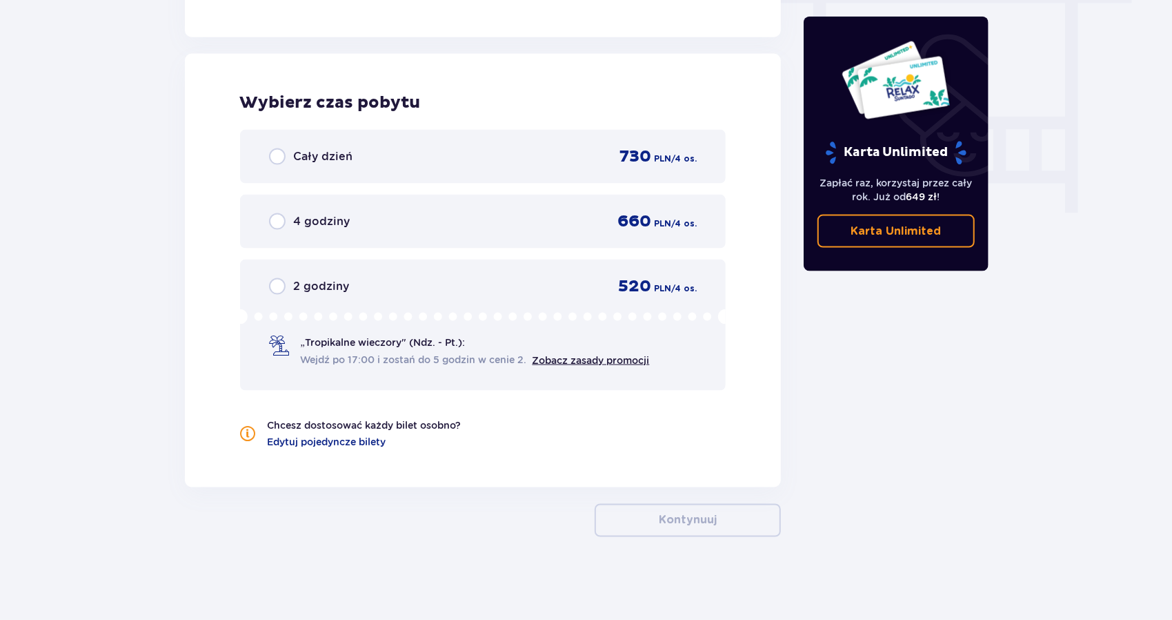
click at [278, 156] on input "radio" at bounding box center [277, 156] width 17 height 17
radio input "true"
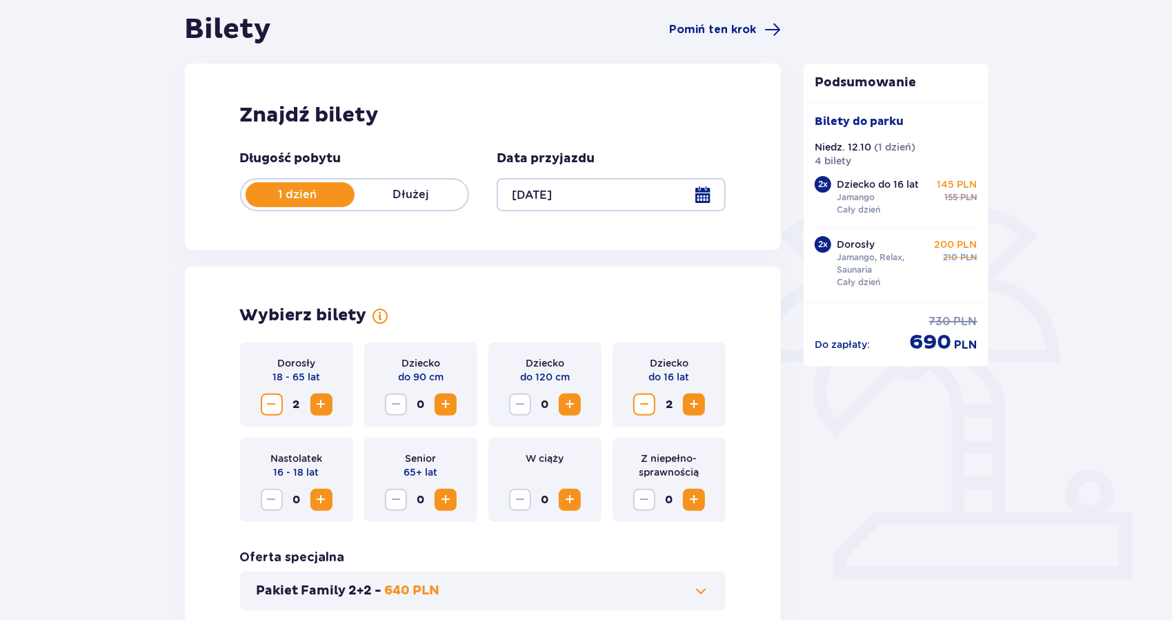
scroll to position [113, 0]
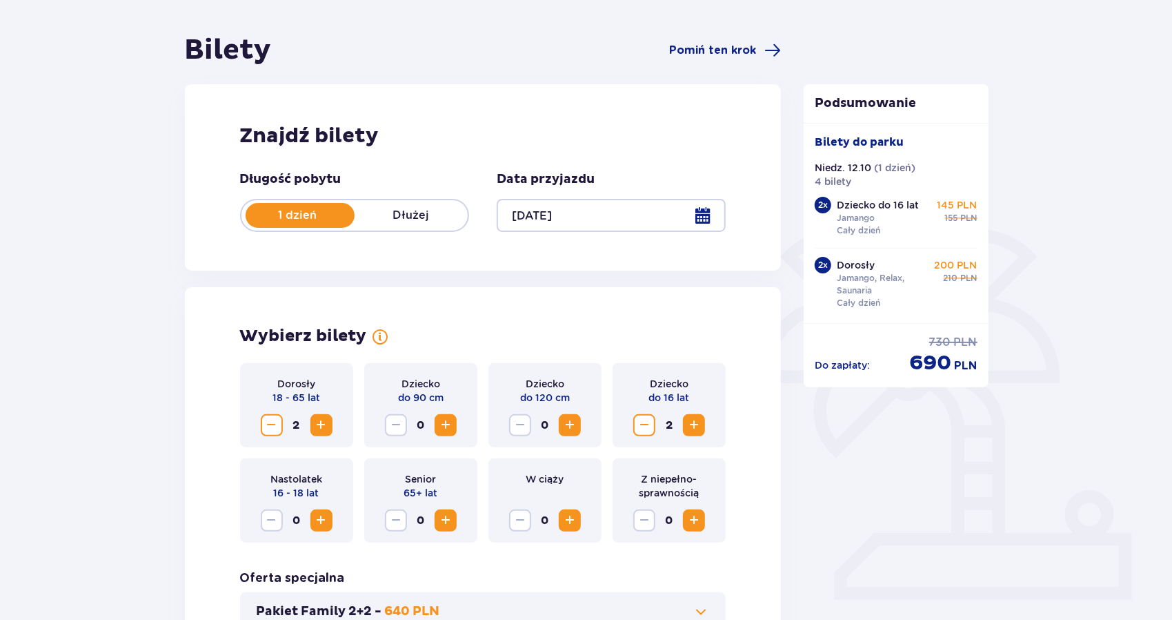
click at [702, 217] on div at bounding box center [611, 215] width 229 height 33
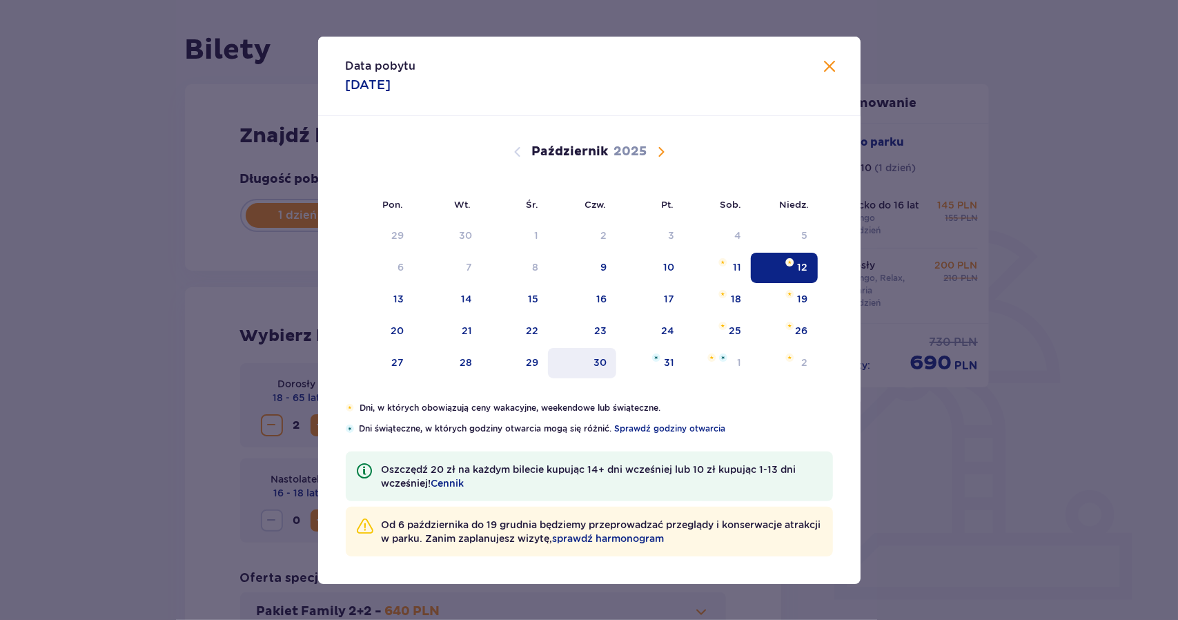
click at [604, 365] on div "30" at bounding box center [599, 362] width 13 height 14
type input "[DATE]"
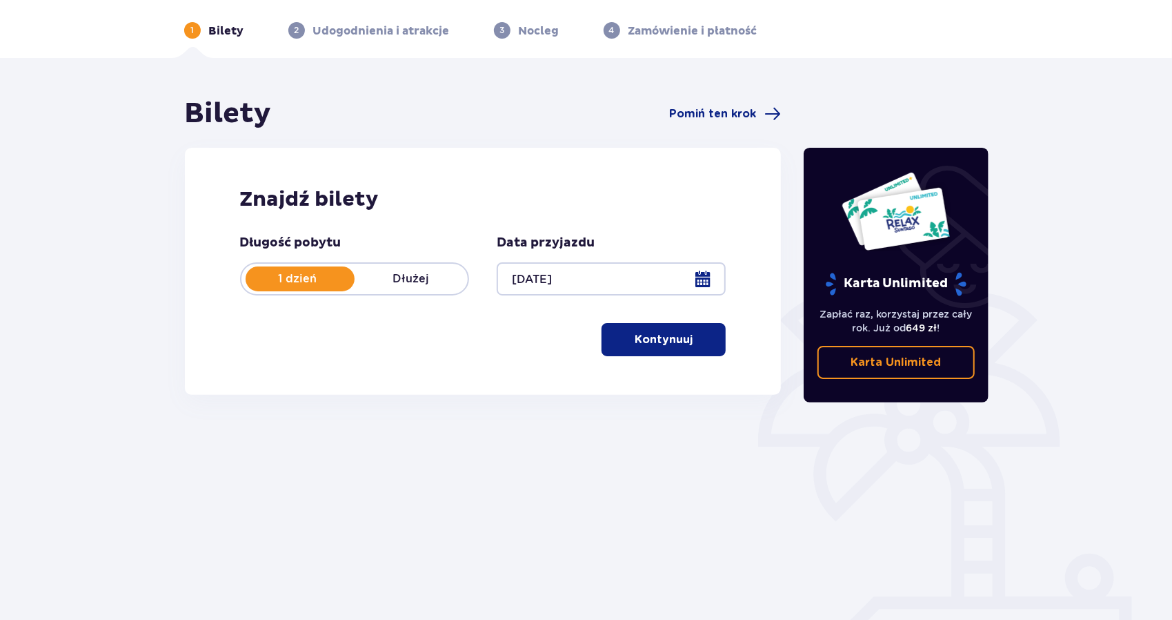
scroll to position [83, 0]
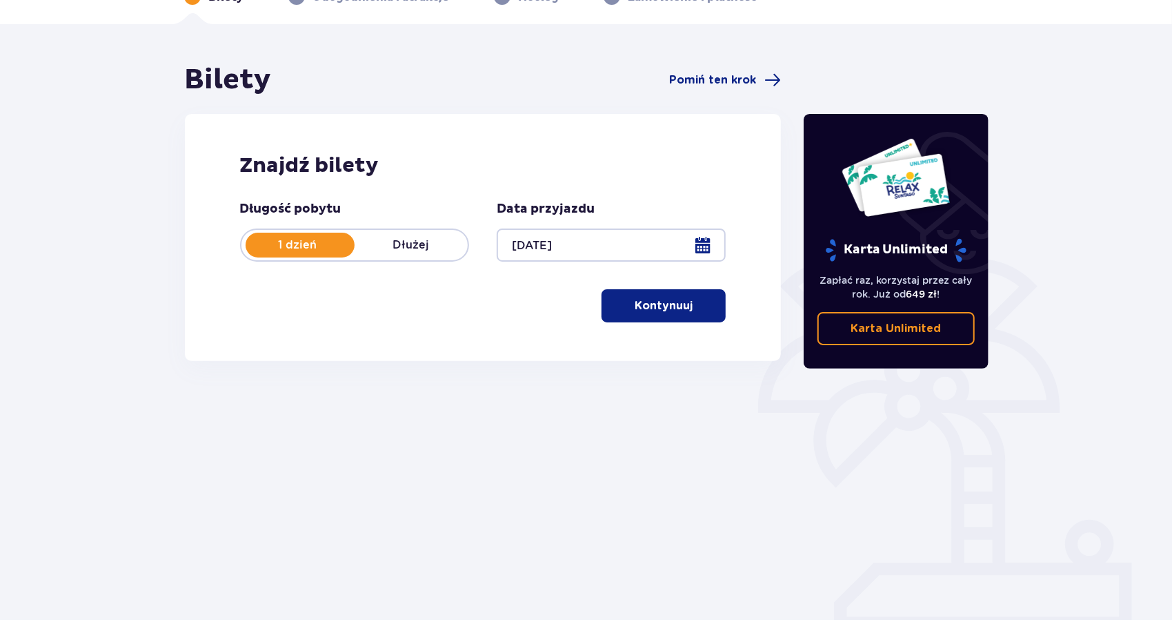
click at [678, 309] on p "Kontynuuj" at bounding box center [664, 305] width 58 height 15
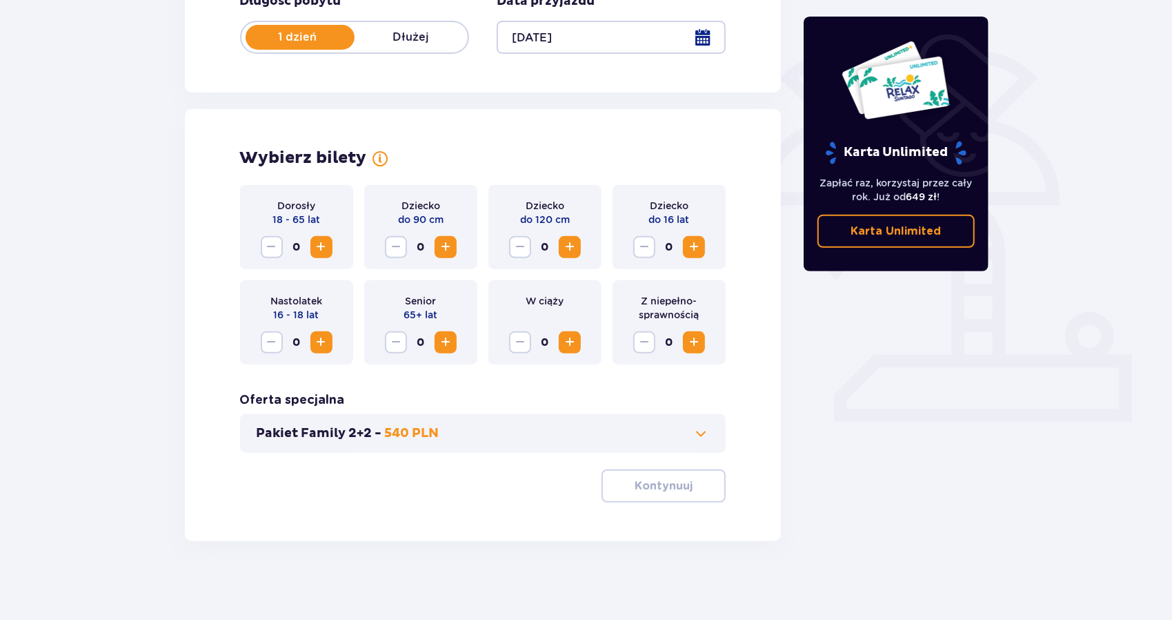
scroll to position [295, 0]
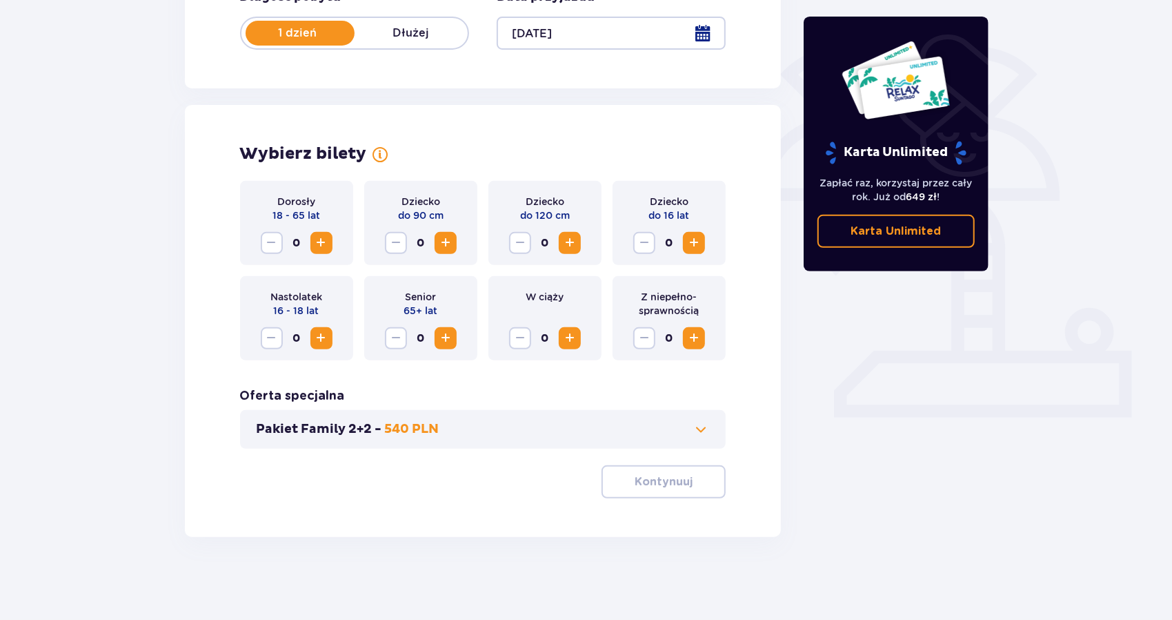
click at [324, 237] on span "Zwiększ" at bounding box center [321, 243] width 17 height 17
click at [695, 237] on span "Zwiększ" at bounding box center [694, 243] width 17 height 17
click at [671, 484] on p "Kontynuuj" at bounding box center [664, 481] width 58 height 15
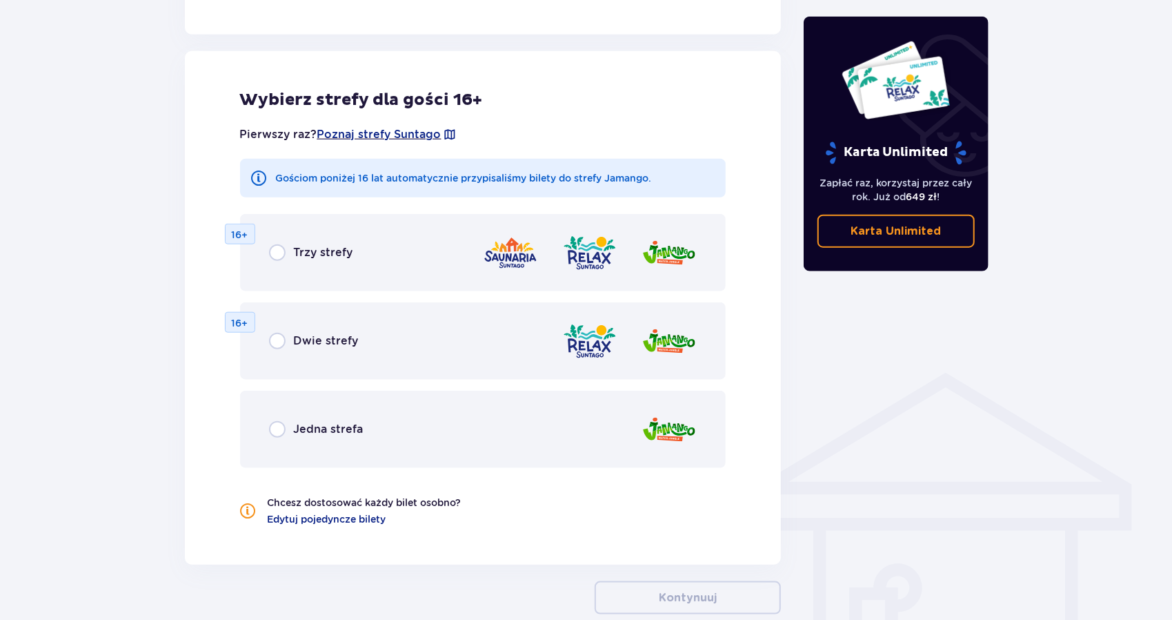
scroll to position [766, 0]
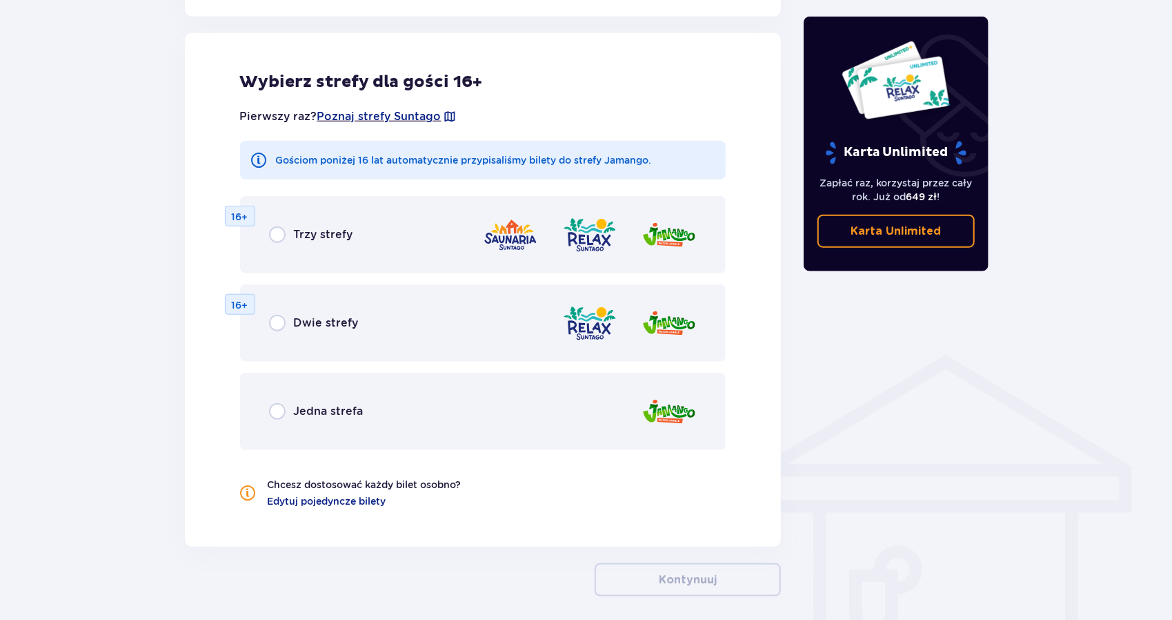
click at [284, 233] on input "radio" at bounding box center [277, 234] width 17 height 17
radio input "true"
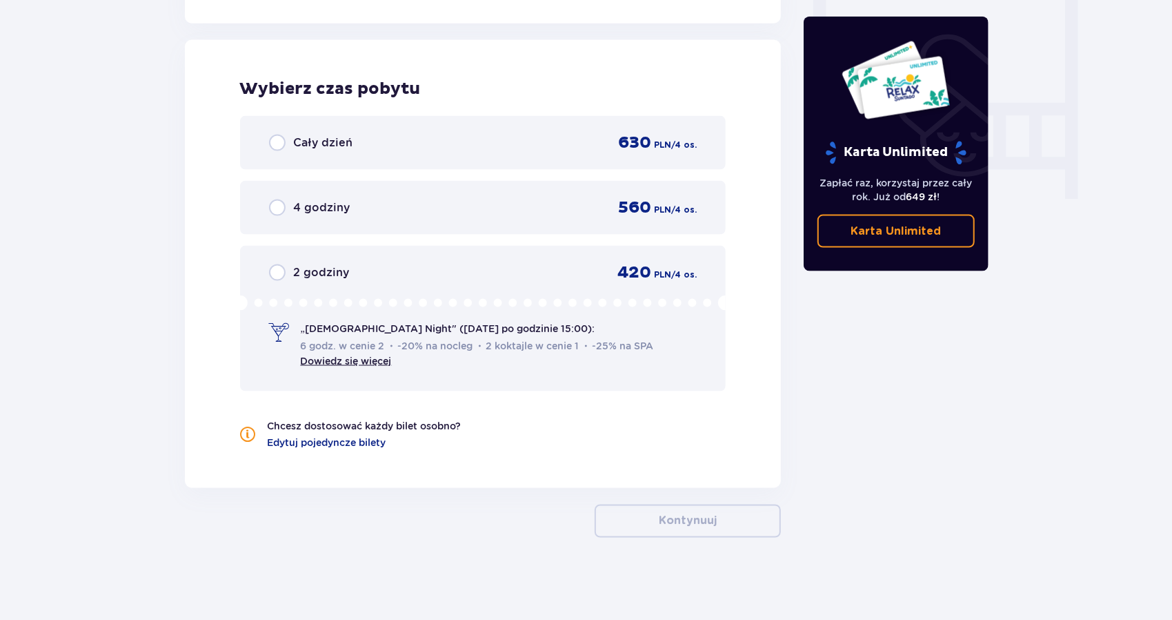
scroll to position [1289, 0]
click at [270, 148] on input "radio" at bounding box center [277, 142] width 17 height 17
radio input "true"
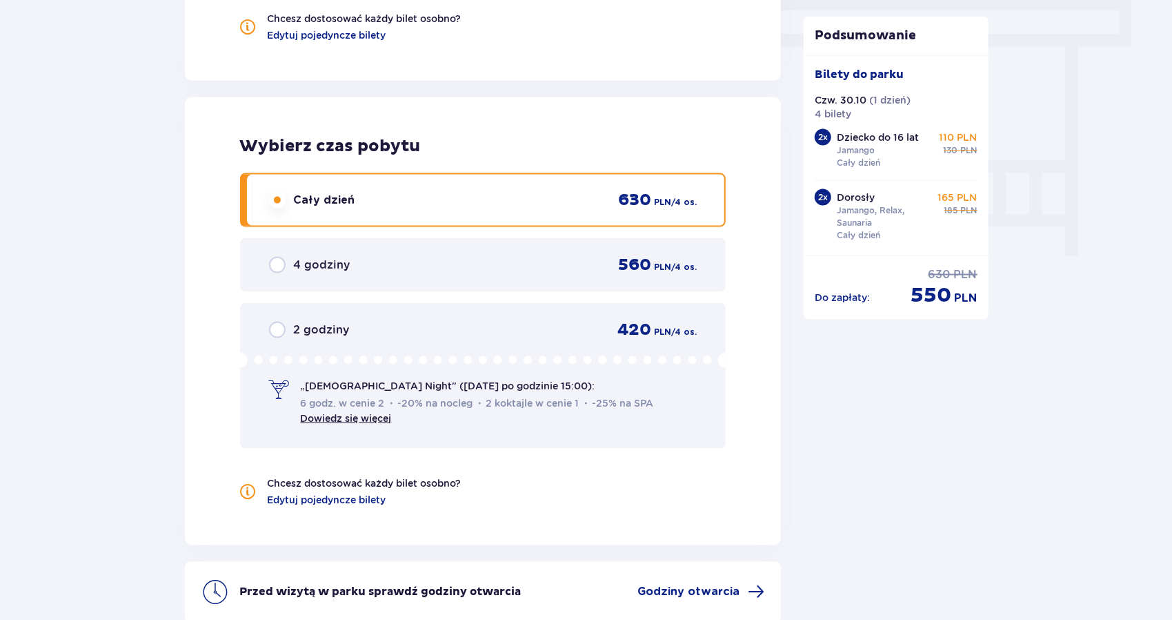
scroll to position [1229, 0]
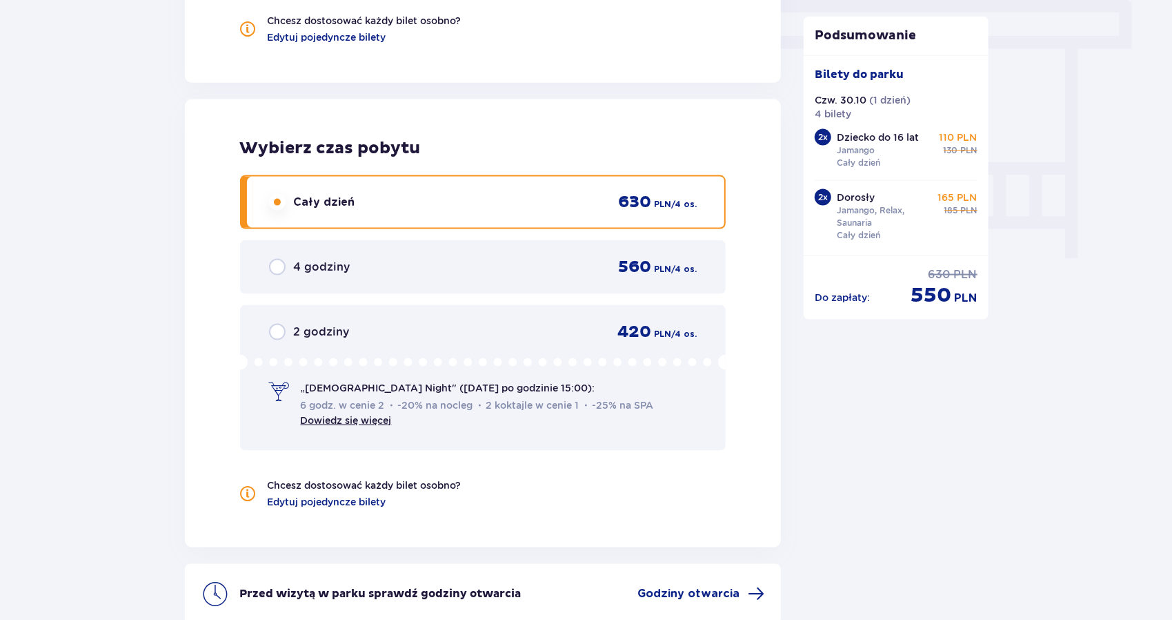
drag, startPoint x: 640, startPoint y: 376, endPoint x: 479, endPoint y: 515, distance: 212.3
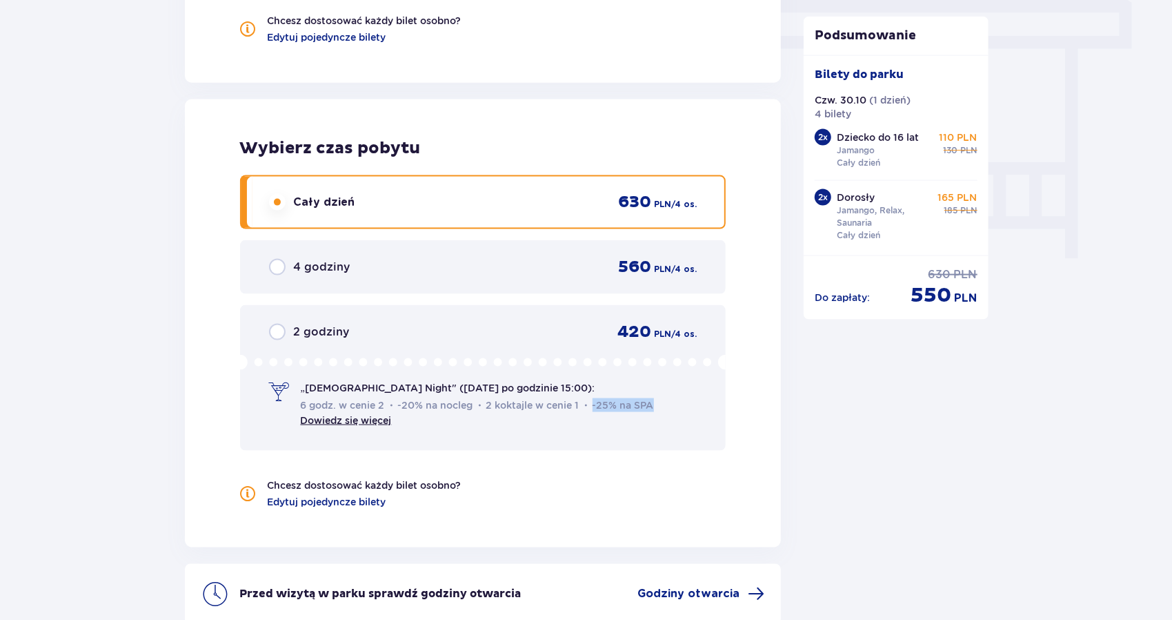
click at [509, 453] on div "Wybierz czas pobytu Cały dzień 630 PLN / 4 os. 4 godziny 560 PLN / 4 os. 2 godz…" at bounding box center [483, 323] width 597 height 448
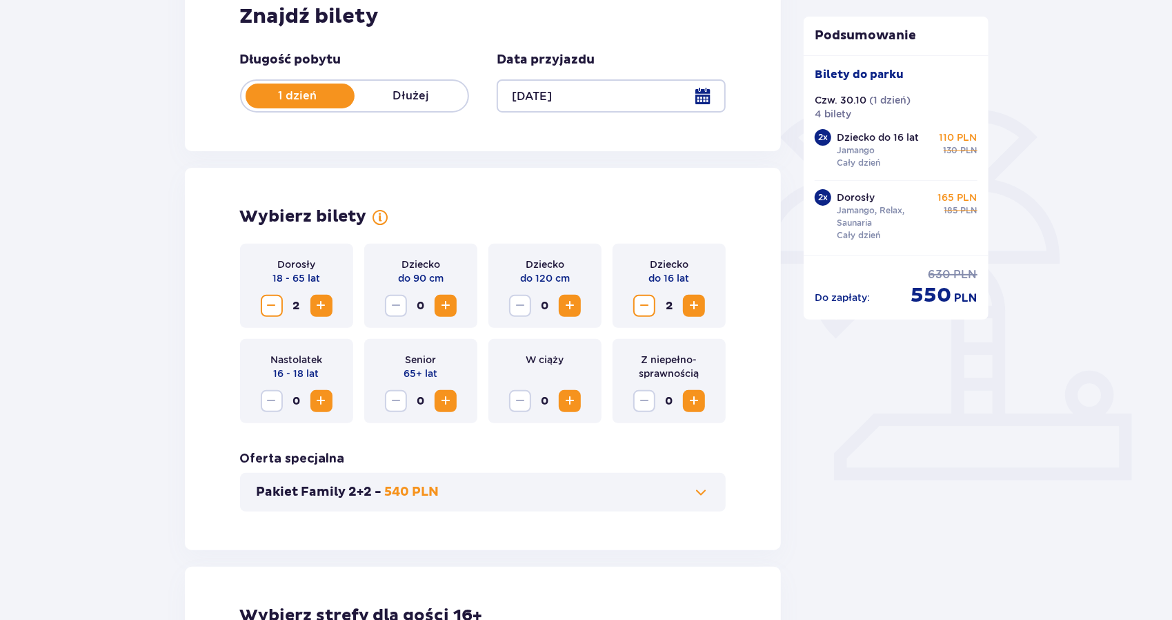
scroll to position [0, 0]
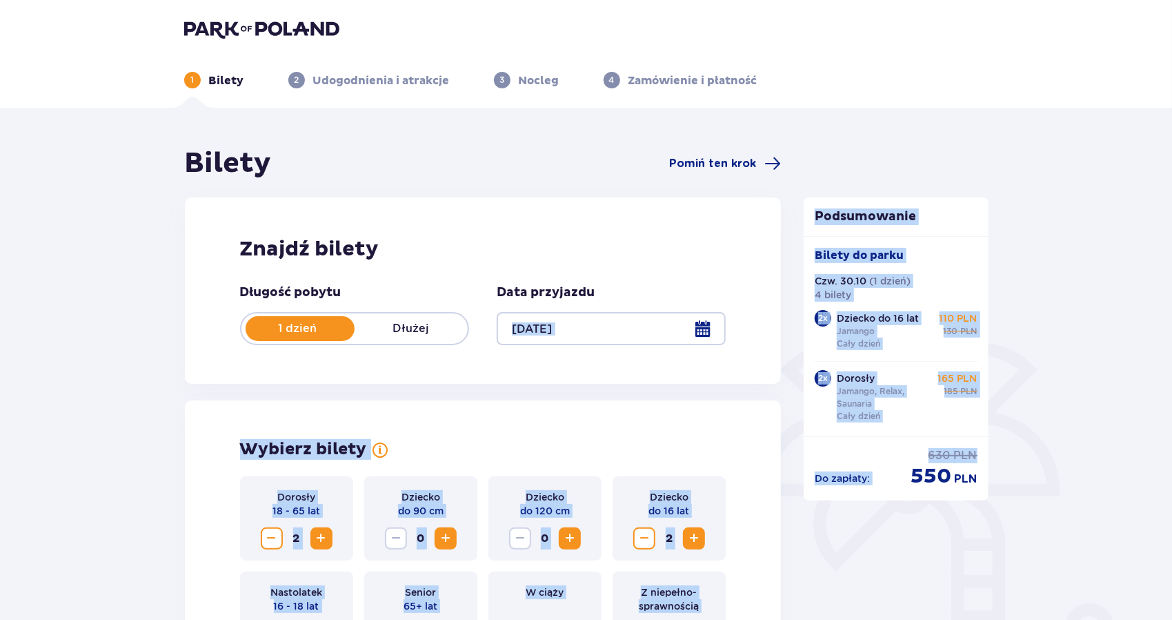
drag, startPoint x: 974, startPoint y: 440, endPoint x: 624, endPoint y: 316, distance: 371.8
